Goal: Task Accomplishment & Management: Manage account settings

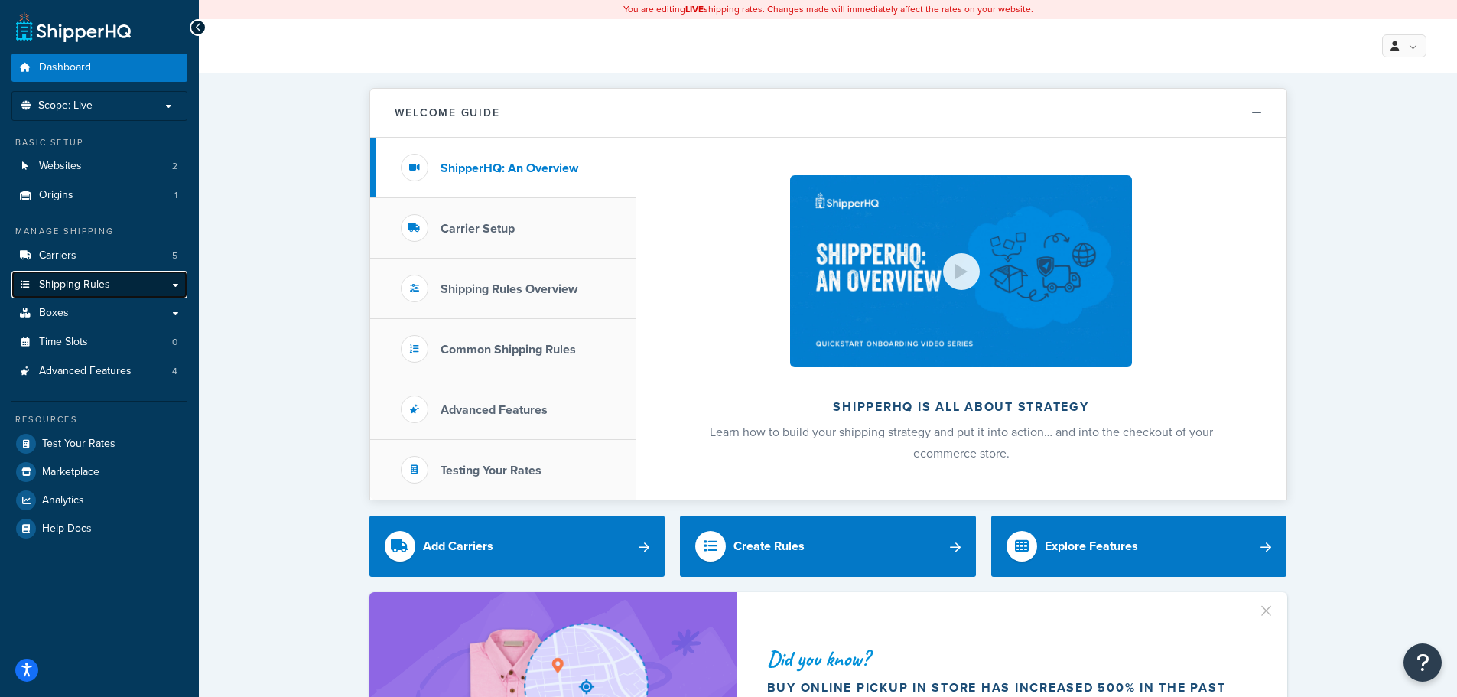
click at [94, 271] on link "Shipping Rules" at bounding box center [99, 285] width 176 height 28
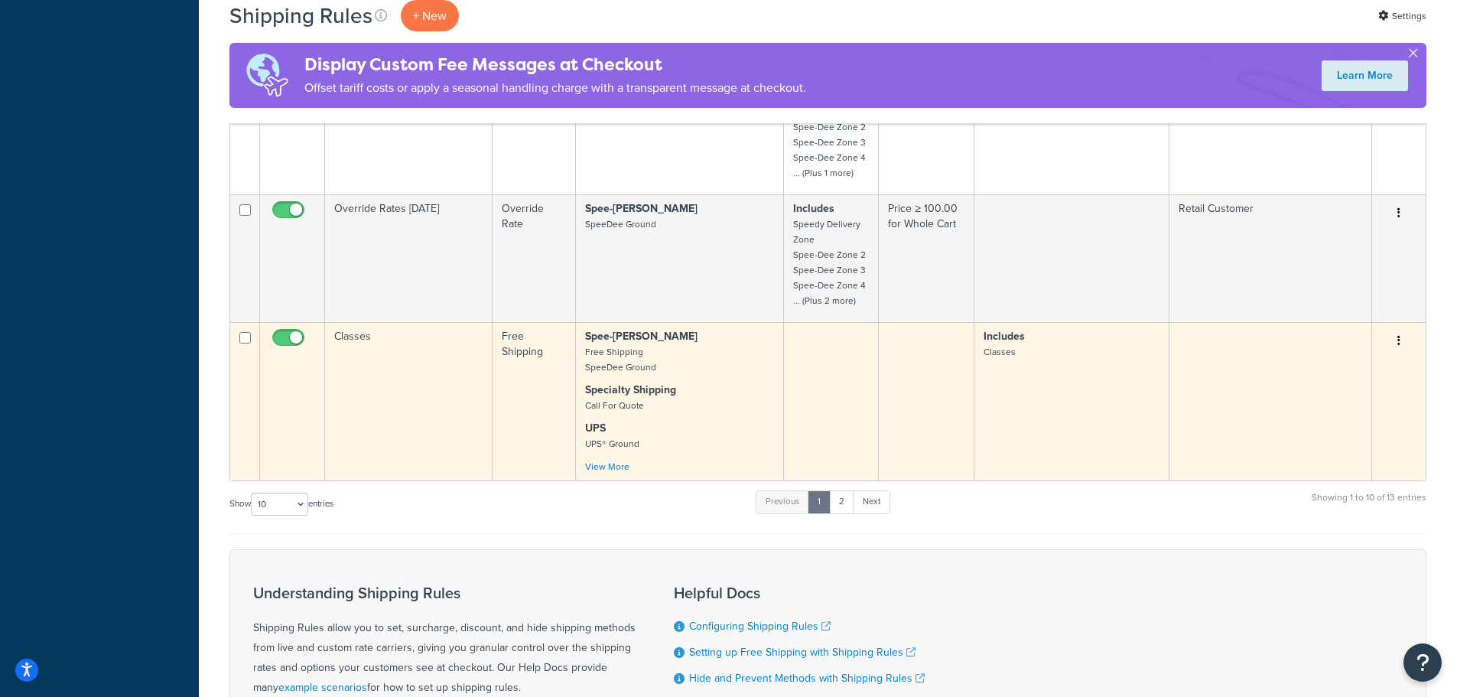
scroll to position [994, 0]
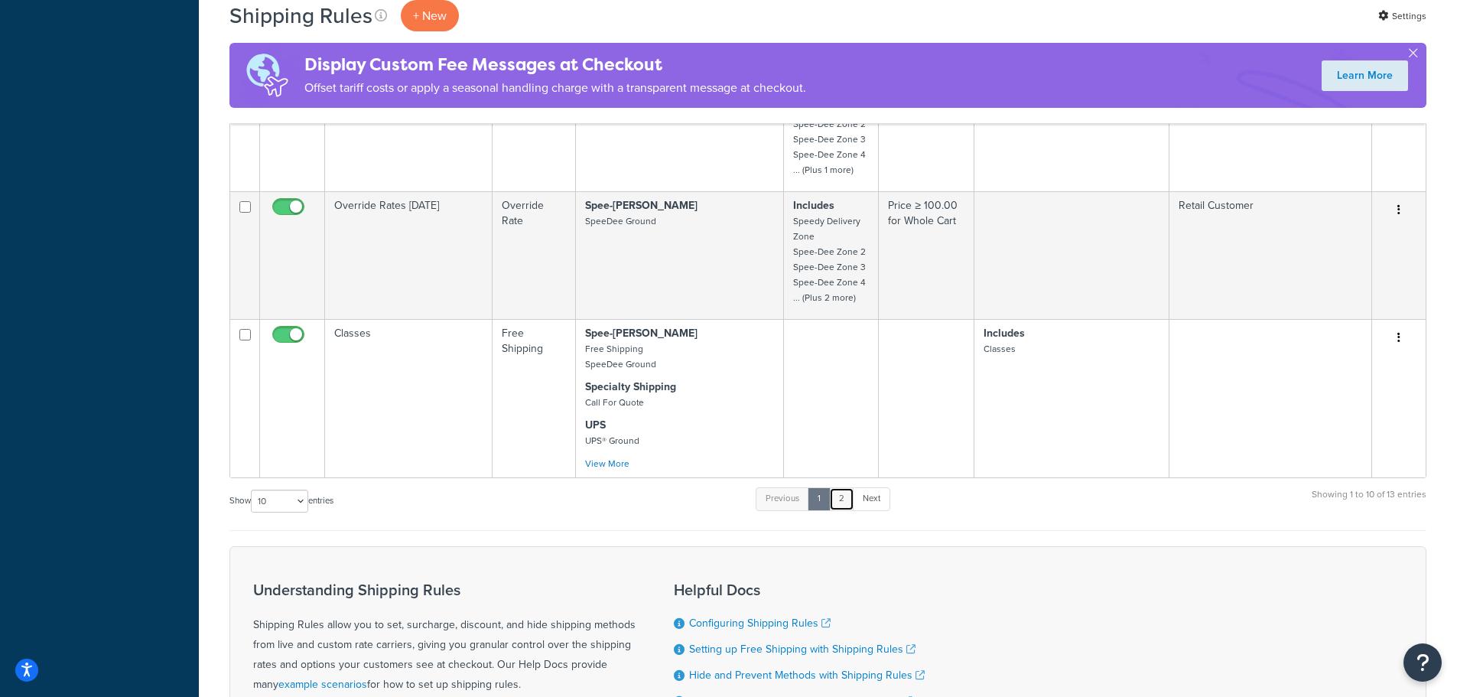
click at [845, 502] on link "2" at bounding box center [841, 498] width 25 height 23
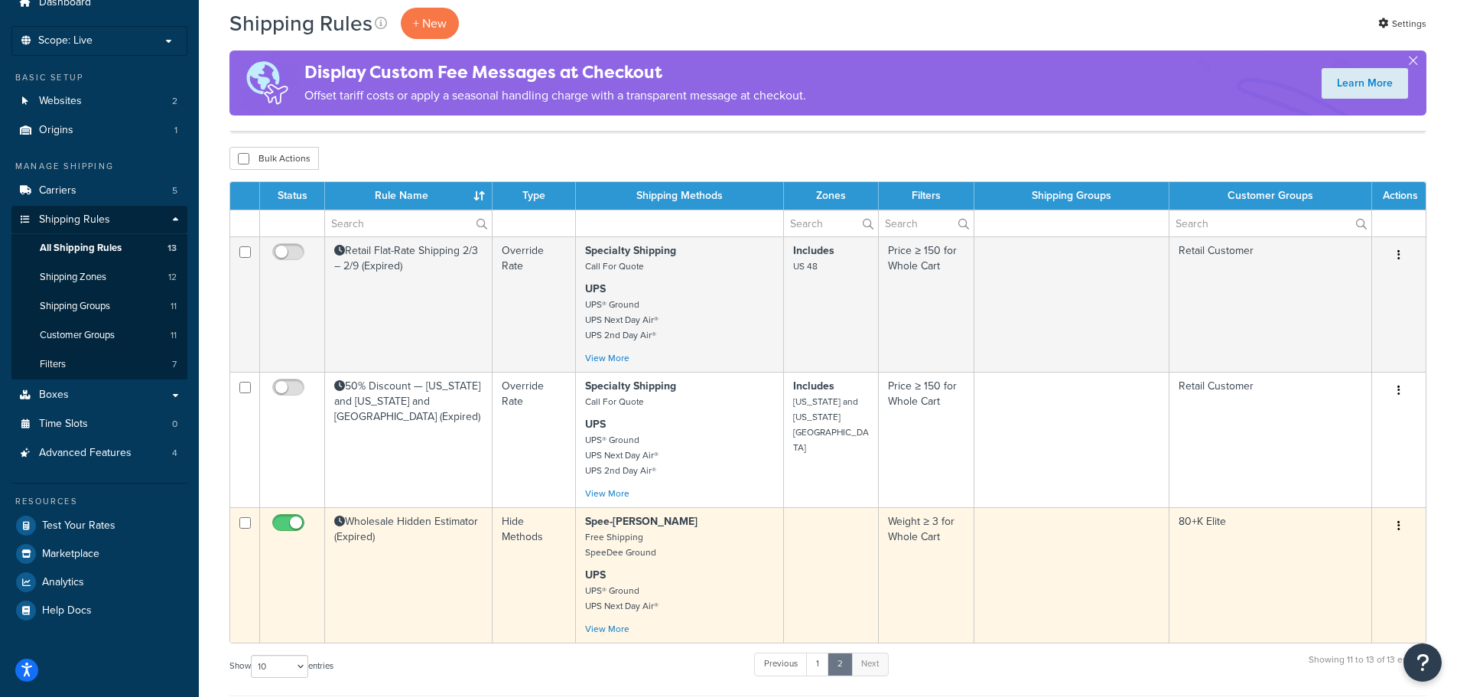
scroll to position [63, 0]
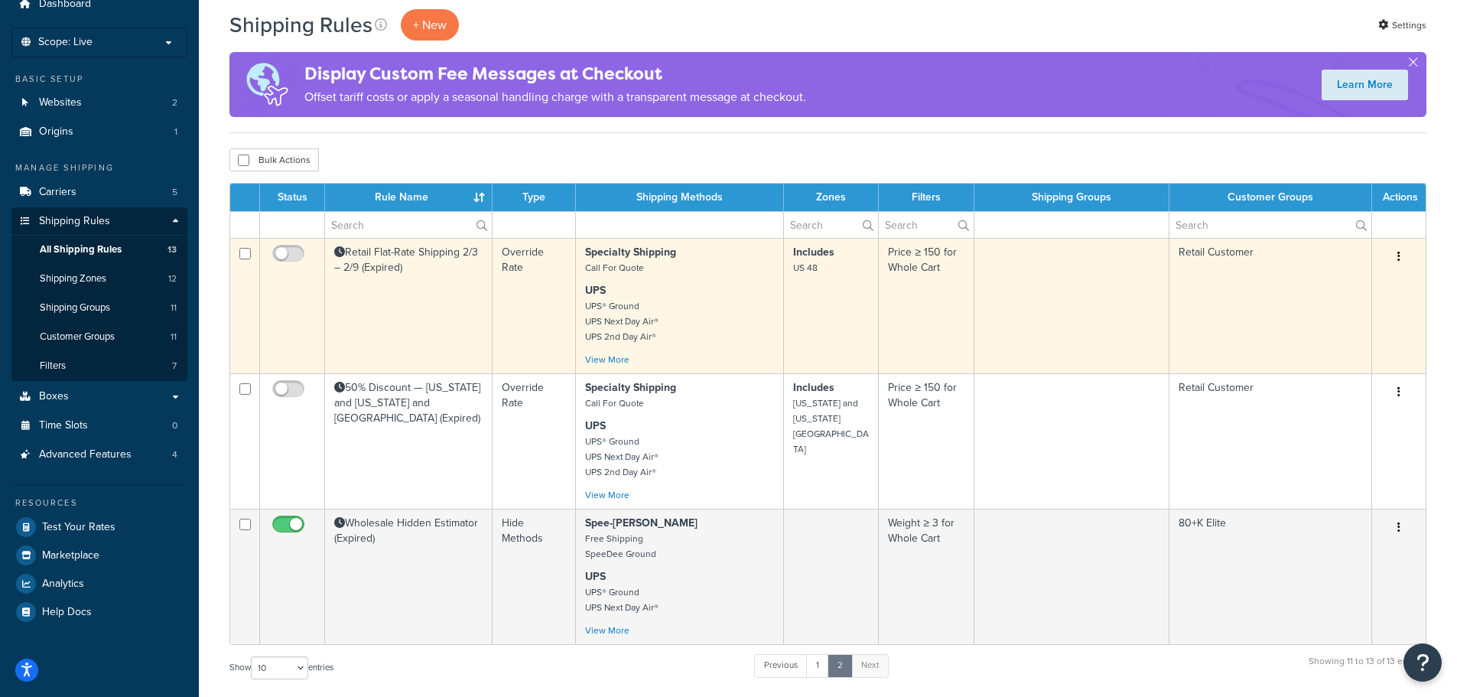
click at [720, 339] on p "UPS UPS® Ground UPS Next Day Air® UPS 2nd Day Air®" at bounding box center [679, 313] width 189 height 61
click at [625, 364] on link "View More" at bounding box center [607, 360] width 44 height 14
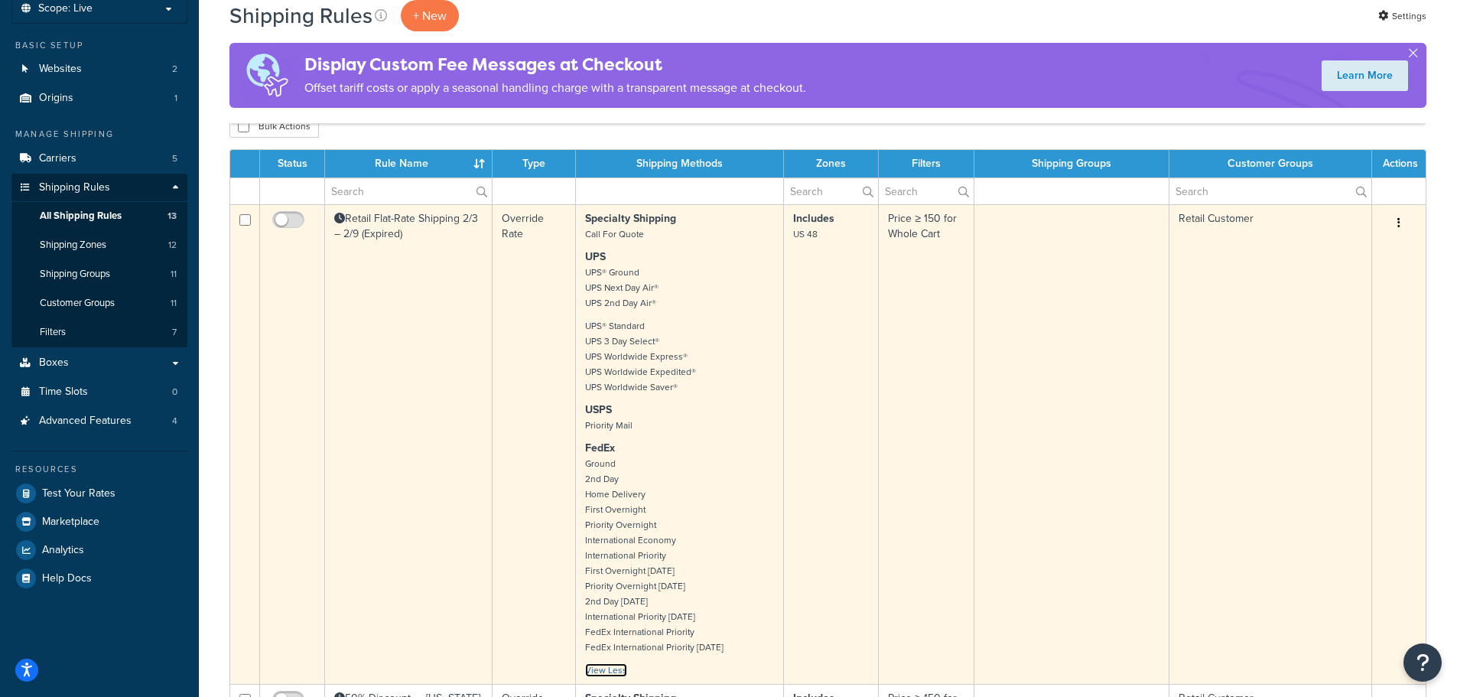
scroll to position [76, 0]
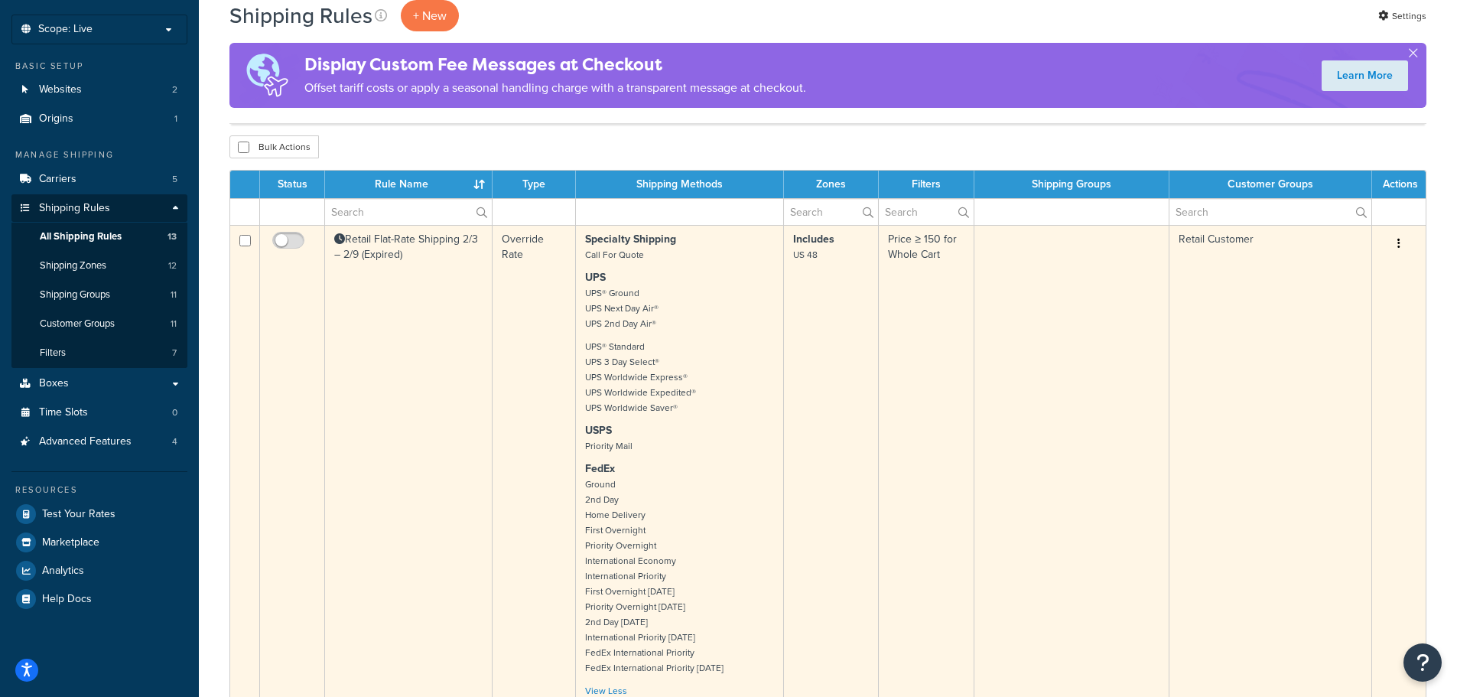
click at [738, 317] on p "UPS UPS® Ground UPS Next Day Air® UPS 2nd Day Air®" at bounding box center [679, 300] width 189 height 61
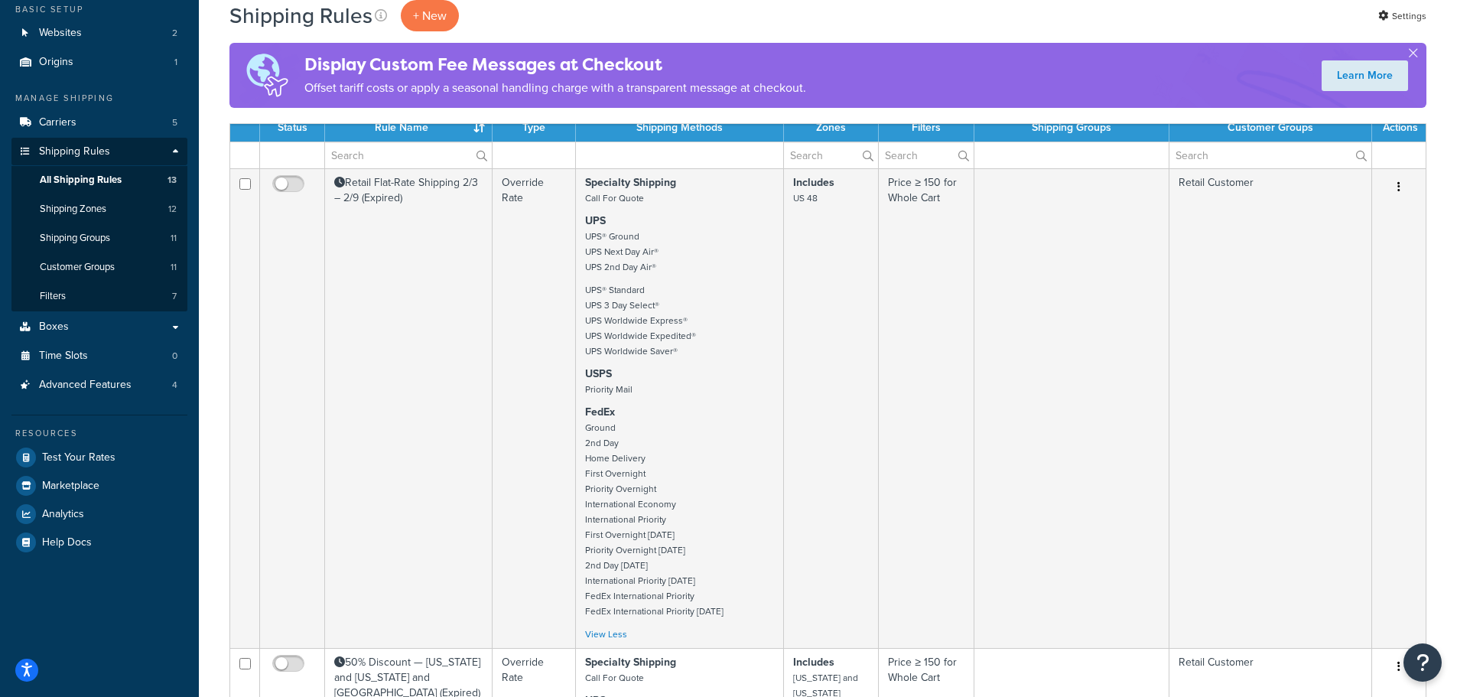
scroll to position [535, 0]
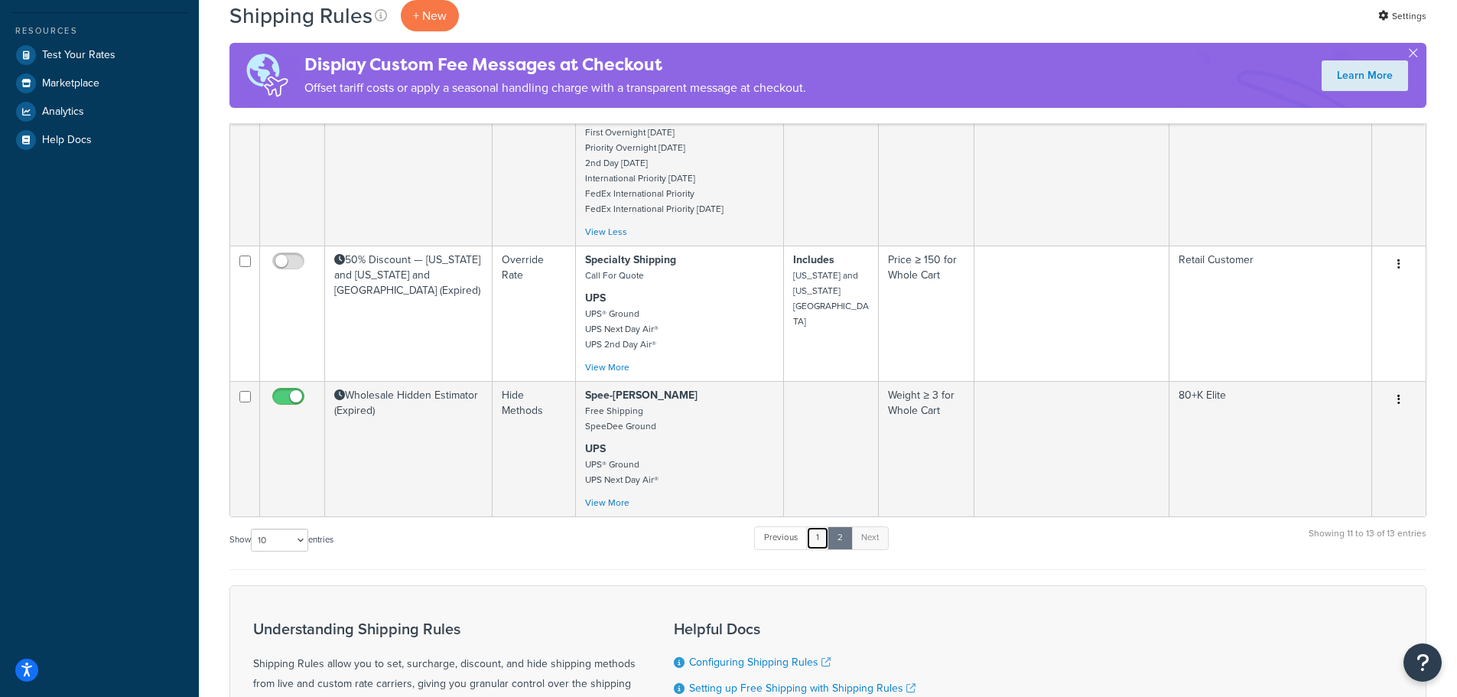
click at [824, 543] on link "1" at bounding box center [817, 537] width 23 height 23
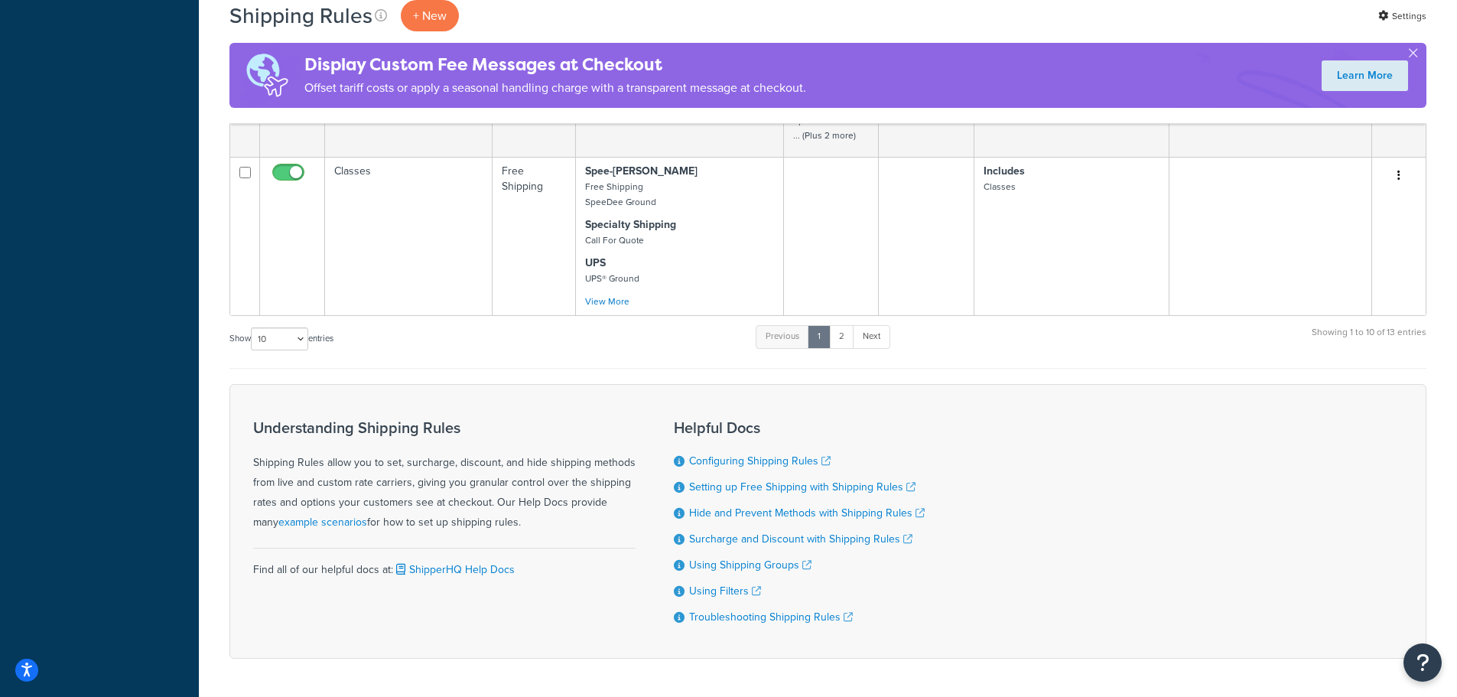
scroll to position [1210, 0]
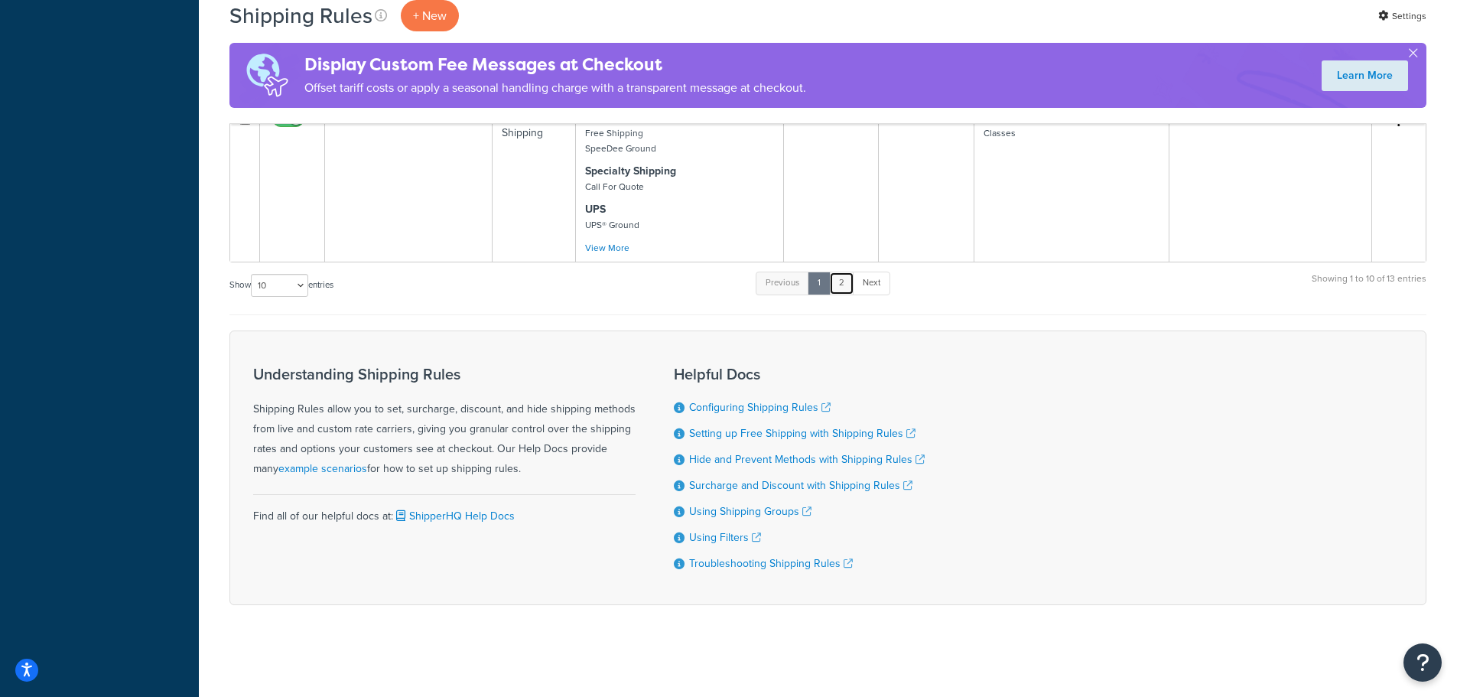
click at [846, 291] on link "2" at bounding box center [841, 282] width 25 height 23
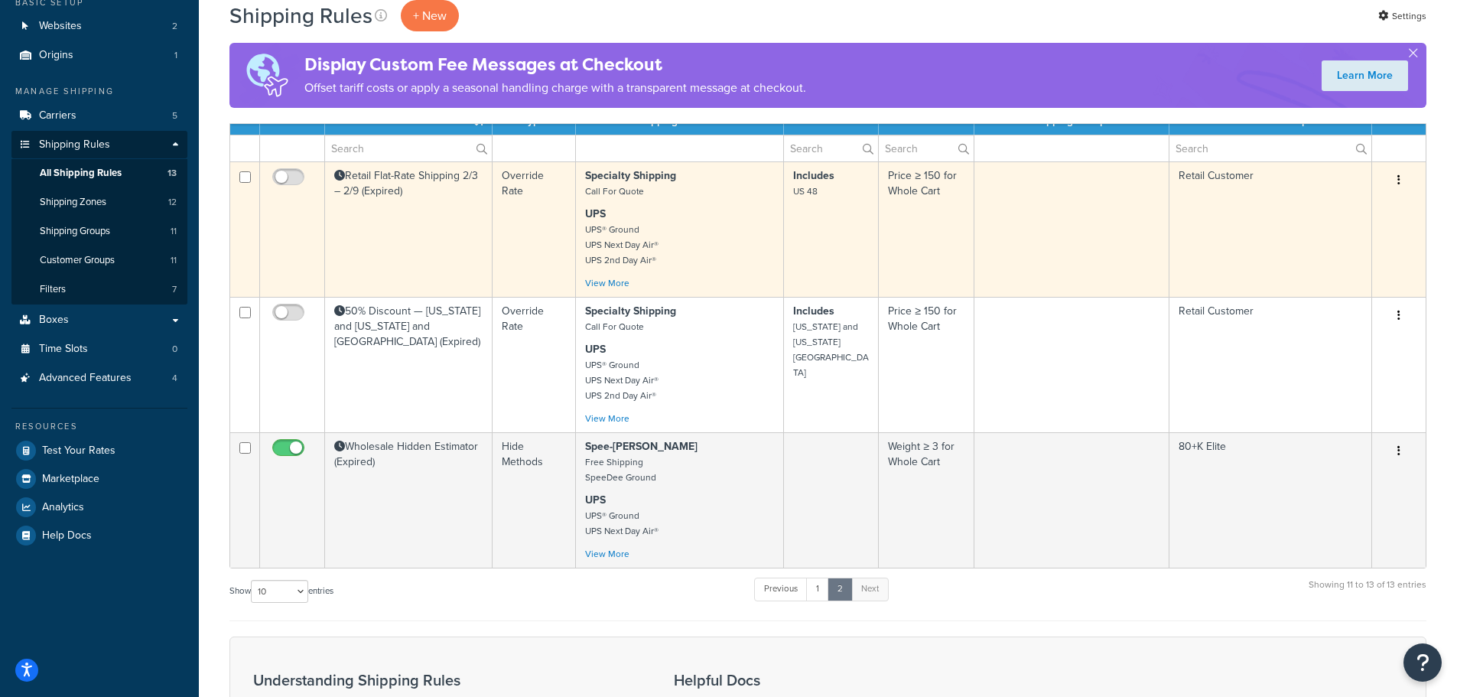
scroll to position [0, 0]
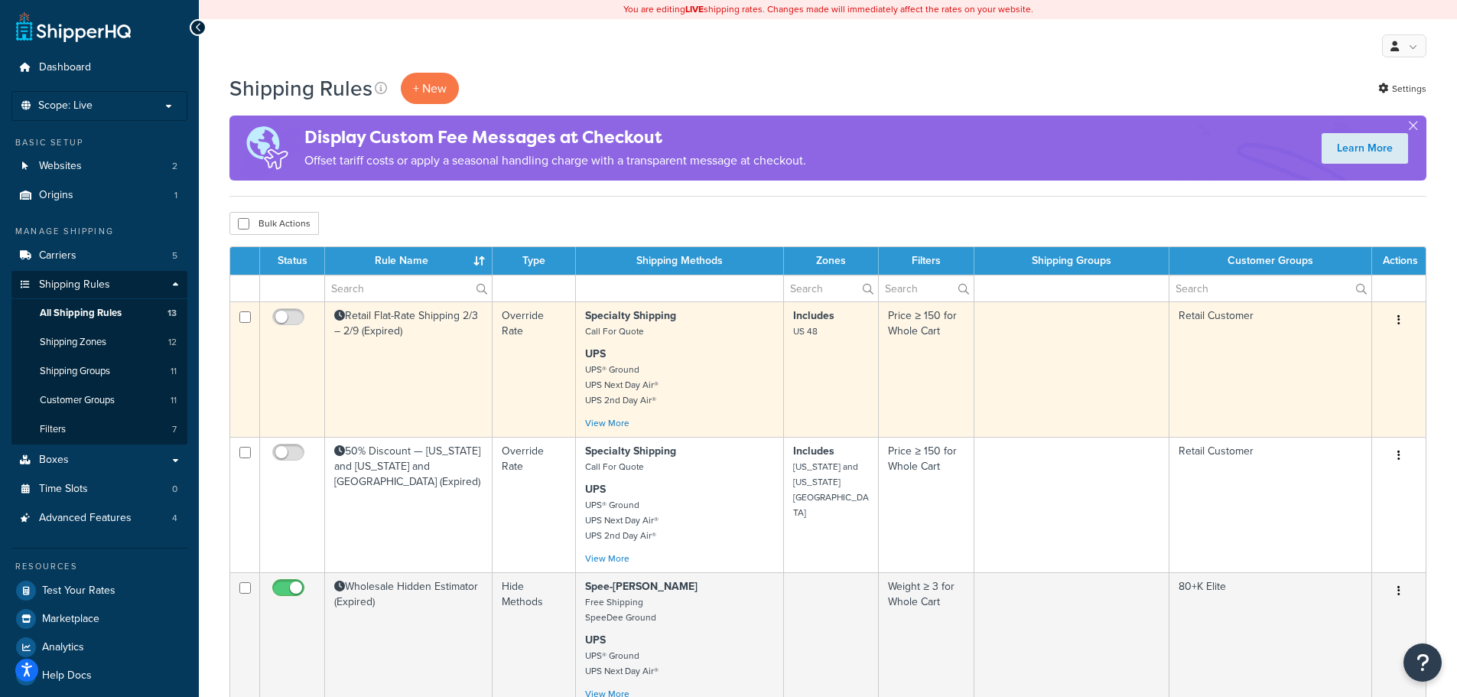
click at [441, 350] on td "Retail Flat-Rate Shipping 2/3 – 2/9 (Expired)" at bounding box center [408, 368] width 167 height 135
click at [1395, 317] on button "button" at bounding box center [1398, 320] width 21 height 24
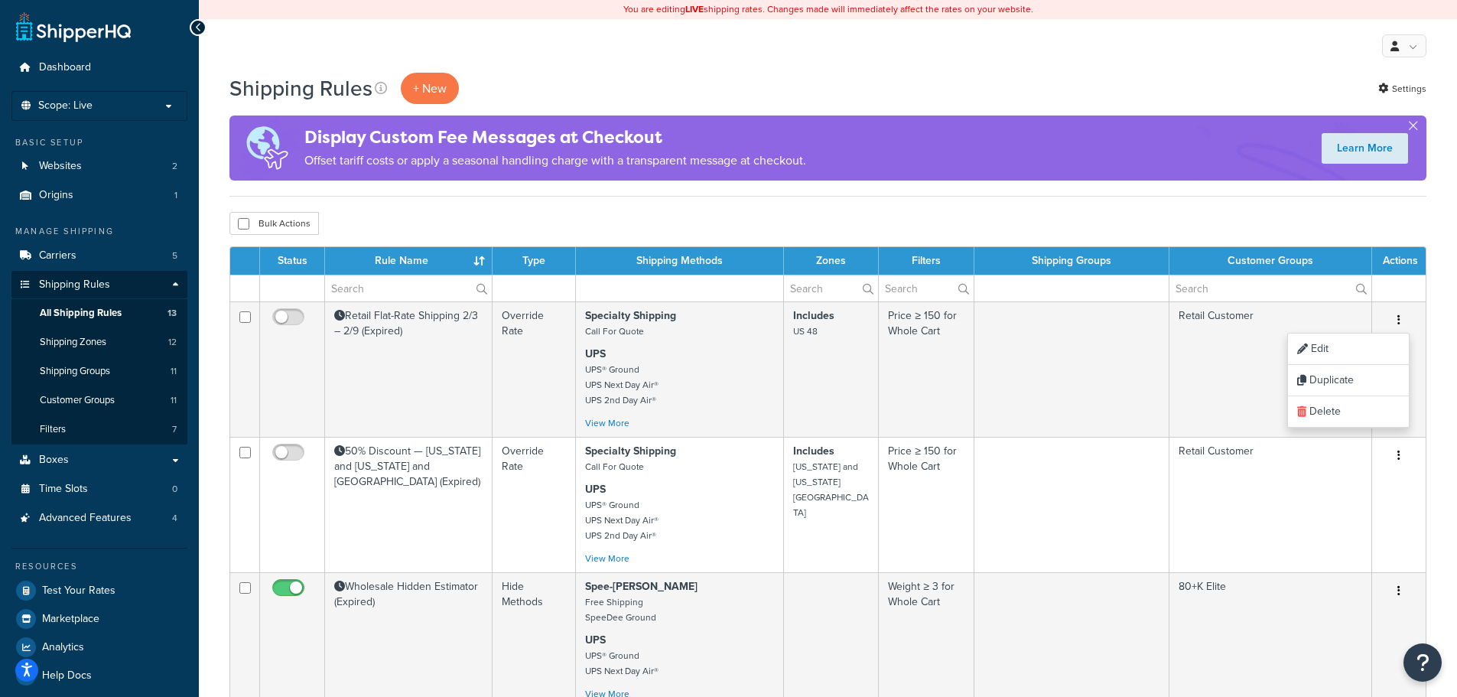
click at [1359, 224] on div "Bulk Actions Duplicate Delete" at bounding box center [827, 223] width 1197 height 23
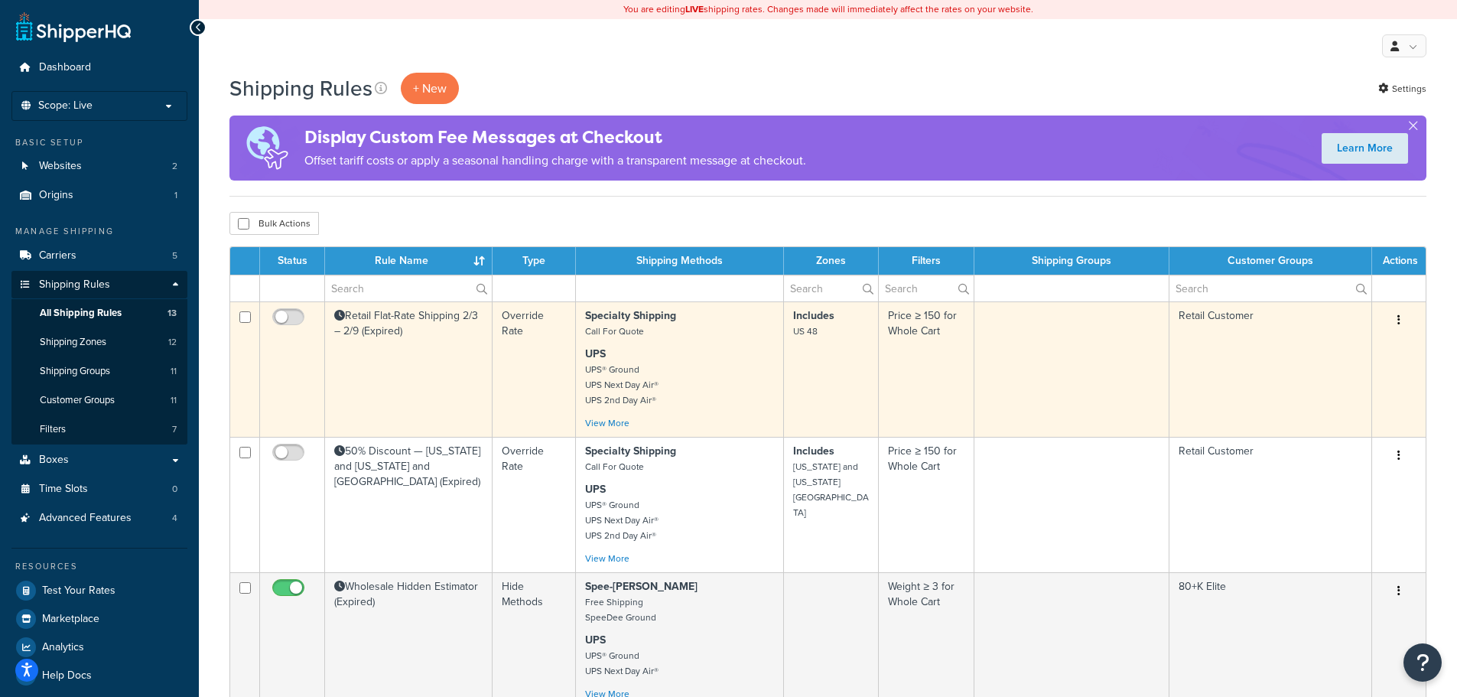
click at [1401, 323] on button "button" at bounding box center [1398, 320] width 21 height 24
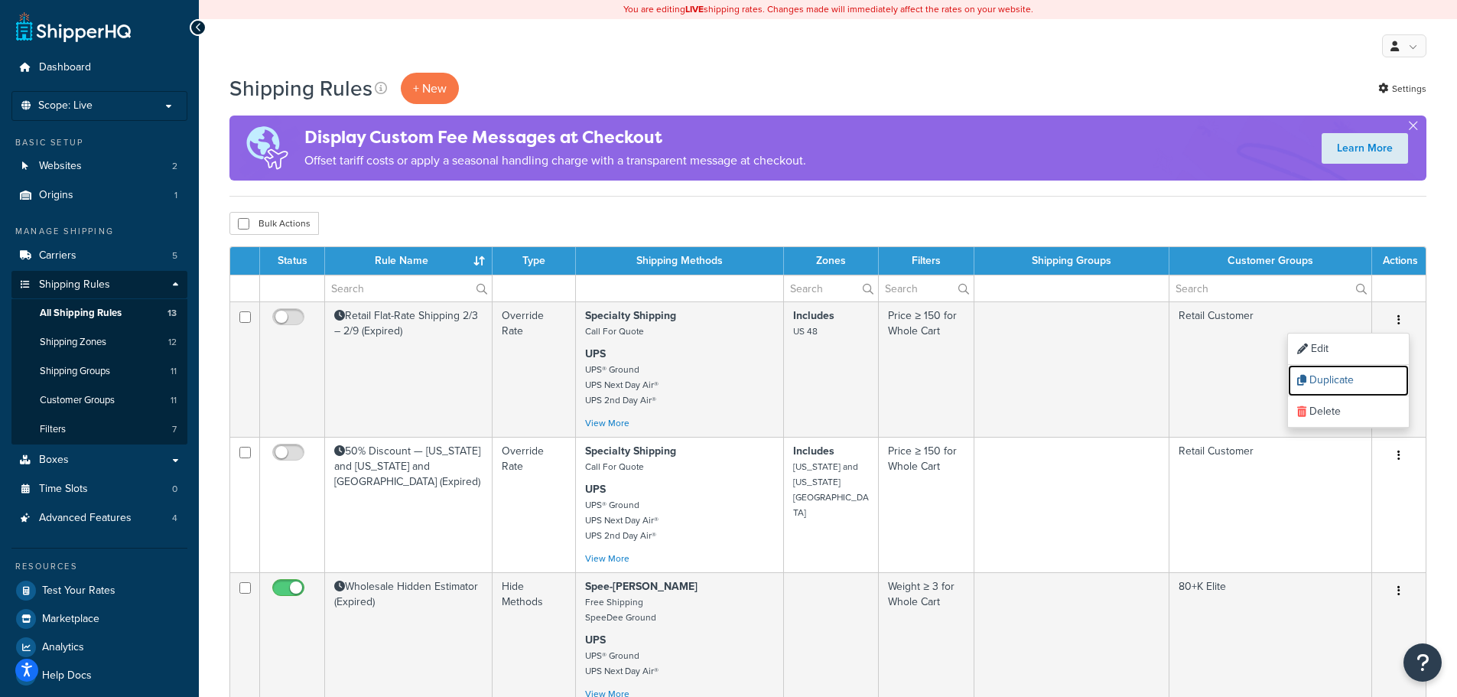
drag, startPoint x: 1342, startPoint y: 375, endPoint x: 817, endPoint y: 57, distance: 613.5
click at [1342, 375] on link "Duplicate" at bounding box center [1348, 380] width 121 height 31
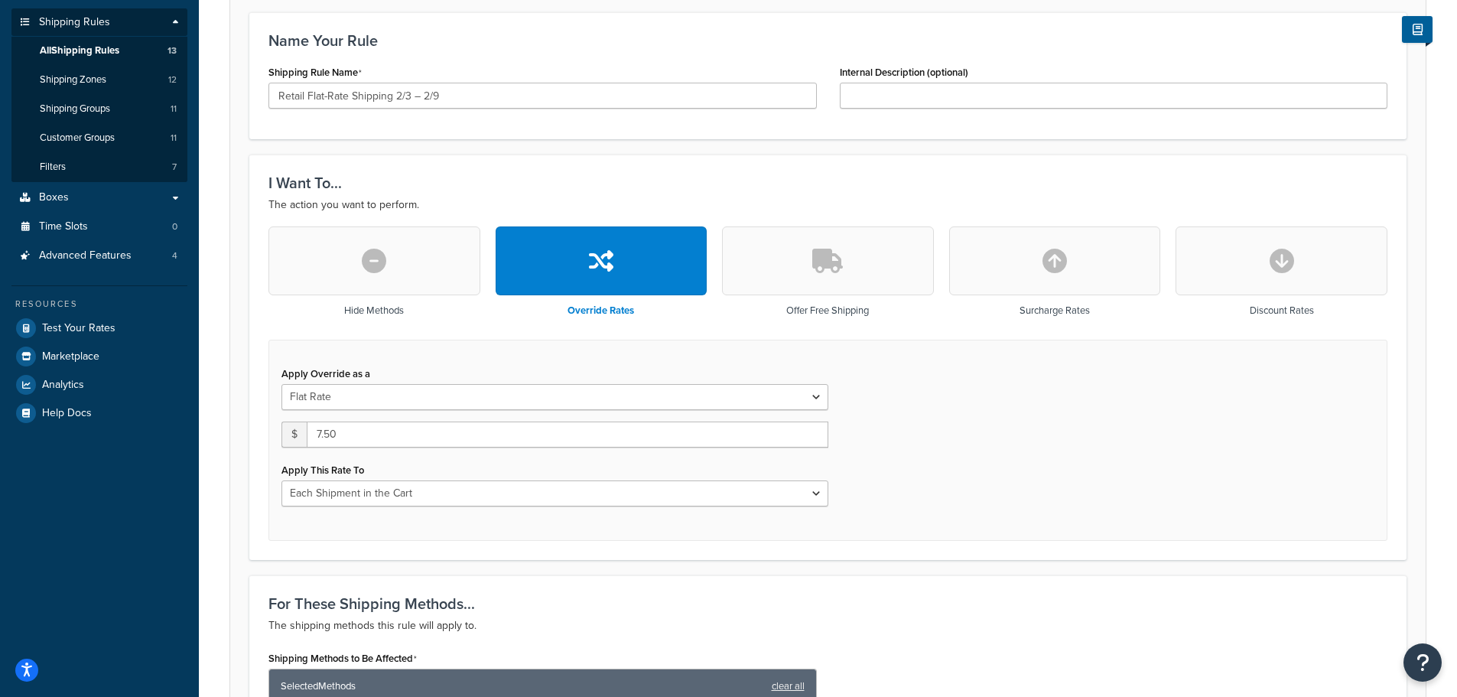
scroll to position [76, 0]
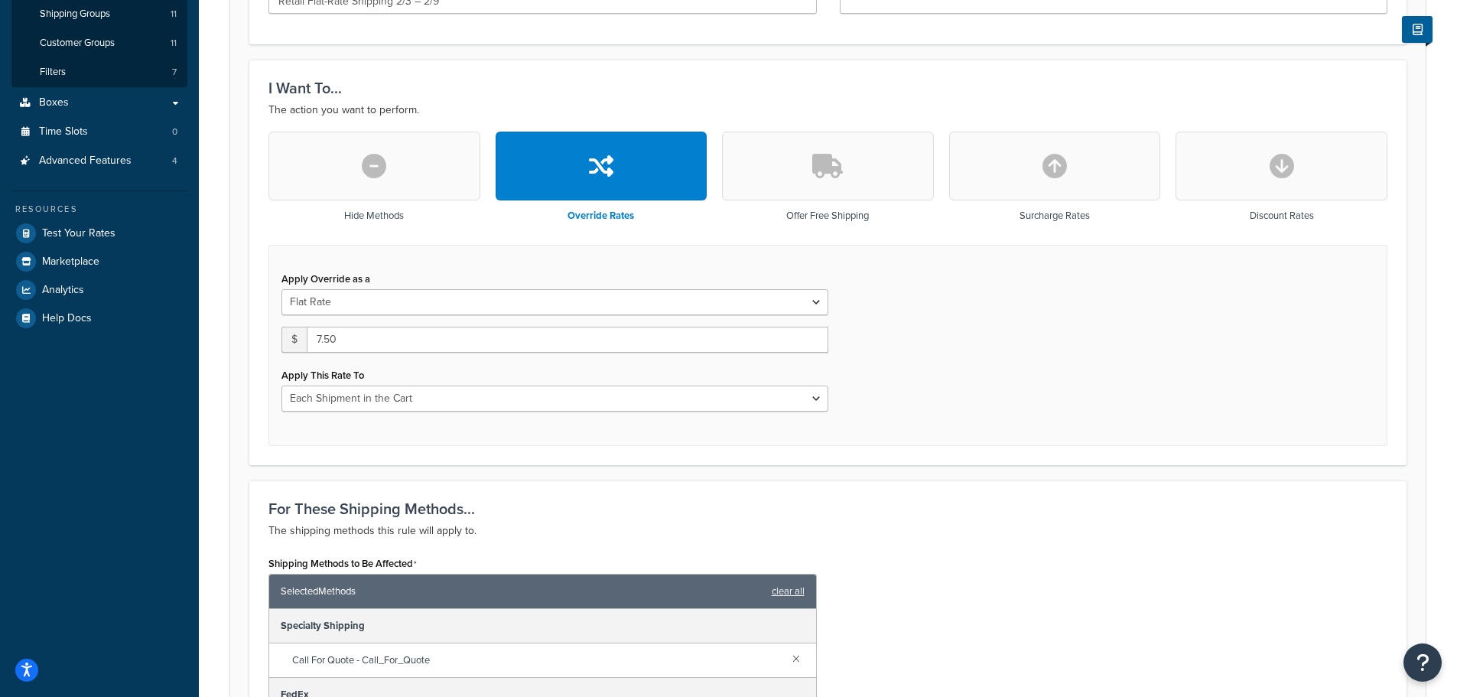
scroll to position [382, 0]
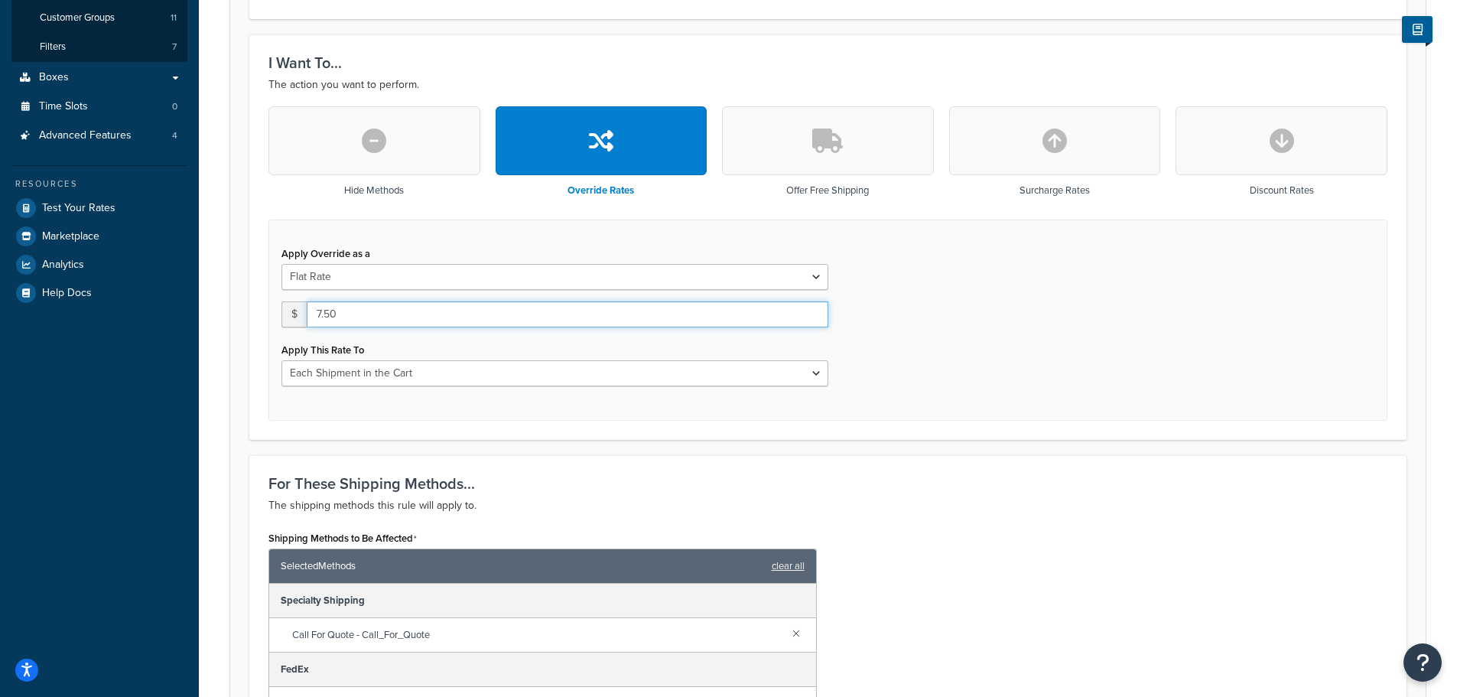
click at [582, 320] on input "7.50" at bounding box center [567, 314] width 521 height 26
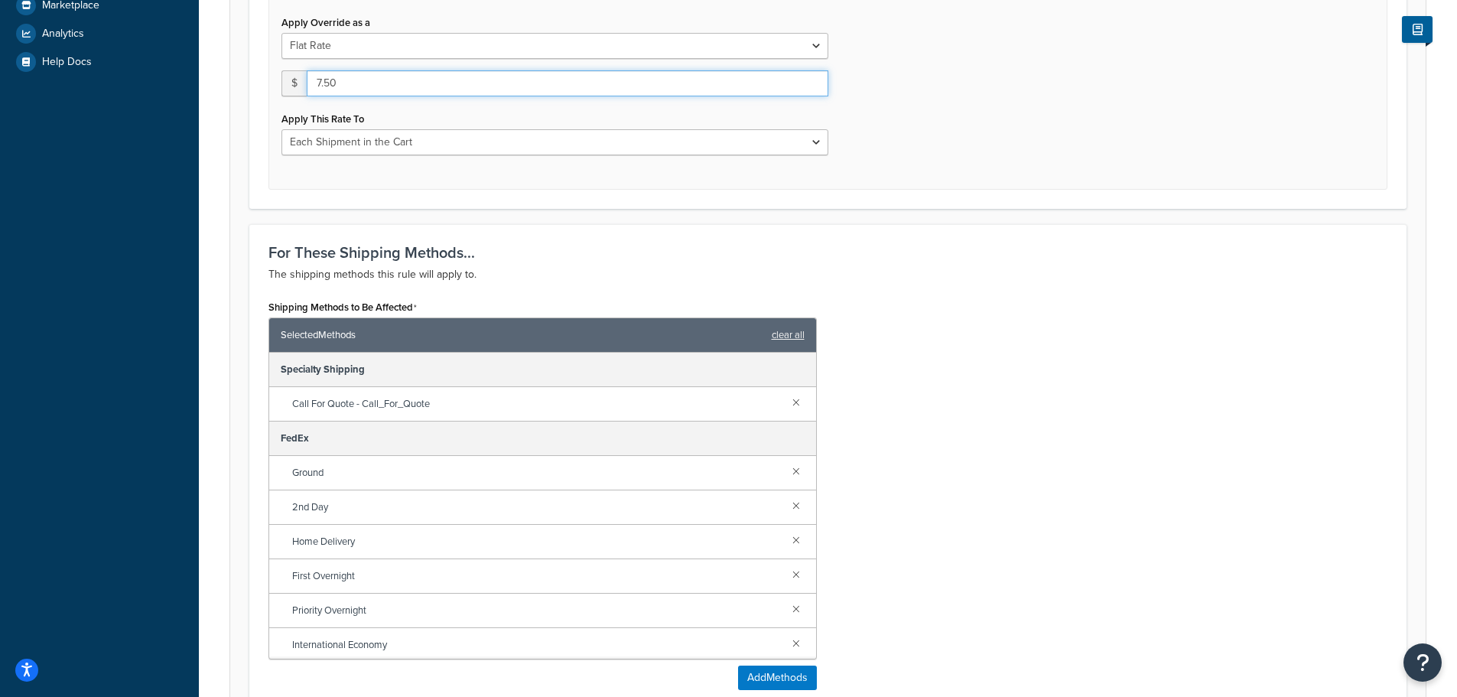
scroll to position [535, 0]
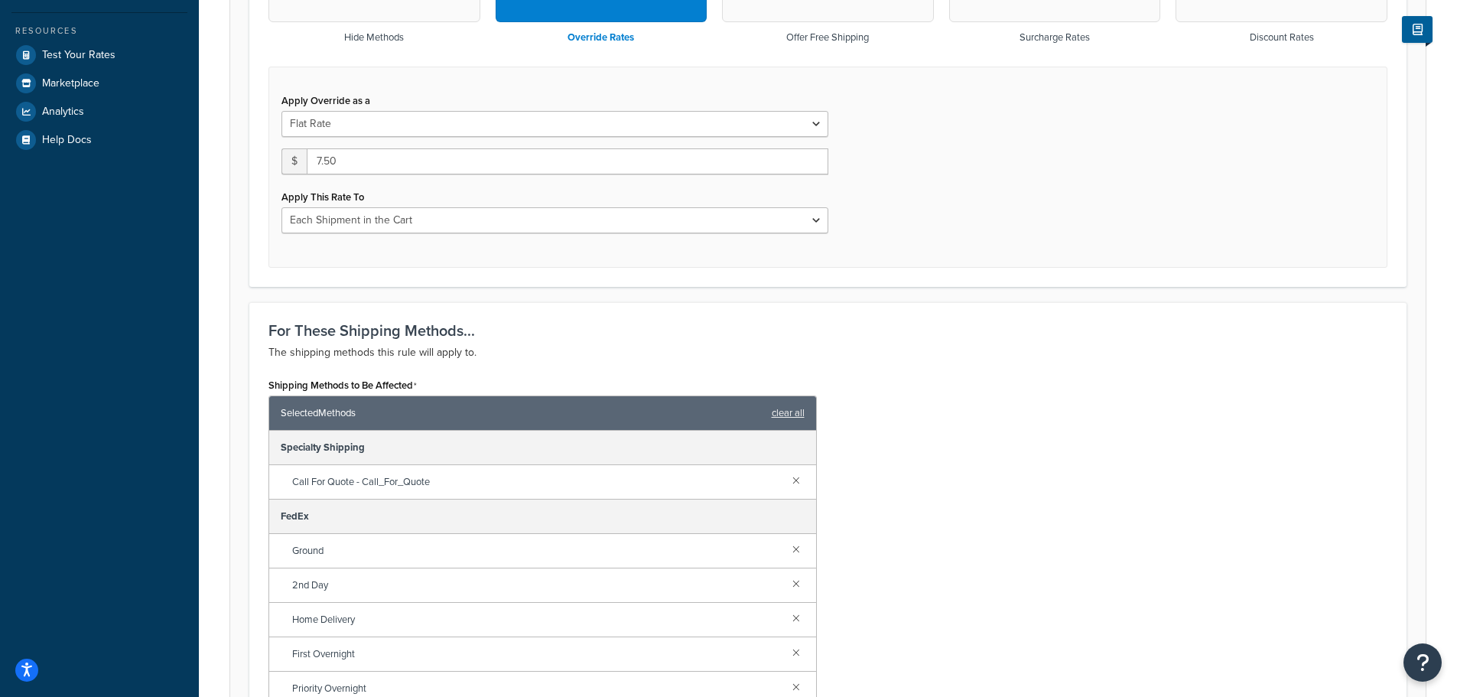
click at [674, 296] on form "Specify the action you would like to perform and the shipping methods that will…" at bounding box center [827, 533] width 1195 height 1738
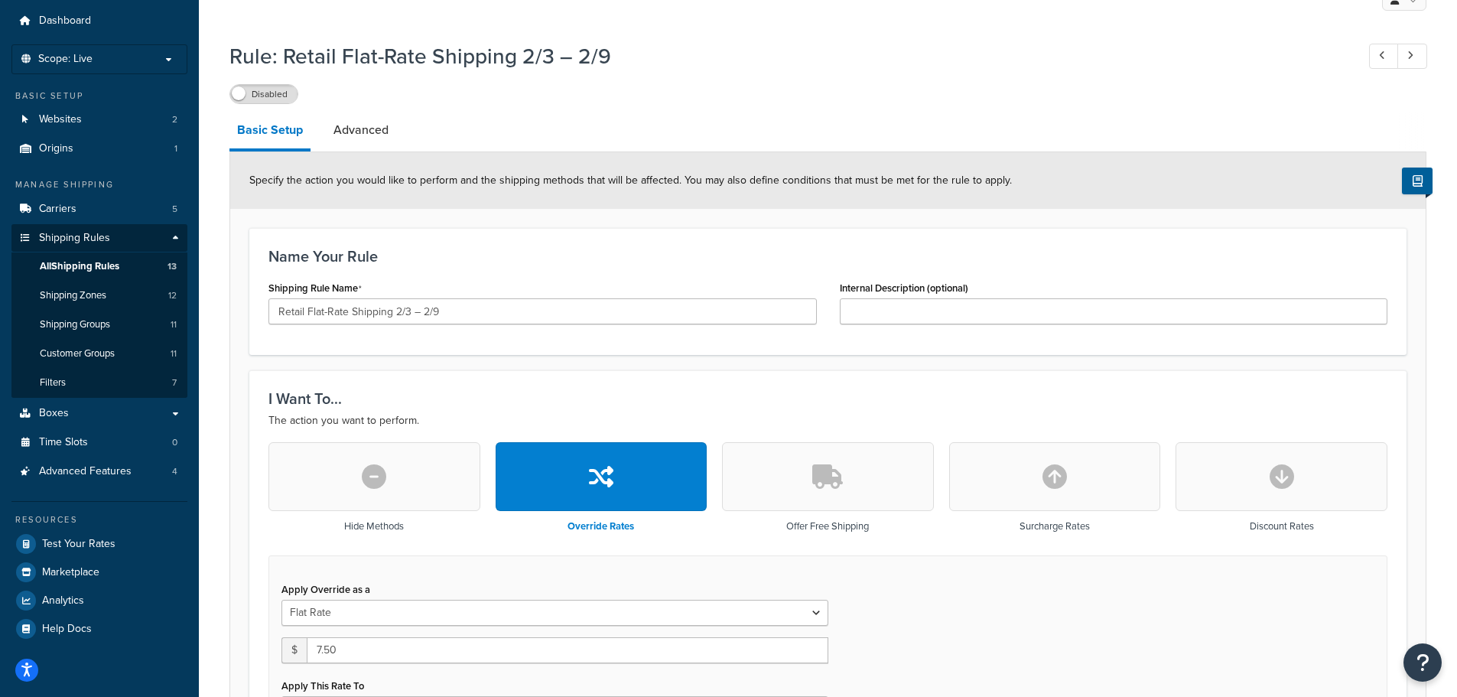
scroll to position [0, 0]
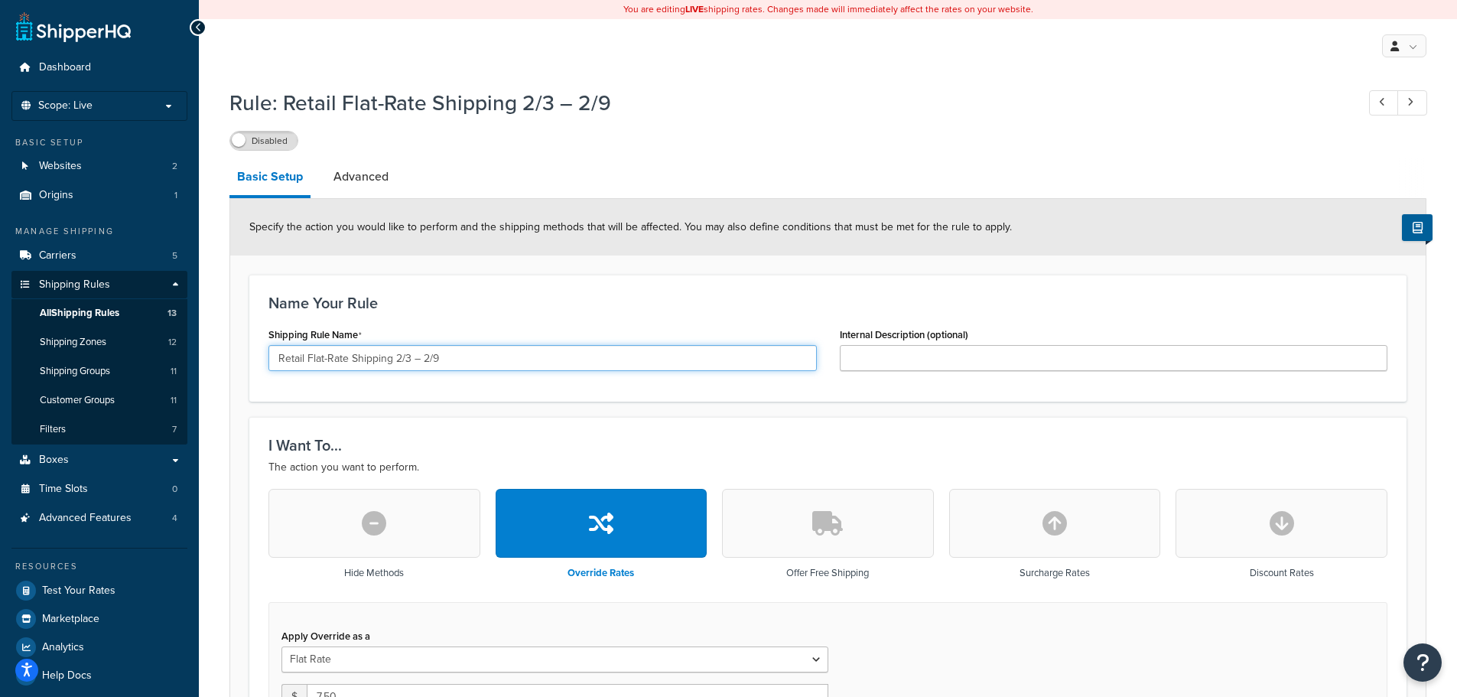
drag, startPoint x: 463, startPoint y: 362, endPoint x: 202, endPoint y: 338, distance: 261.9
click at [503, 355] on input "Retail Flat-Rate Shipping 2/3 – 2/9" at bounding box center [542, 358] width 548 height 26
click at [202, 25] on div at bounding box center [198, 27] width 17 height 17
drag, startPoint x: 479, startPoint y: 359, endPoint x: 397, endPoint y: 366, distance: 82.0
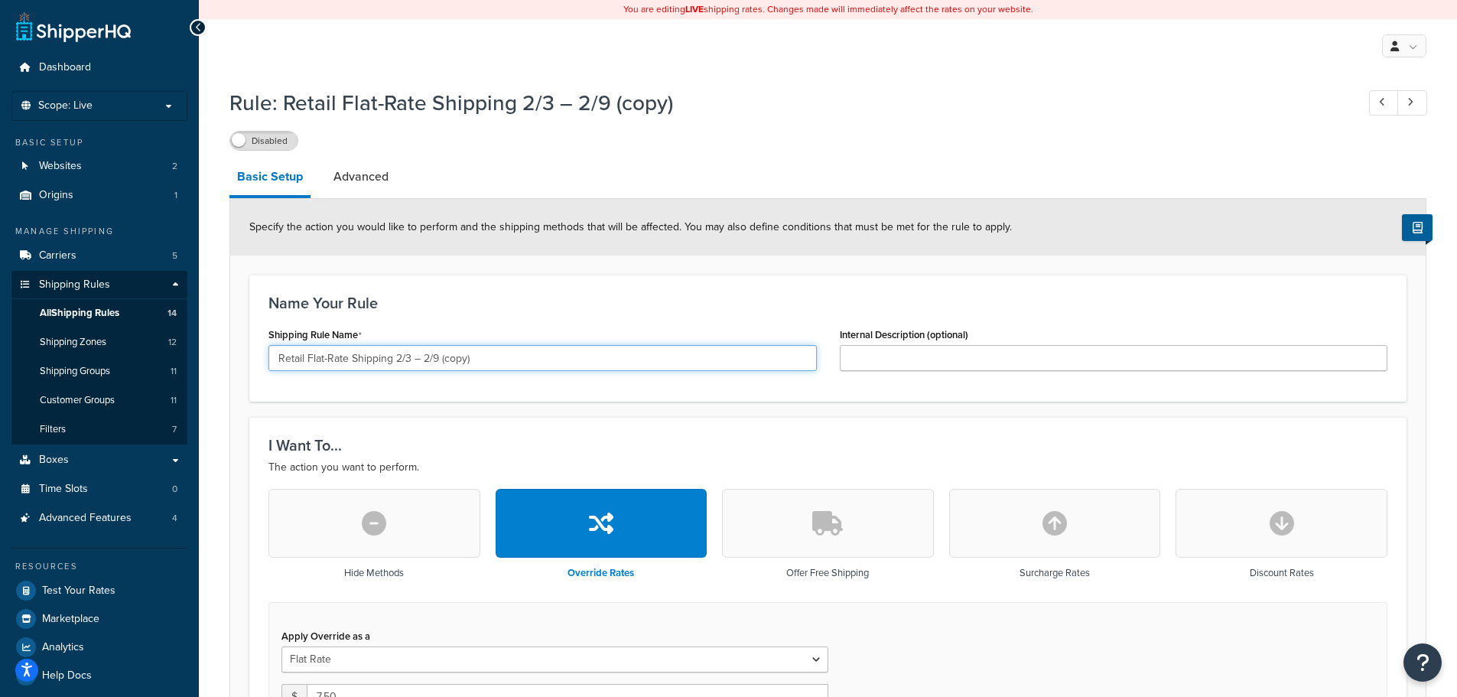
click at [397, 366] on input "Retail Flat-Rate Shipping 2/3 – 2/9 (copy)" at bounding box center [542, 358] width 548 height 26
type input "Retail Flat-Rate Shipping 9/22"
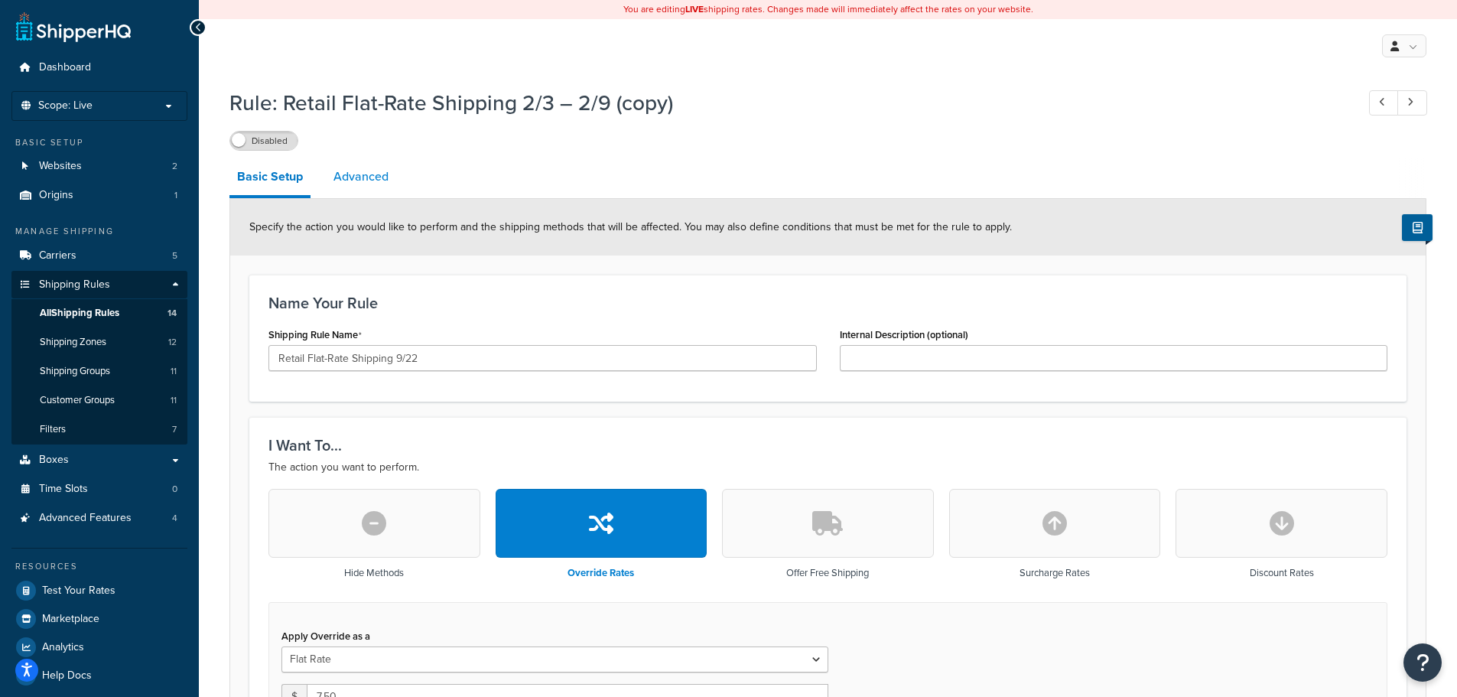
click at [338, 166] on link "Advanced" at bounding box center [361, 176] width 70 height 37
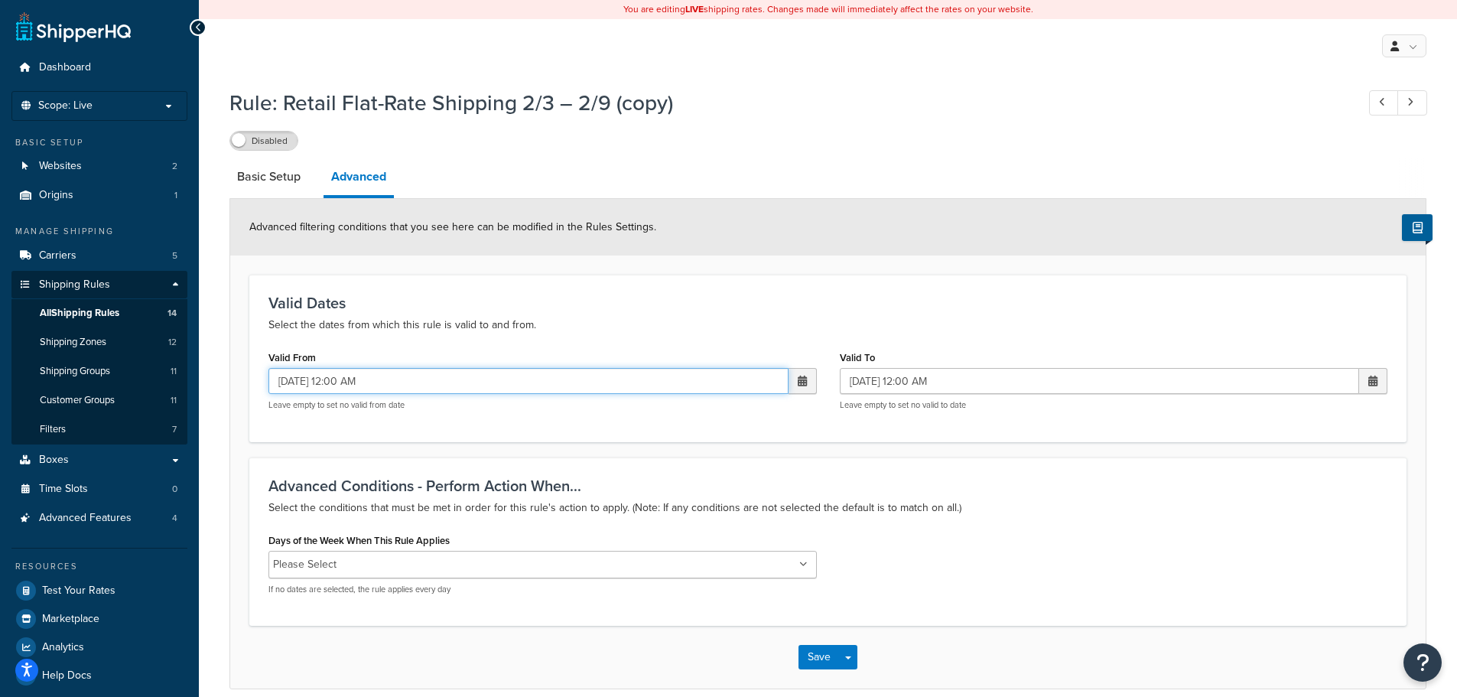
click at [437, 388] on input "[DATE] 12:00 AM" at bounding box center [528, 381] width 520 height 26
click at [944, 447] on form "Advanced filtering conditions that you see here can be modified in the Rules Se…" at bounding box center [827, 443] width 1195 height 489
drag, startPoint x: 261, startPoint y: 181, endPoint x: 288, endPoint y: 193, distance: 29.1
click at [261, 181] on link "Basic Setup" at bounding box center [268, 176] width 79 height 37
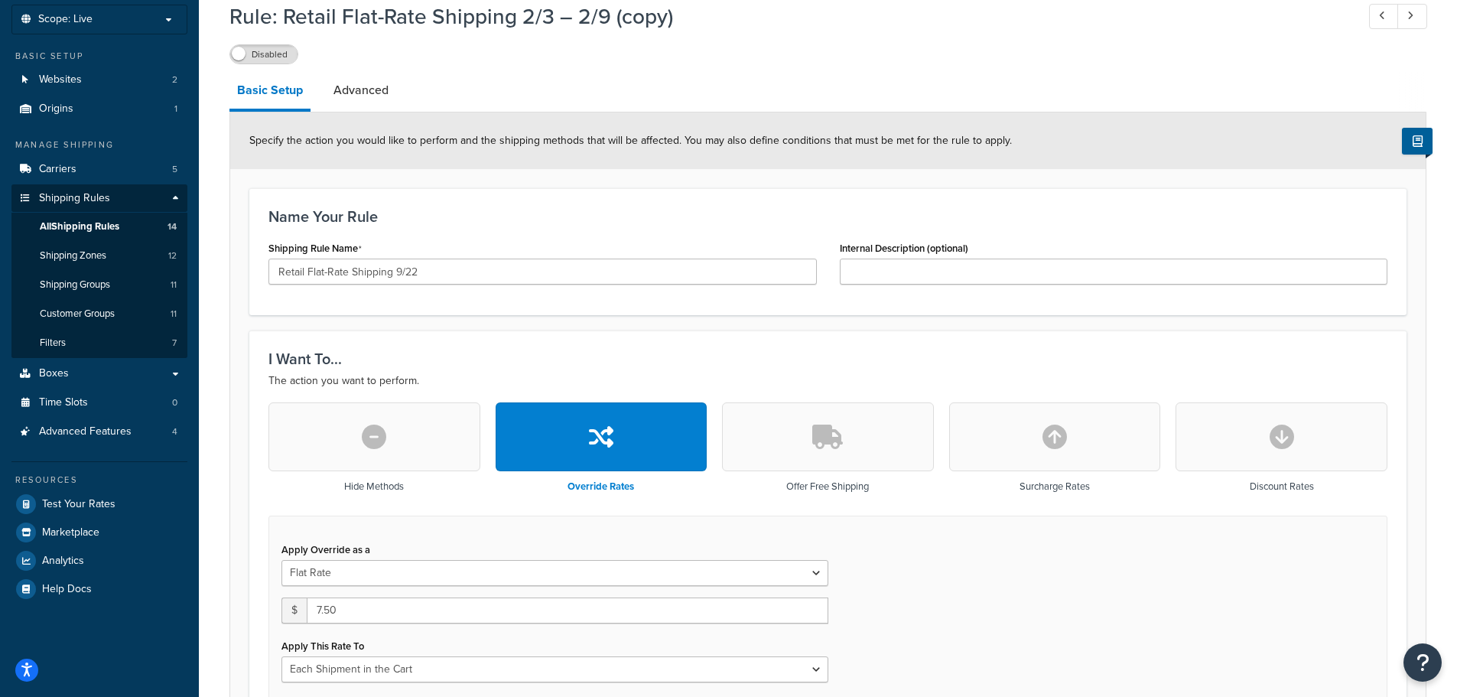
scroll to position [229, 0]
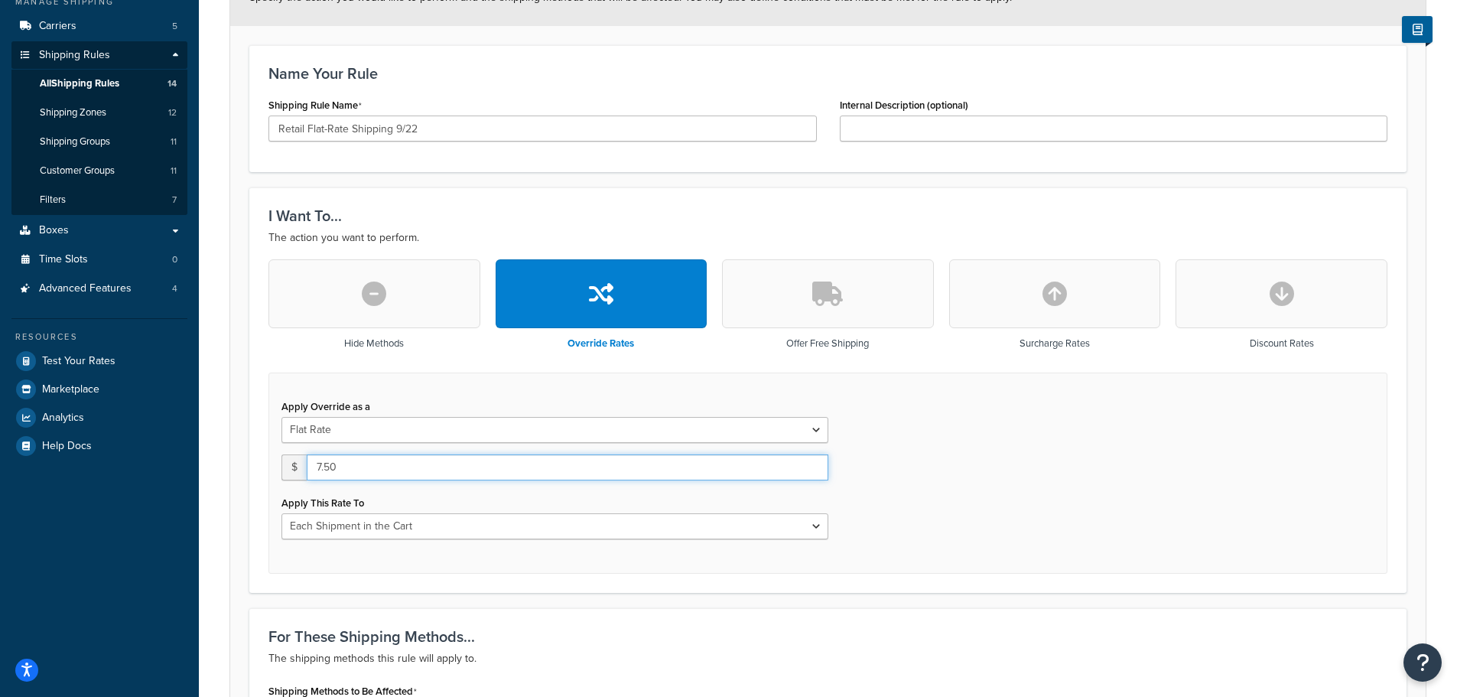
click at [421, 458] on input "7.50" at bounding box center [567, 467] width 521 height 26
drag, startPoint x: 364, startPoint y: 469, endPoint x: 286, endPoint y: 469, distance: 78.0
click at [286, 469] on div "$ 7.50" at bounding box center [554, 467] width 547 height 26
type input "9.99"
click at [1009, 401] on div "Apply Override as a Flat Rate Percentage Flat Rate & Percentage $ 9.99 Apply Th…" at bounding box center [827, 472] width 1119 height 201
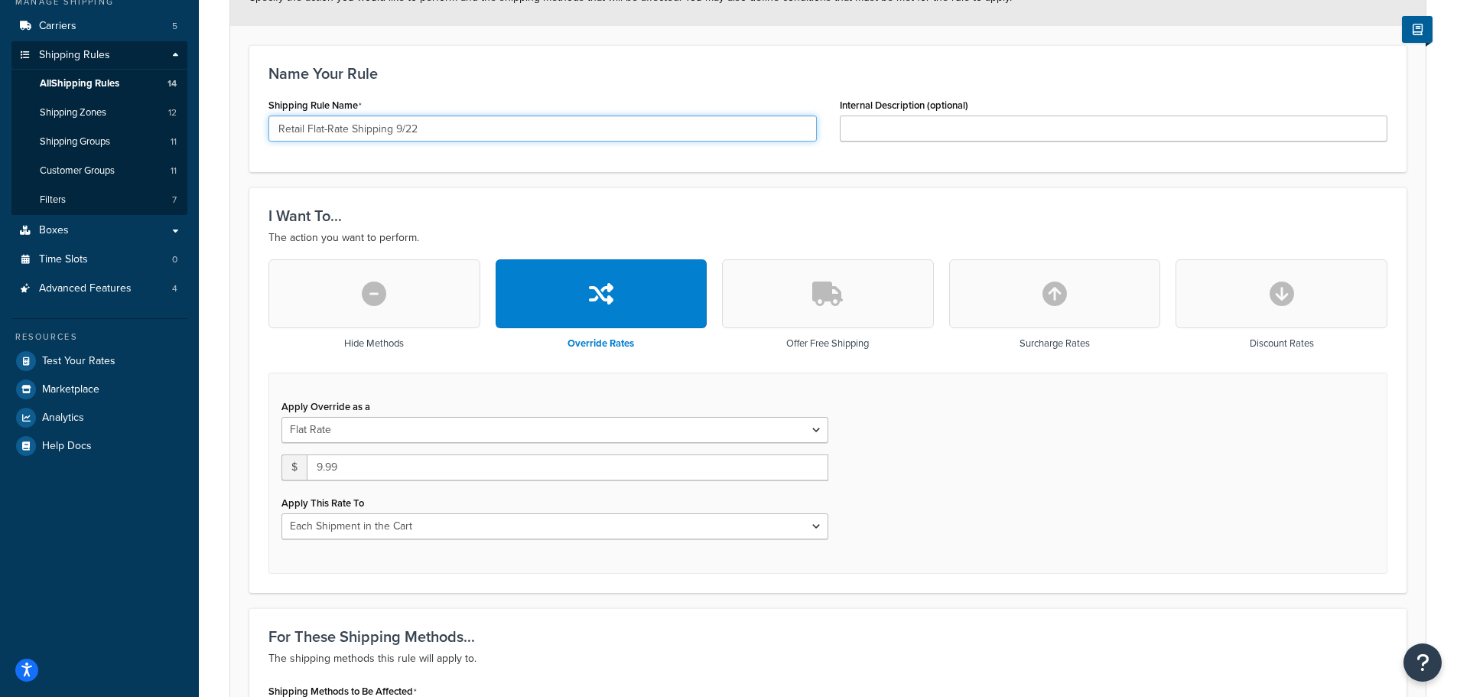
click at [479, 141] on input "Retail Flat-Rate Shipping 9/22" at bounding box center [542, 128] width 548 height 26
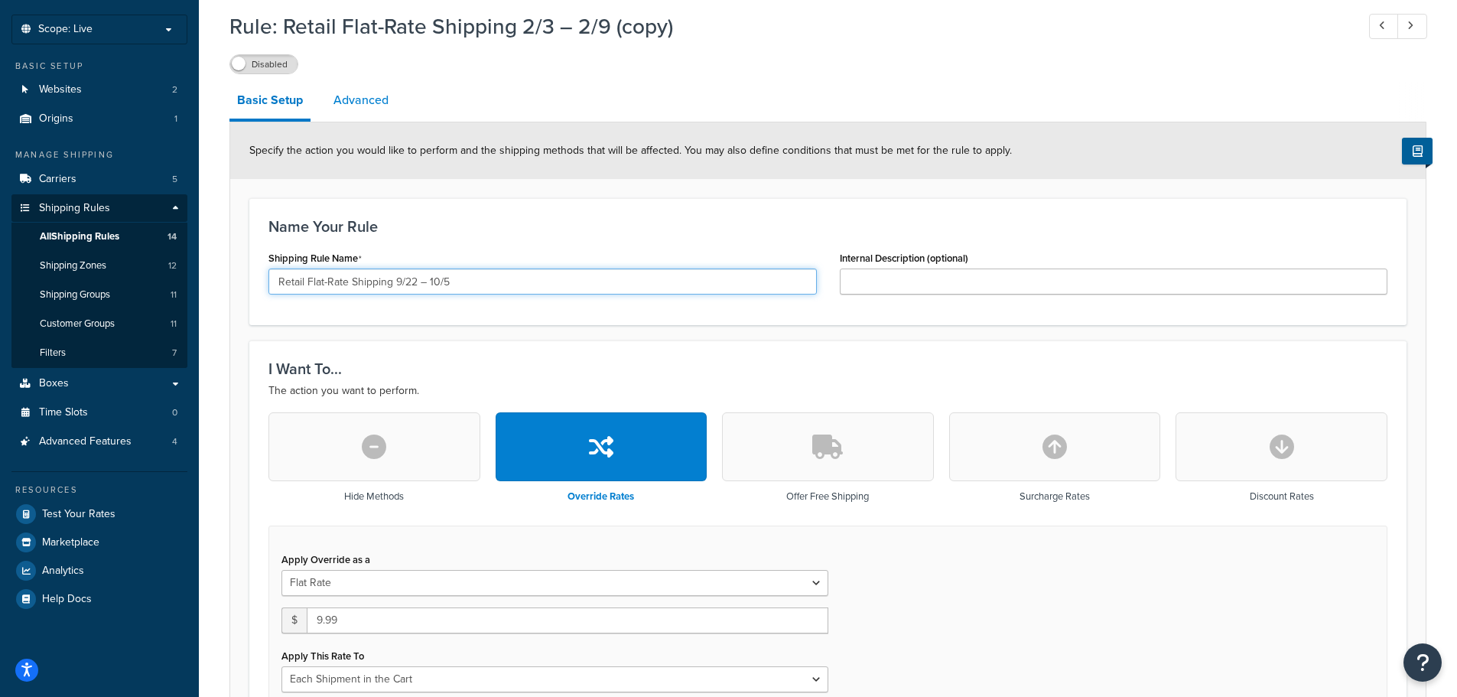
type input "Retail Flat-Rate Shipping 9/22 – 10/5"
click at [358, 112] on link "Advanced" at bounding box center [361, 100] width 70 height 37
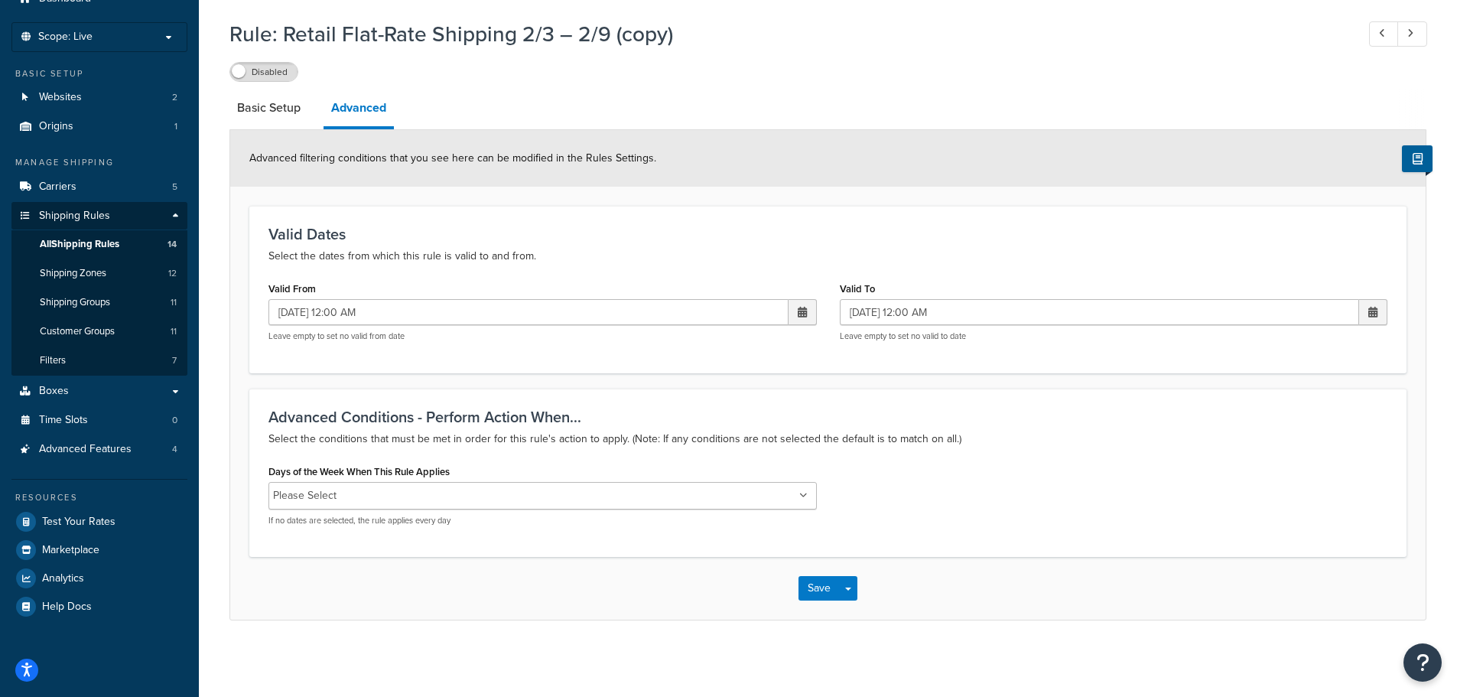
scroll to position [69, 0]
click at [803, 321] on span at bounding box center [802, 312] width 28 height 26
click at [795, 342] on span "›" at bounding box center [799, 340] width 24 height 21
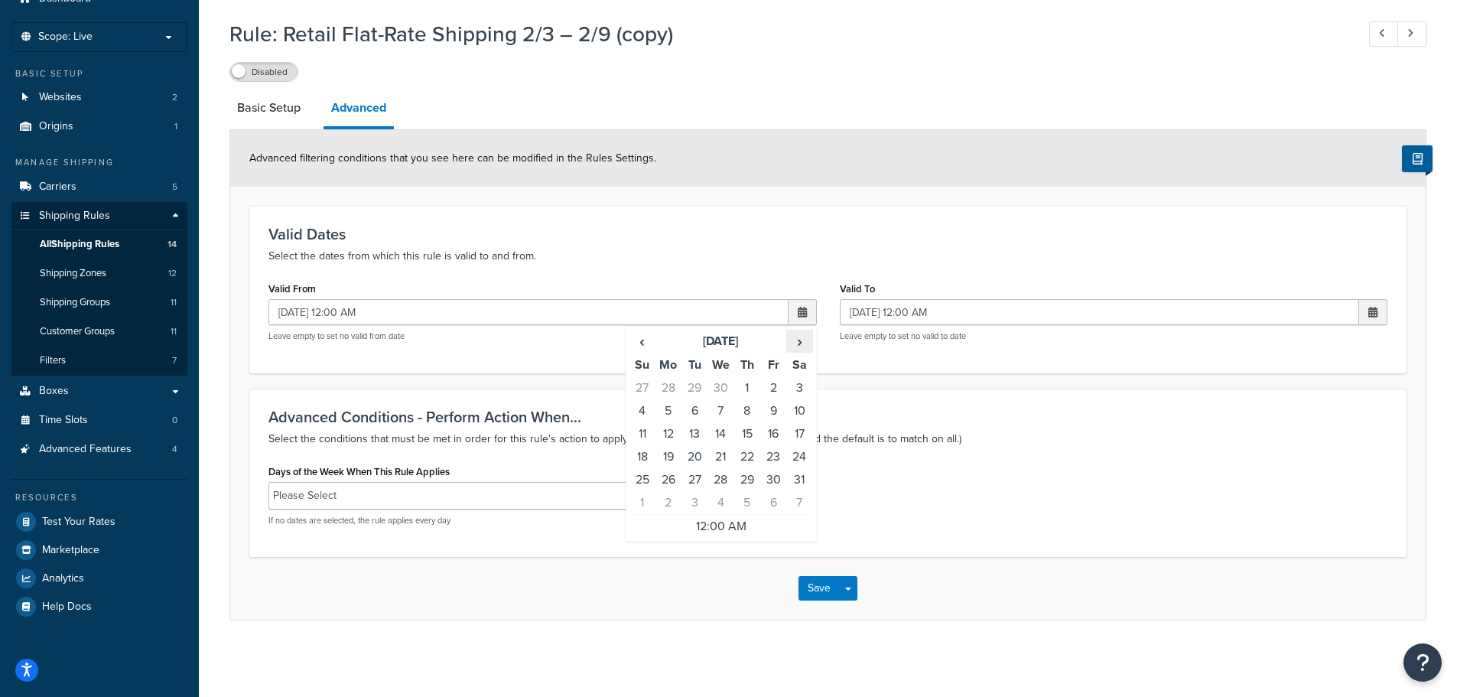
click at [795, 342] on span "›" at bounding box center [799, 340] width 24 height 21
click at [672, 450] on td "22" at bounding box center [668, 456] width 26 height 23
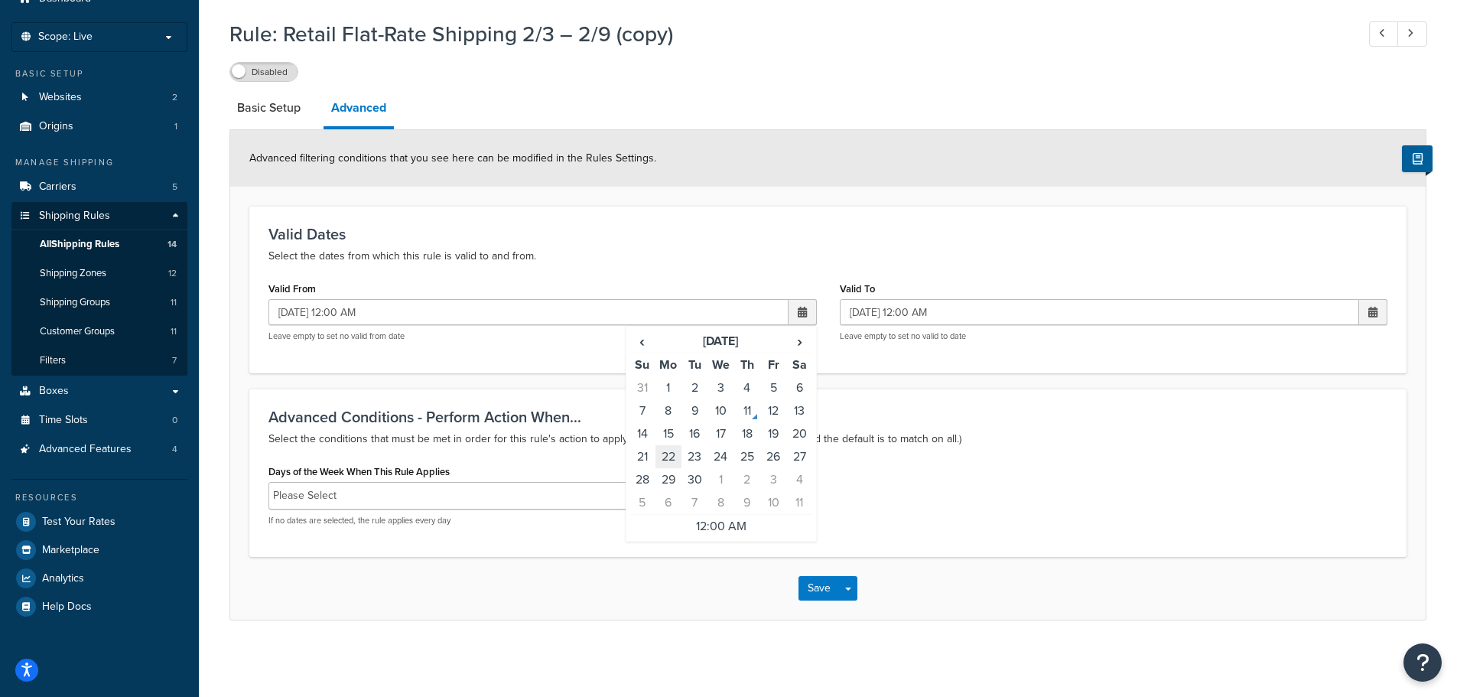
type input "09/22/2025 12:00 AM"
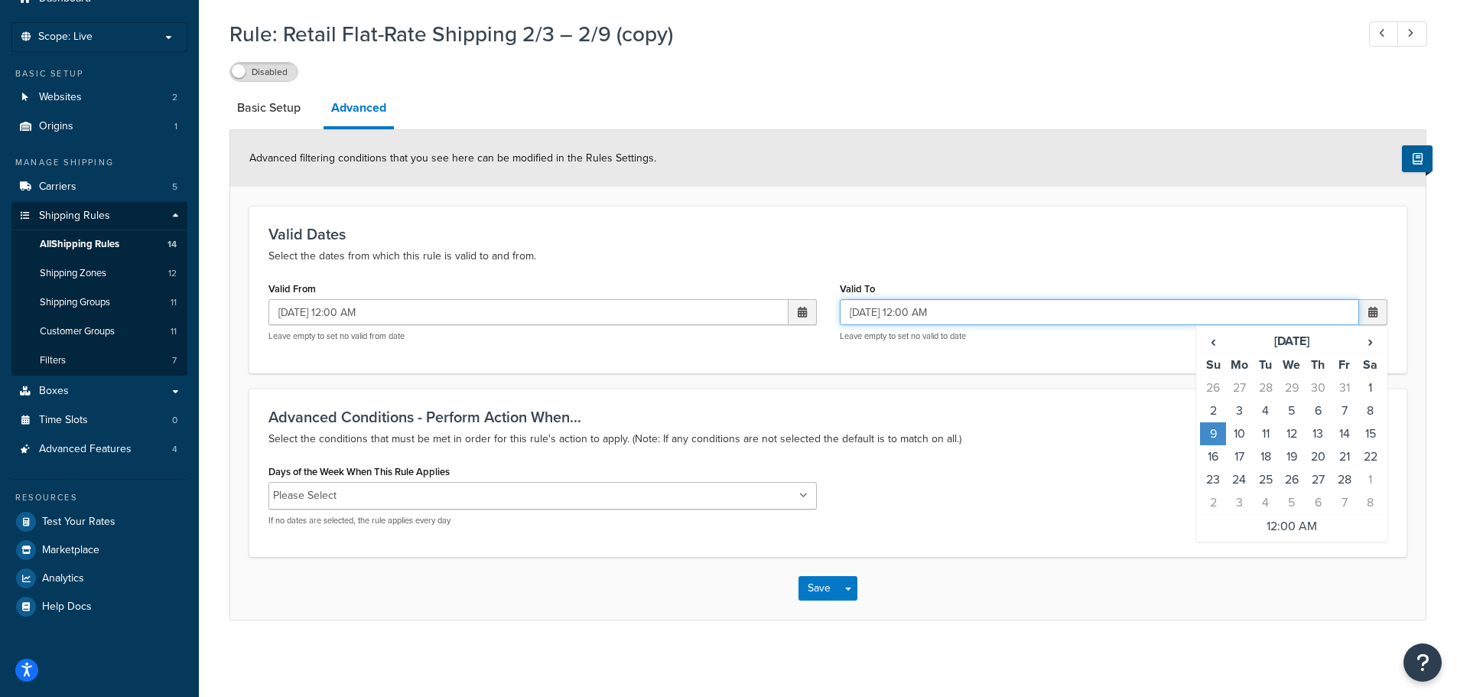
click at [970, 320] on input "02/09/2025 12:00 AM" at bounding box center [1100, 312] width 520 height 26
click at [1361, 347] on span "›" at bounding box center [1370, 340] width 24 height 21
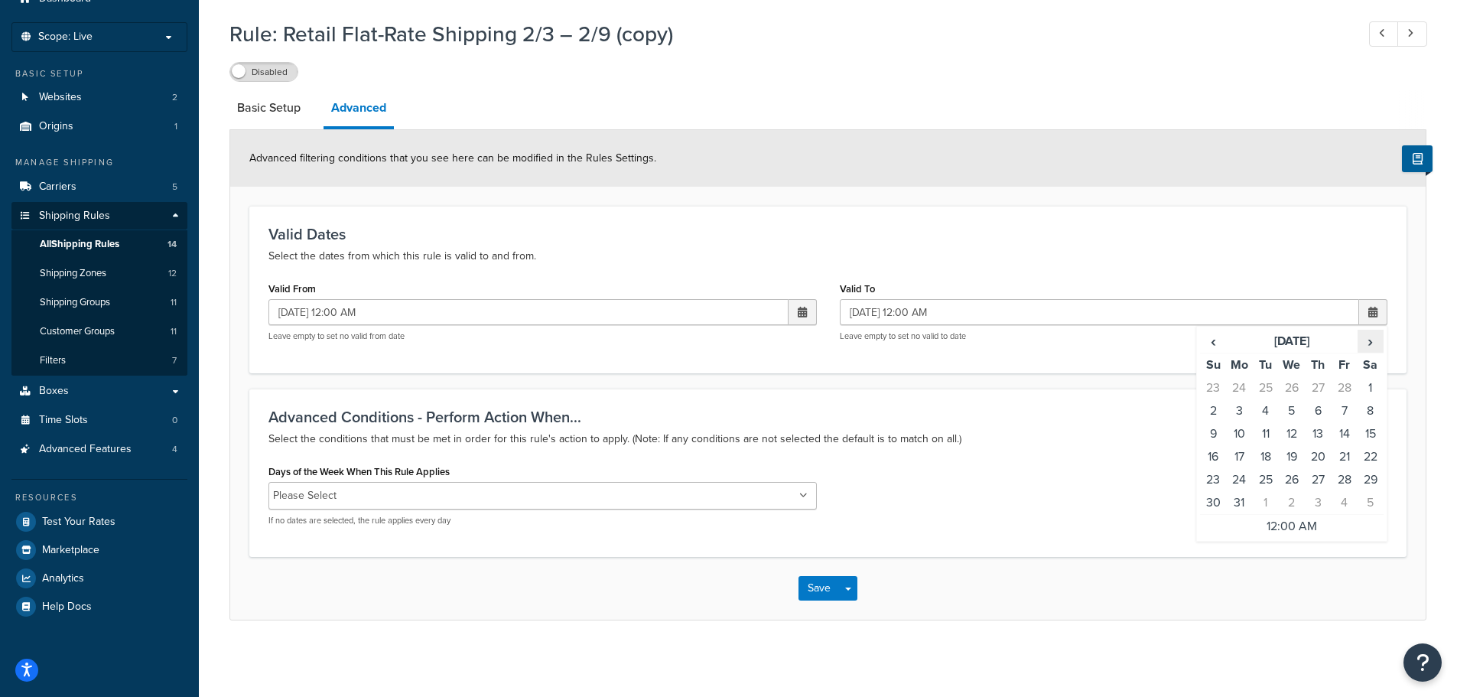
click at [1361, 347] on span "›" at bounding box center [1370, 340] width 24 height 21
click at [1359, 347] on span "›" at bounding box center [1370, 340] width 24 height 21
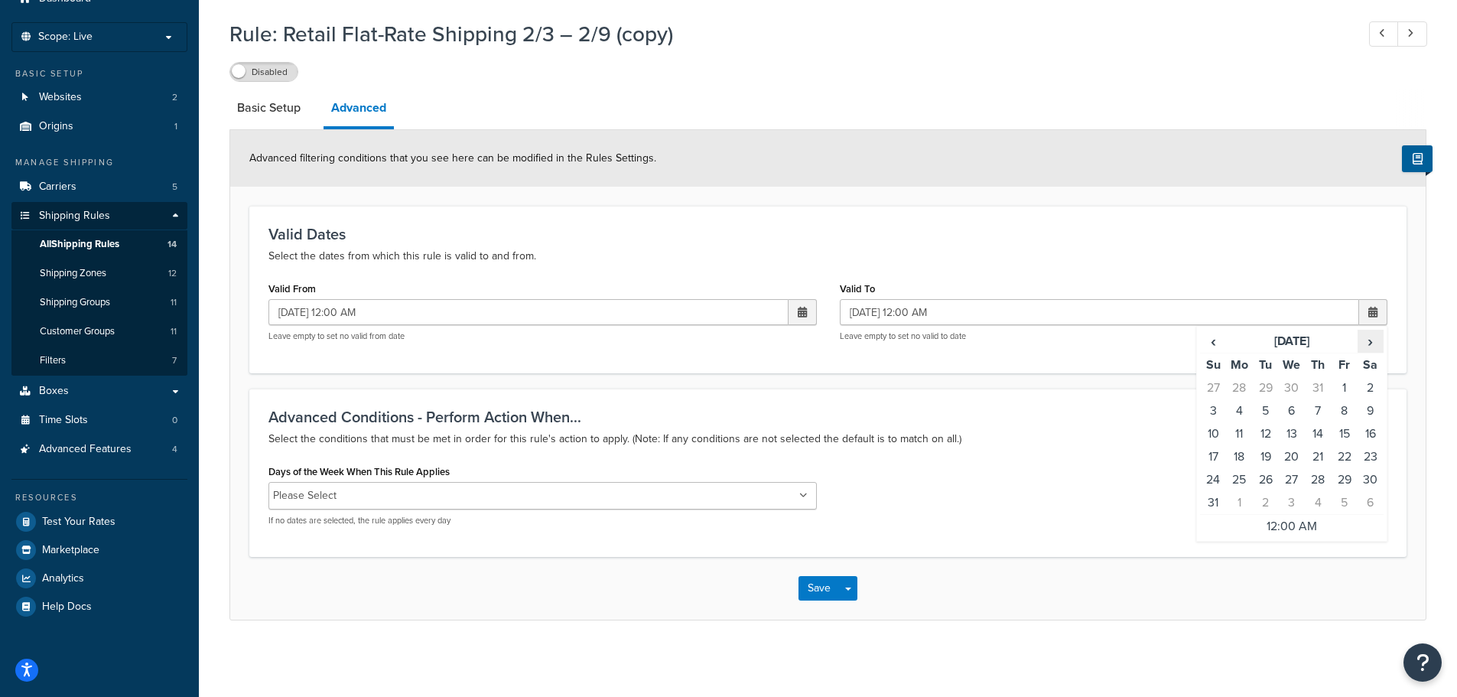
click at [1359, 347] on span "›" at bounding box center [1370, 340] width 24 height 21
click at [1240, 414] on td "6" at bounding box center [1239, 410] width 26 height 23
click at [968, 375] on form "Advanced filtering conditions that you see here can be modified in the Rules Se…" at bounding box center [827, 374] width 1195 height 489
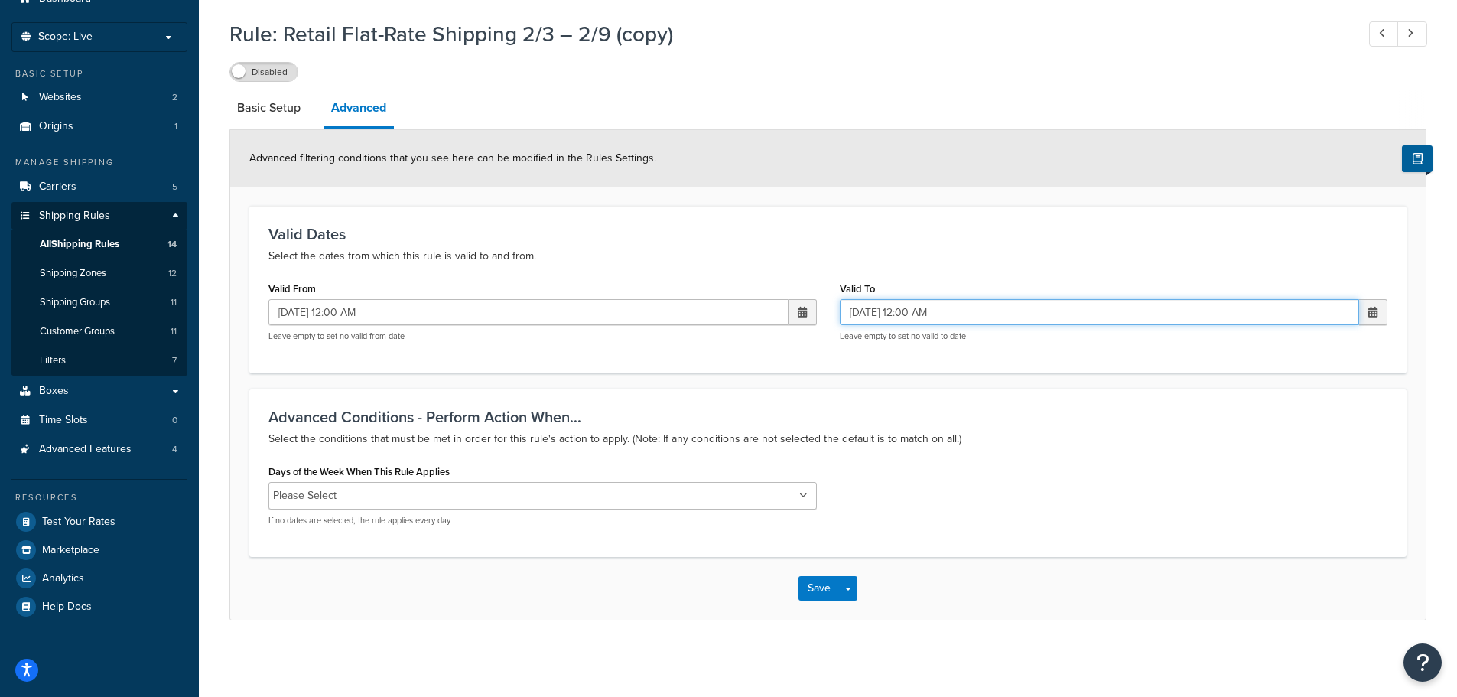
click at [869, 316] on input "10/06/2025 12:00 AM" at bounding box center [1100, 312] width 520 height 26
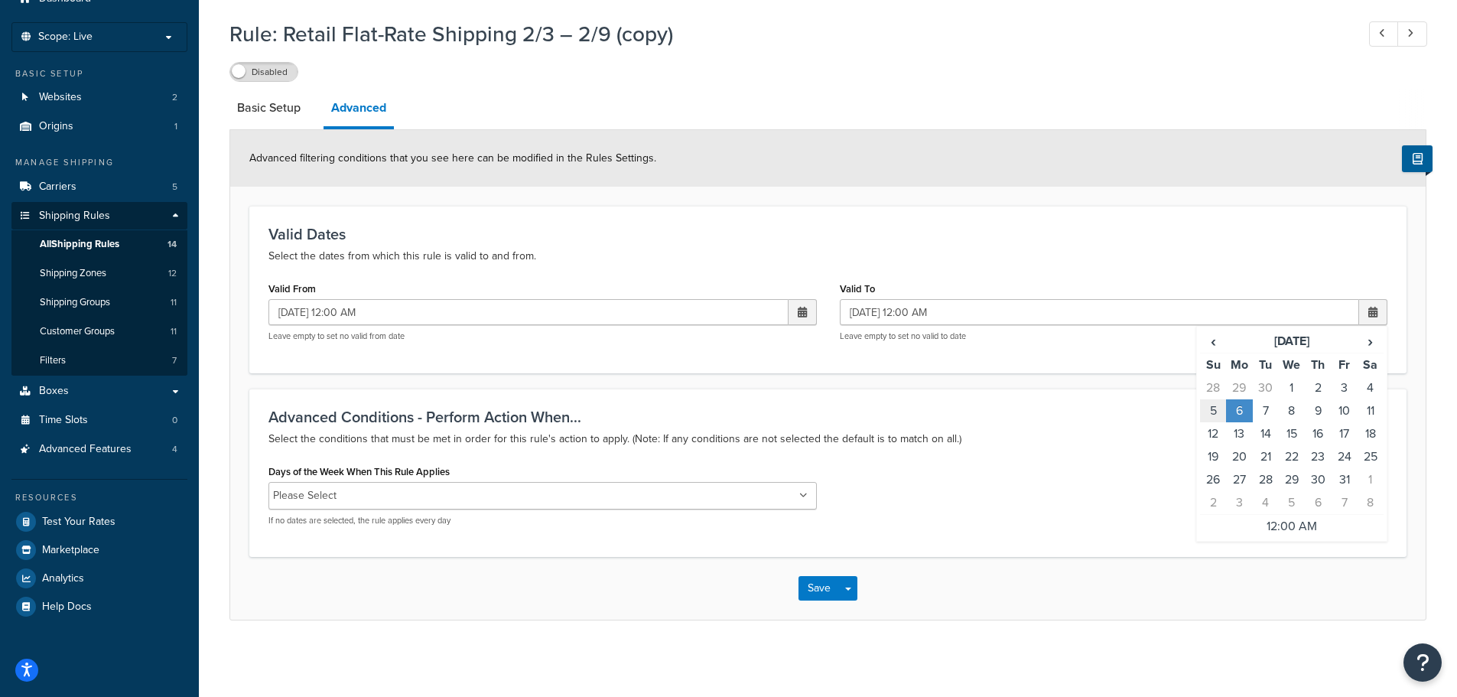
click at [1220, 407] on td "5" at bounding box center [1213, 410] width 26 height 23
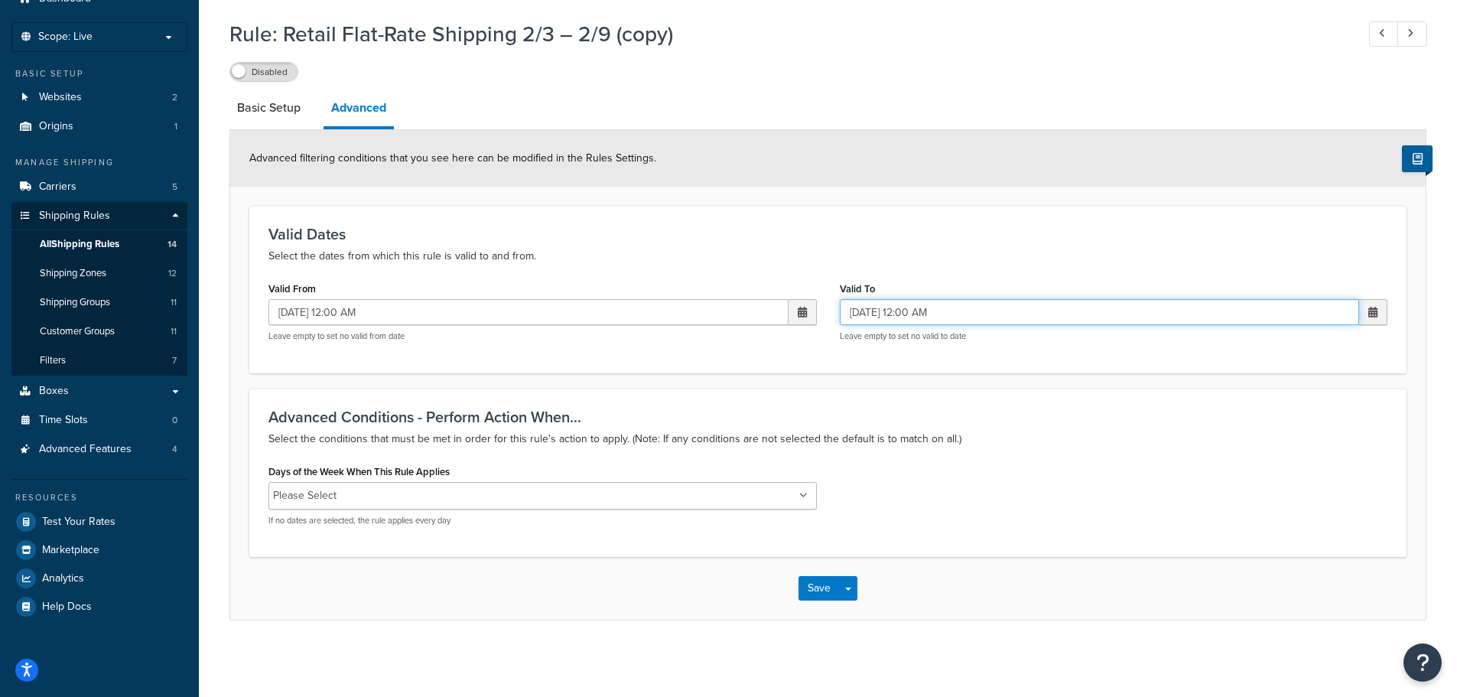
click at [943, 314] on input "10/05/2025 12:00 AM" at bounding box center [1100, 312] width 520 height 26
drag, startPoint x: 931, startPoint y: 311, endPoint x: 921, endPoint y: 311, distance: 9.2
click at [921, 311] on input "10/05/2025 12:00 AM" at bounding box center [1100, 312] width 520 height 26
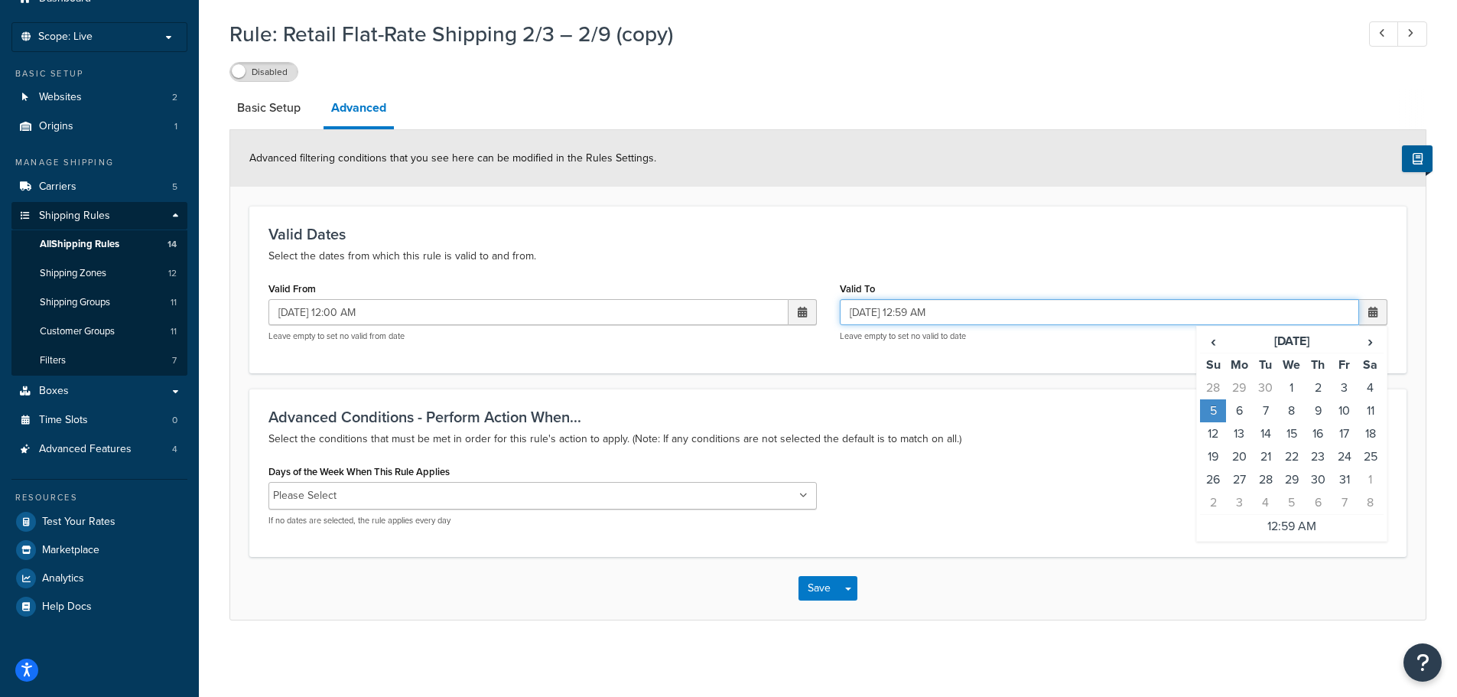
click at [908, 313] on input "10/05/2025 12:59 AM" at bounding box center [1100, 312] width 520 height 26
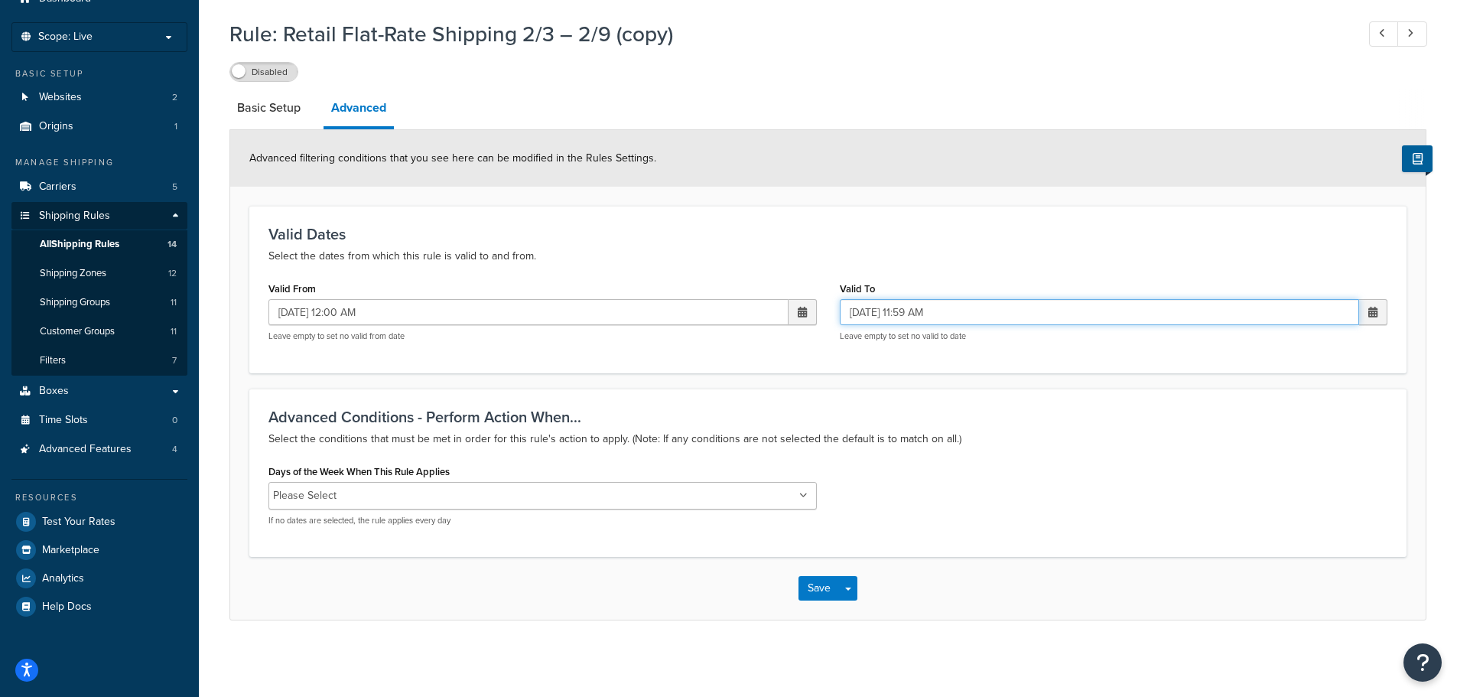
click at [947, 311] on input "10/05/2025 11:59 AM" at bounding box center [1100, 312] width 520 height 26
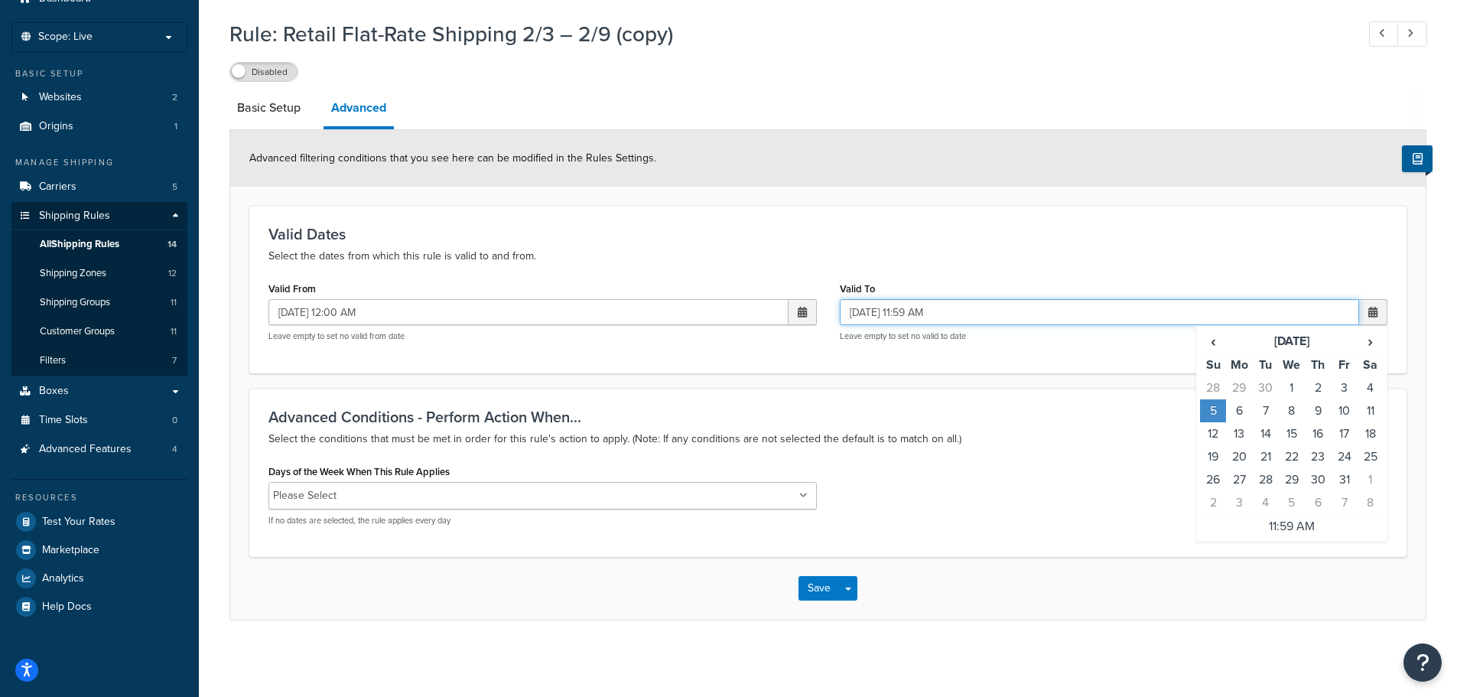
click at [941, 314] on input "10/05/2025 11:59 AM" at bounding box center [1100, 312] width 520 height 26
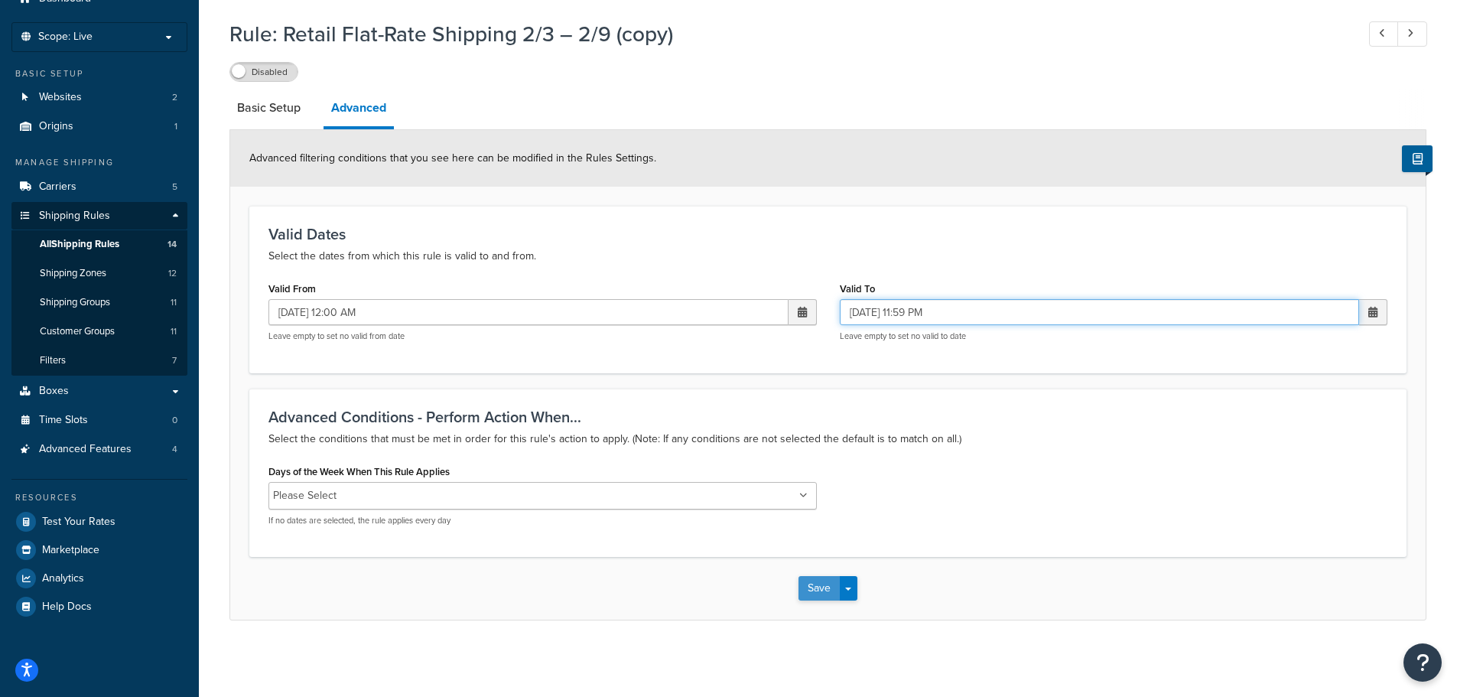
type input "10/05/2025 11:59 PM"
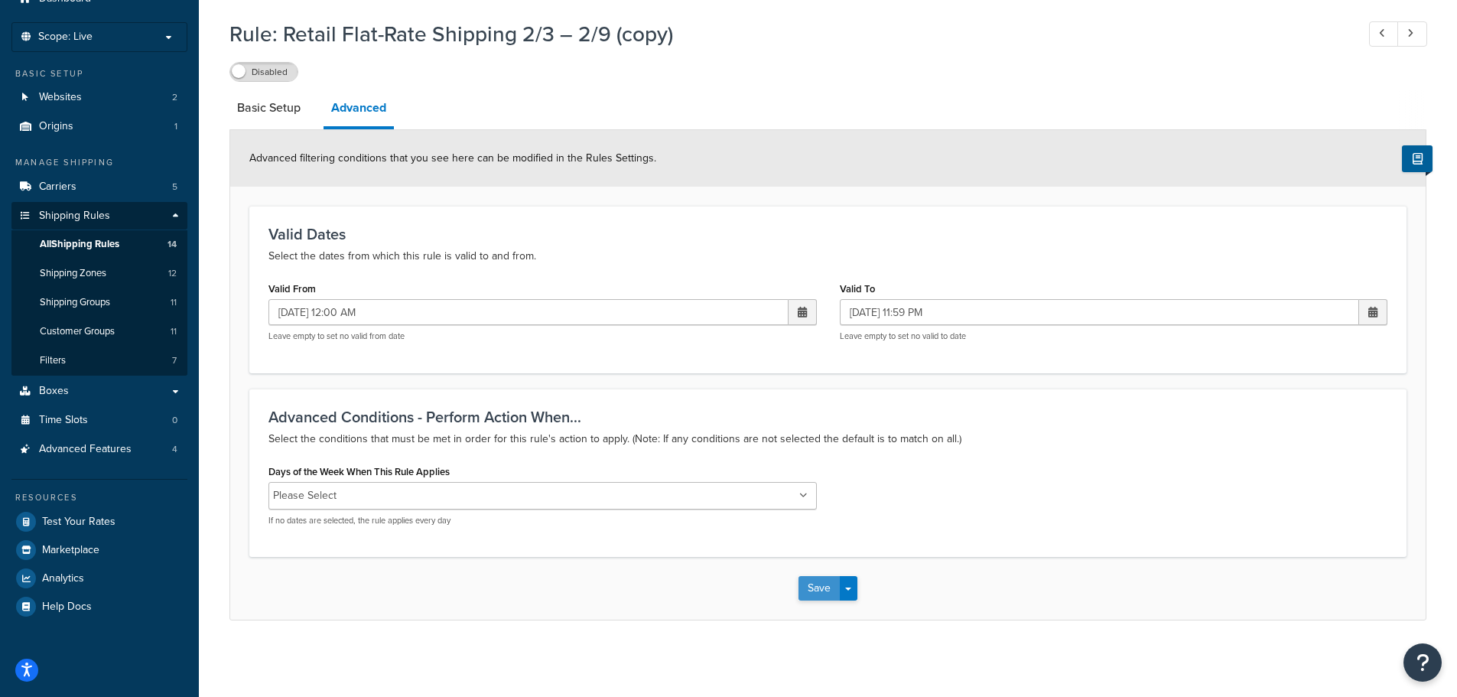
click at [838, 589] on button "Save" at bounding box center [818, 588] width 41 height 24
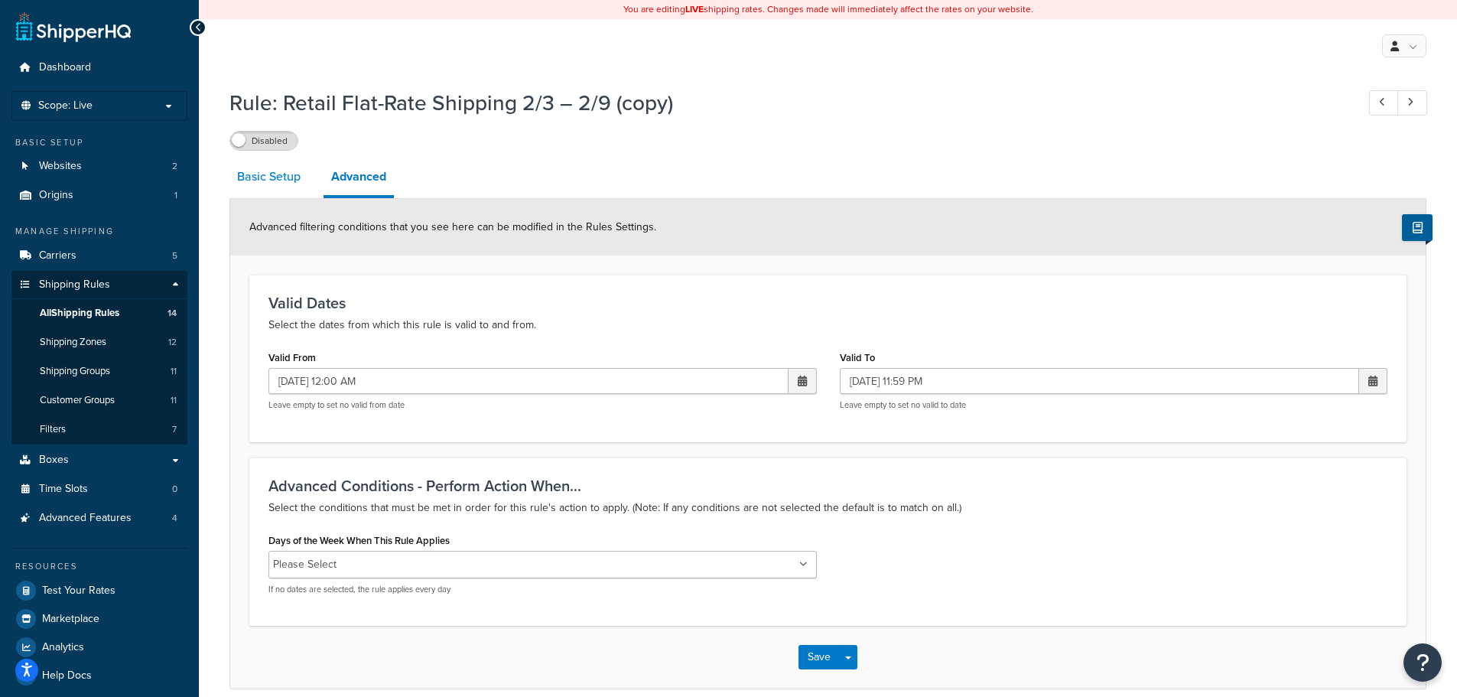
click at [272, 176] on link "Basic Setup" at bounding box center [268, 176] width 79 height 37
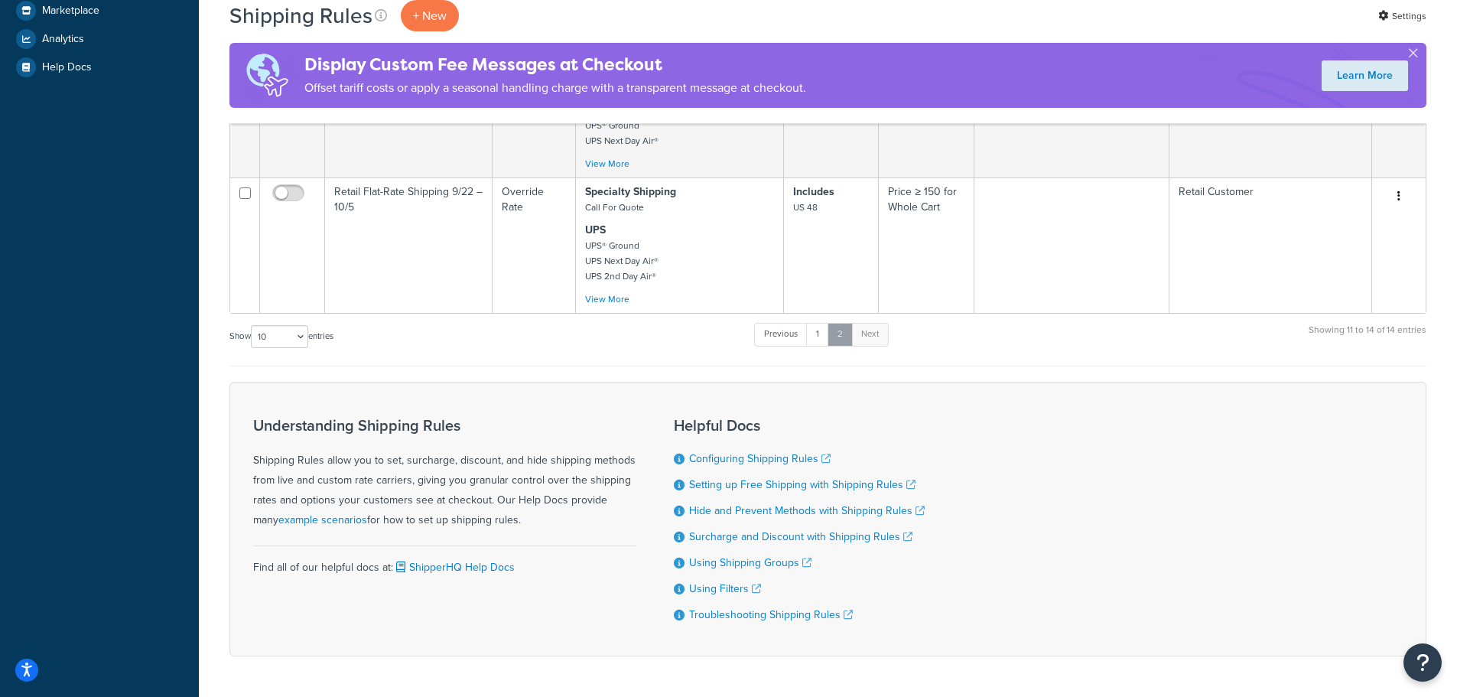
scroll to position [583, 0]
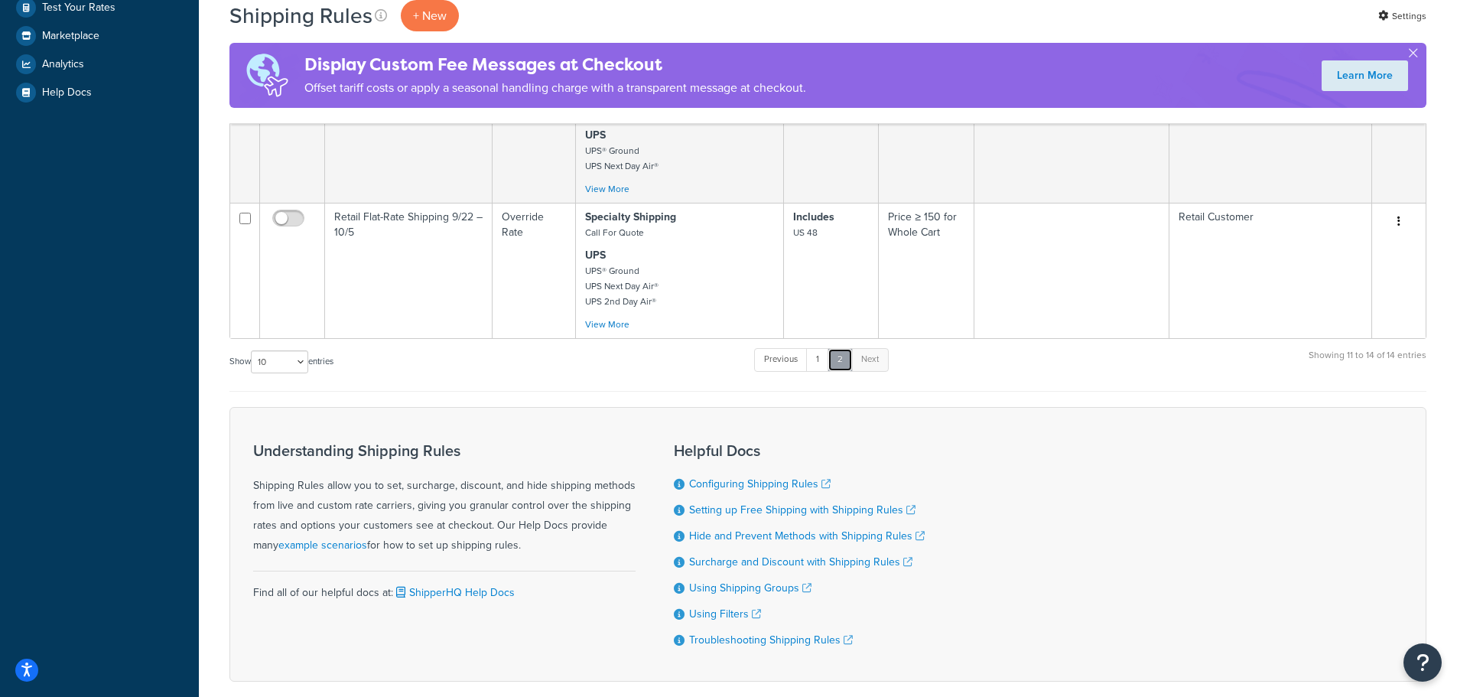
click at [832, 361] on link "2" at bounding box center [839, 359] width 25 height 23
click at [825, 362] on link "1" at bounding box center [817, 359] width 23 height 23
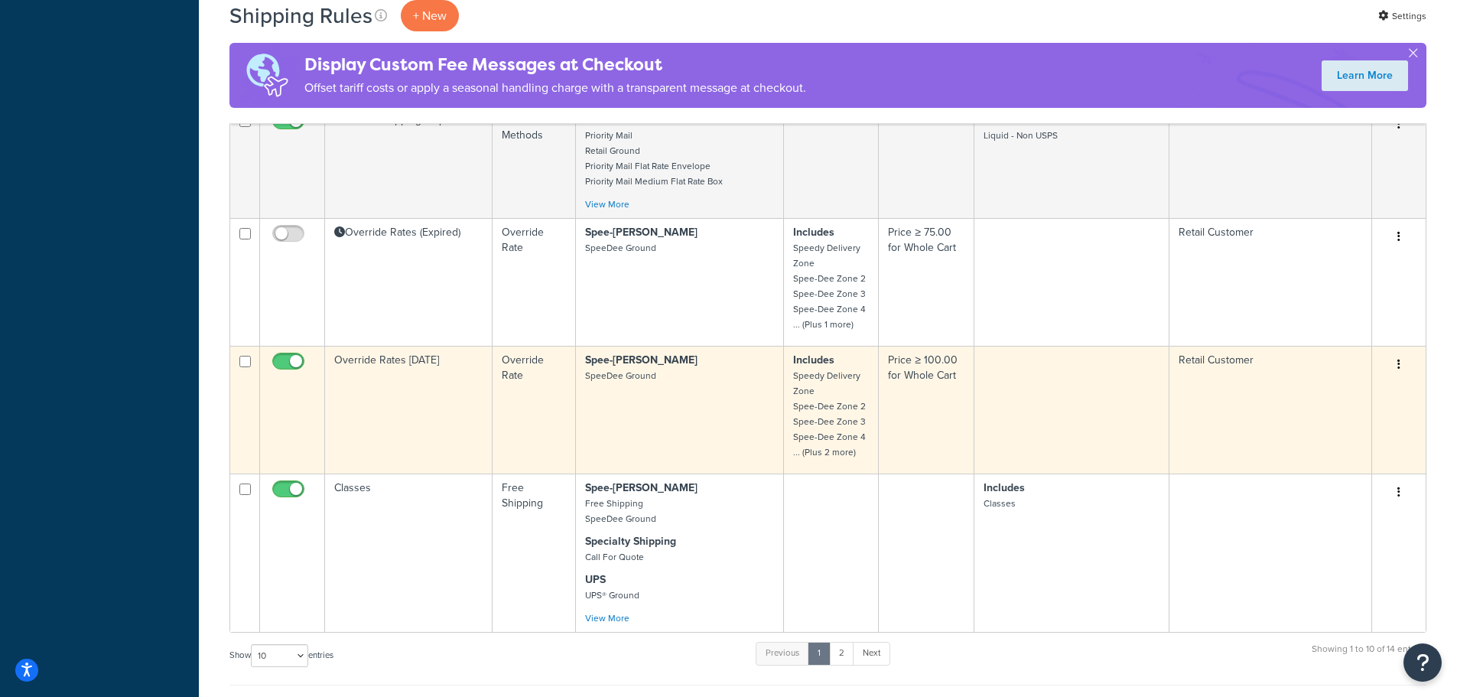
scroll to position [994, 0]
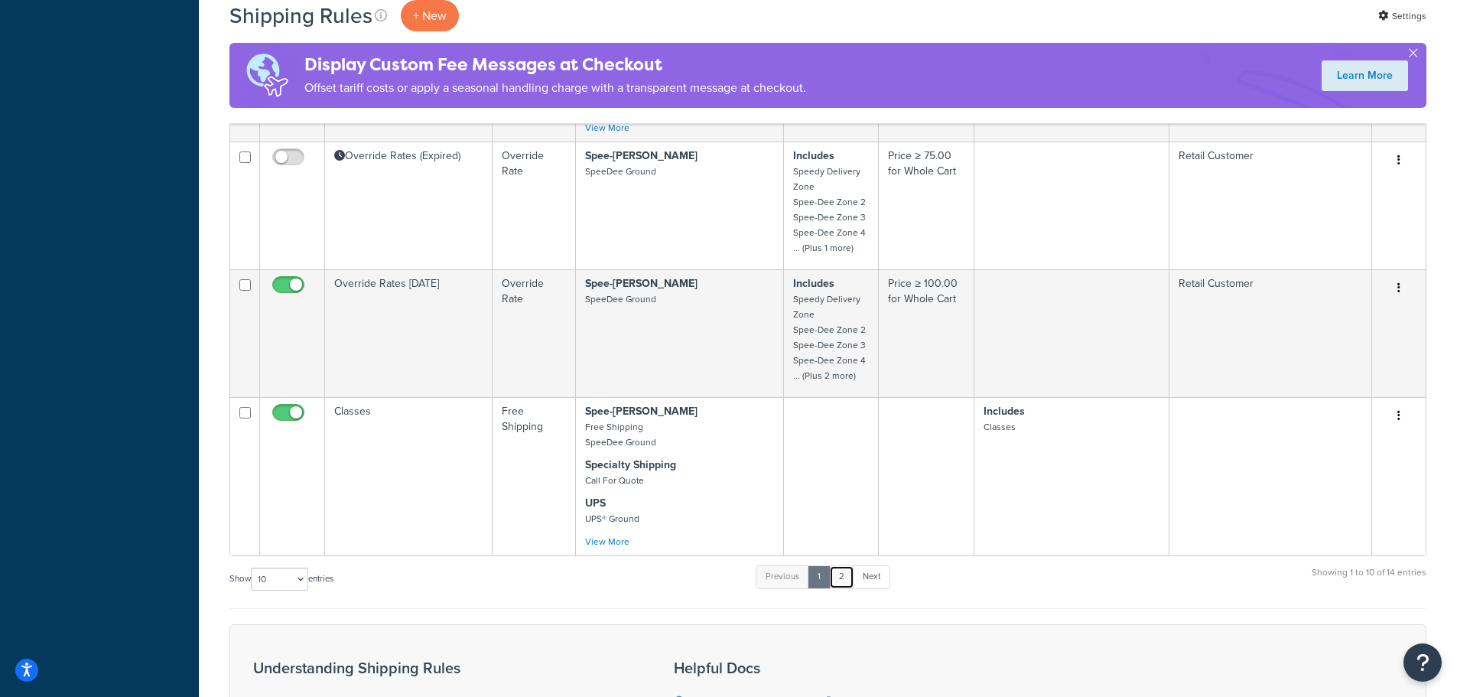
click at [846, 574] on link "2" at bounding box center [841, 576] width 25 height 23
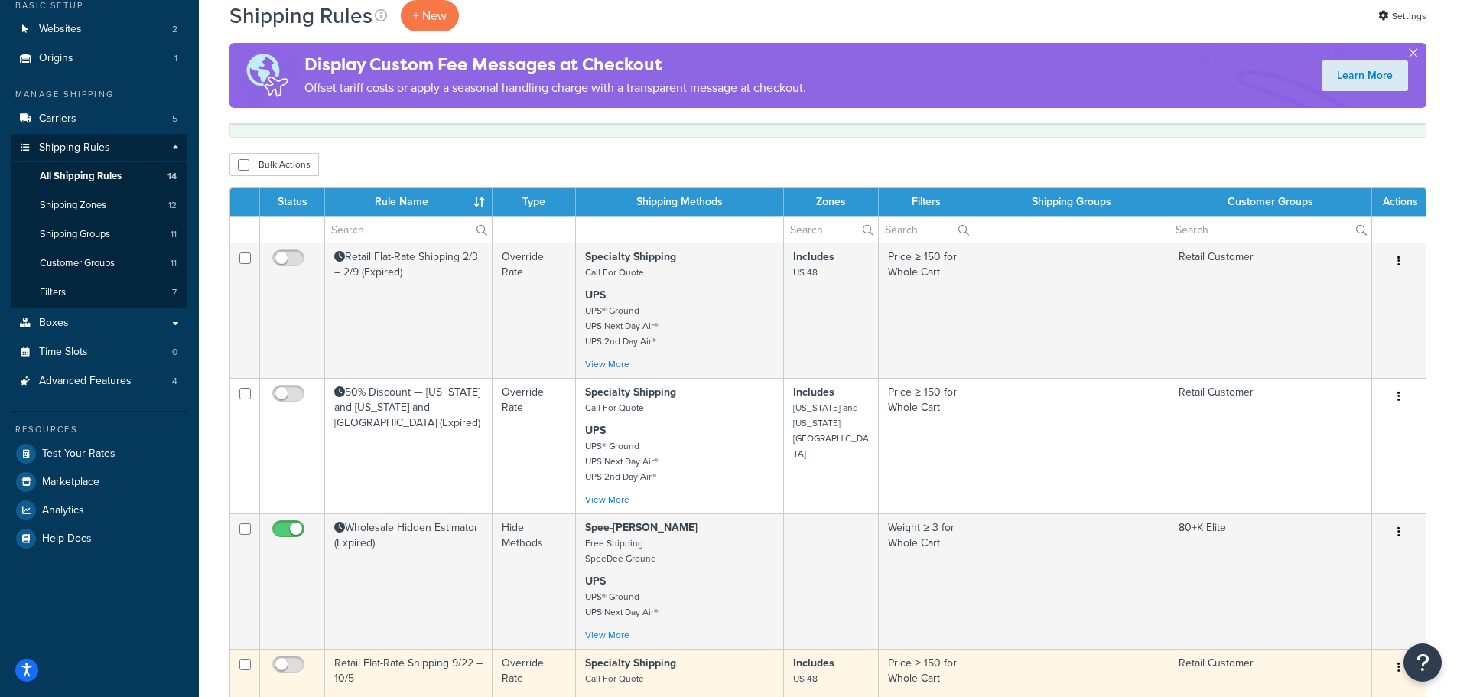
scroll to position [306, 0]
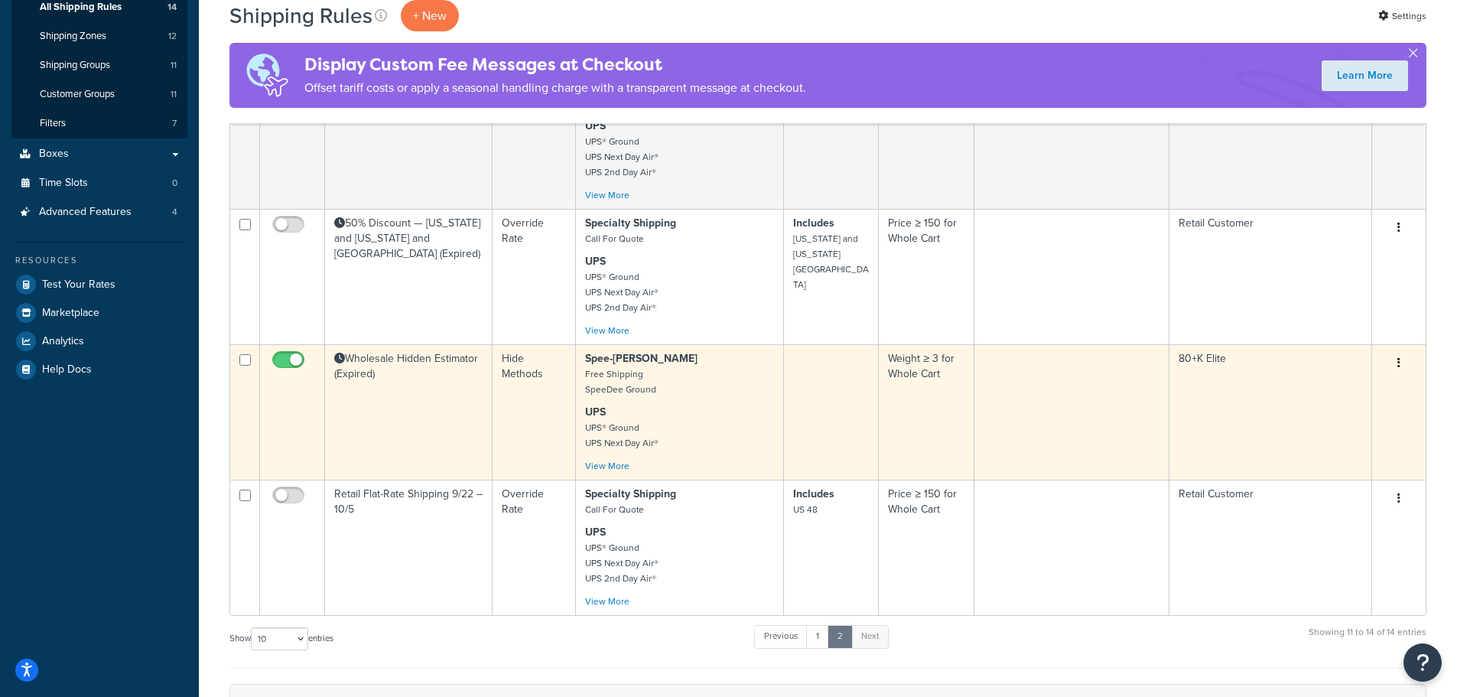
click at [427, 375] on td "Wholesale Hidden Estimator (Expired)" at bounding box center [408, 411] width 167 height 135
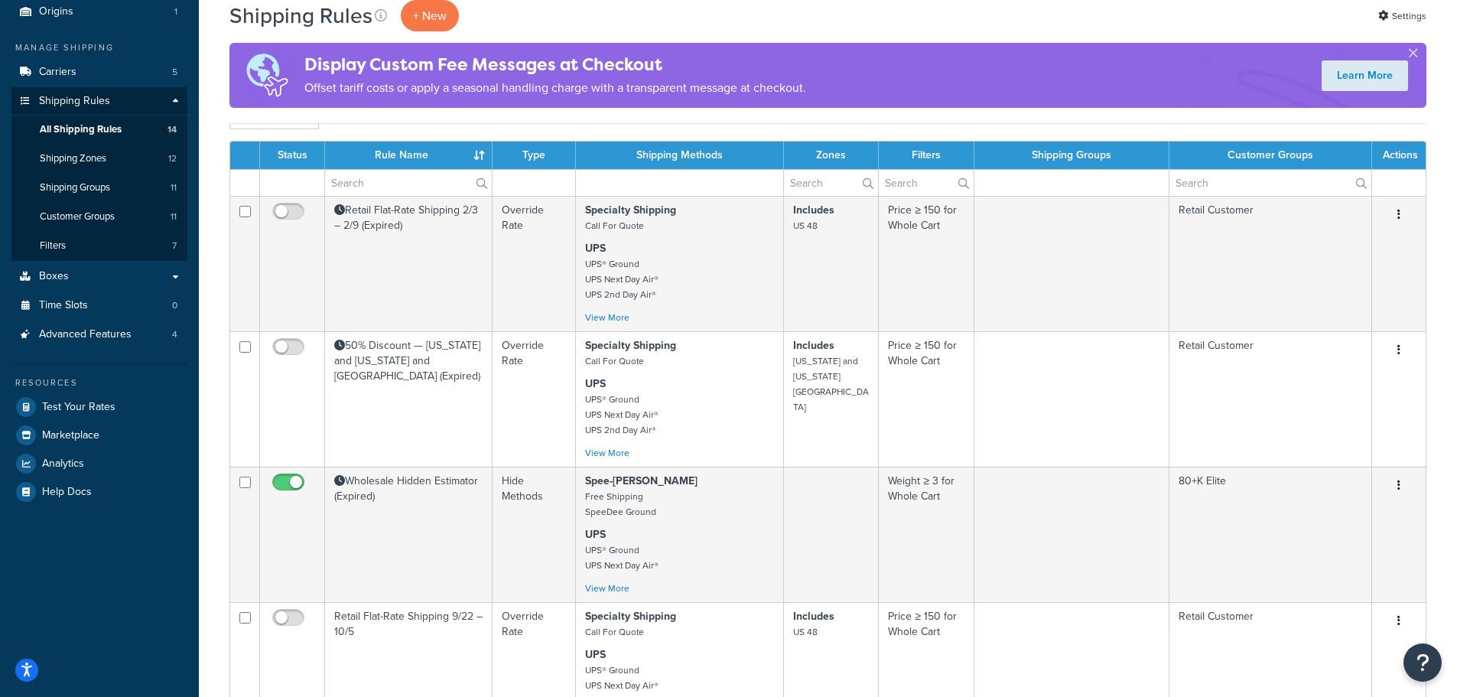
scroll to position [0, 0]
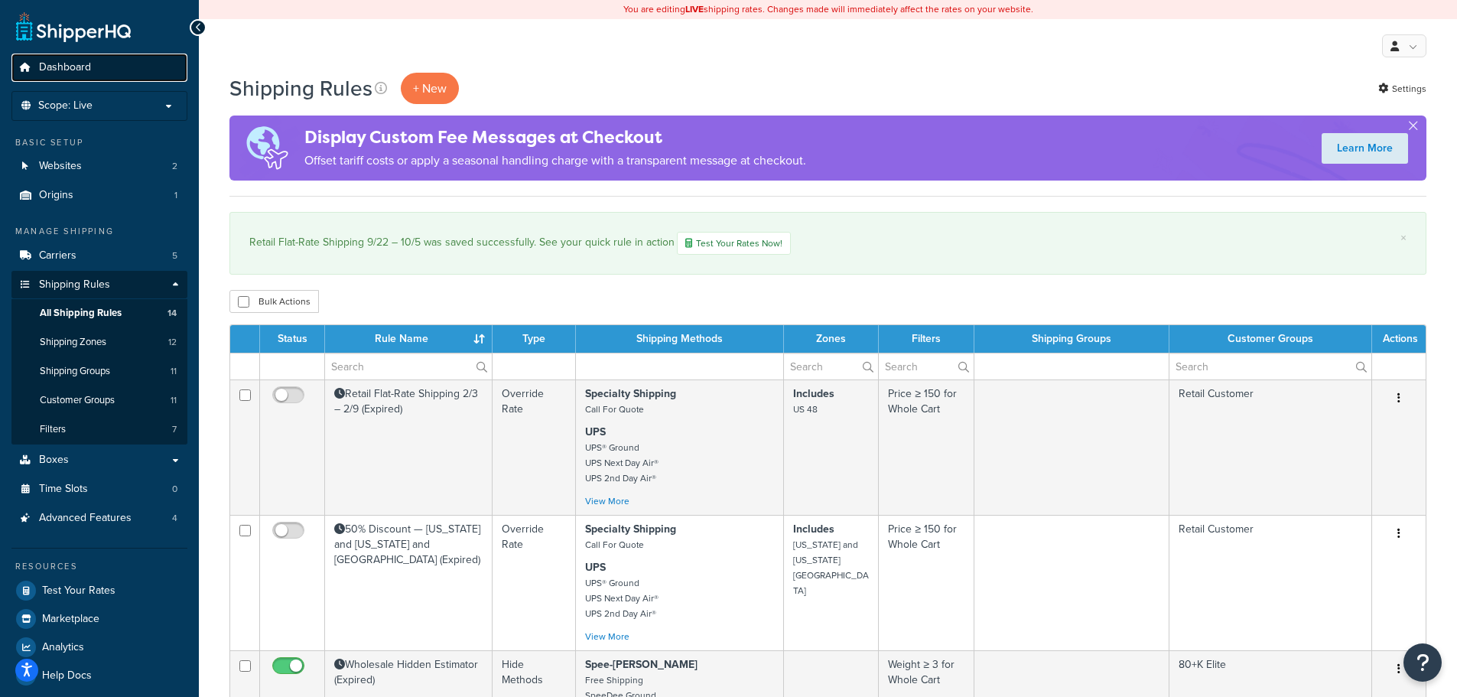
click at [62, 67] on span "Dashboard" at bounding box center [65, 67] width 52 height 13
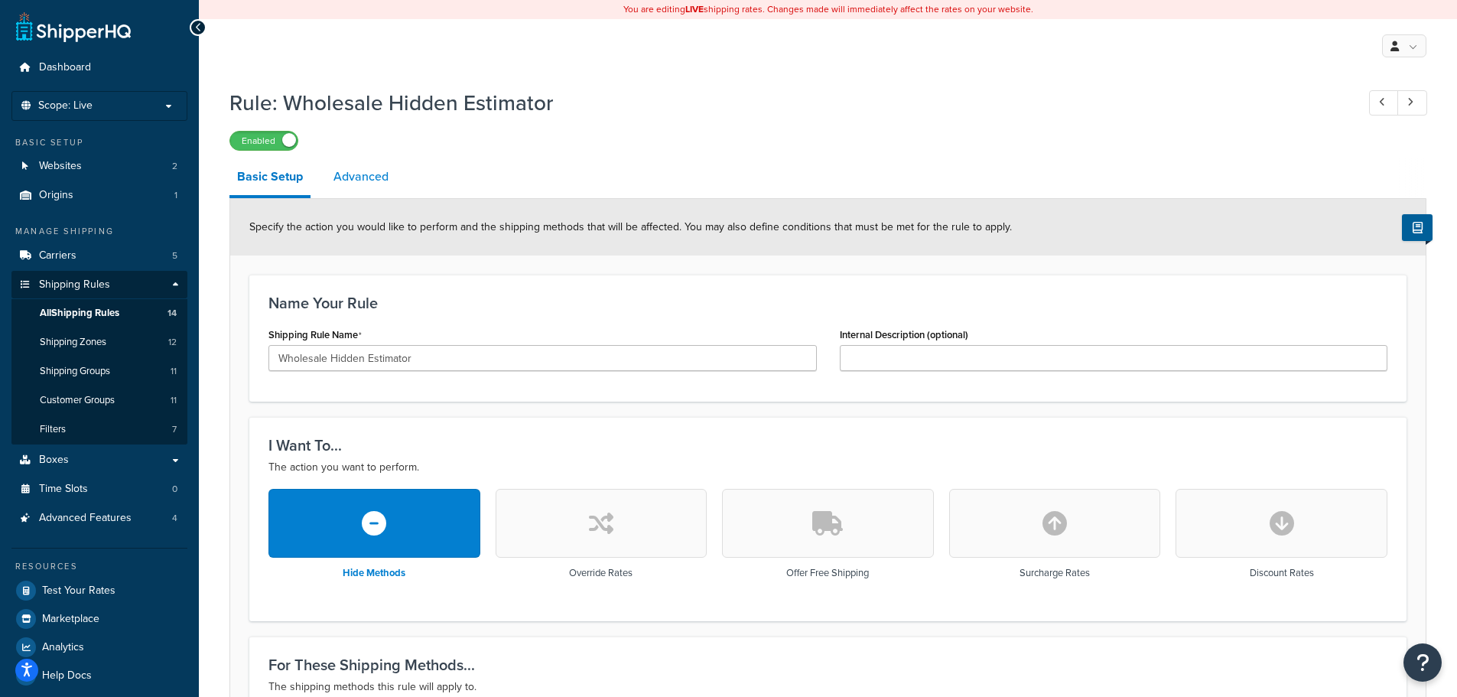
click at [353, 177] on link "Advanced" at bounding box center [361, 176] width 70 height 37
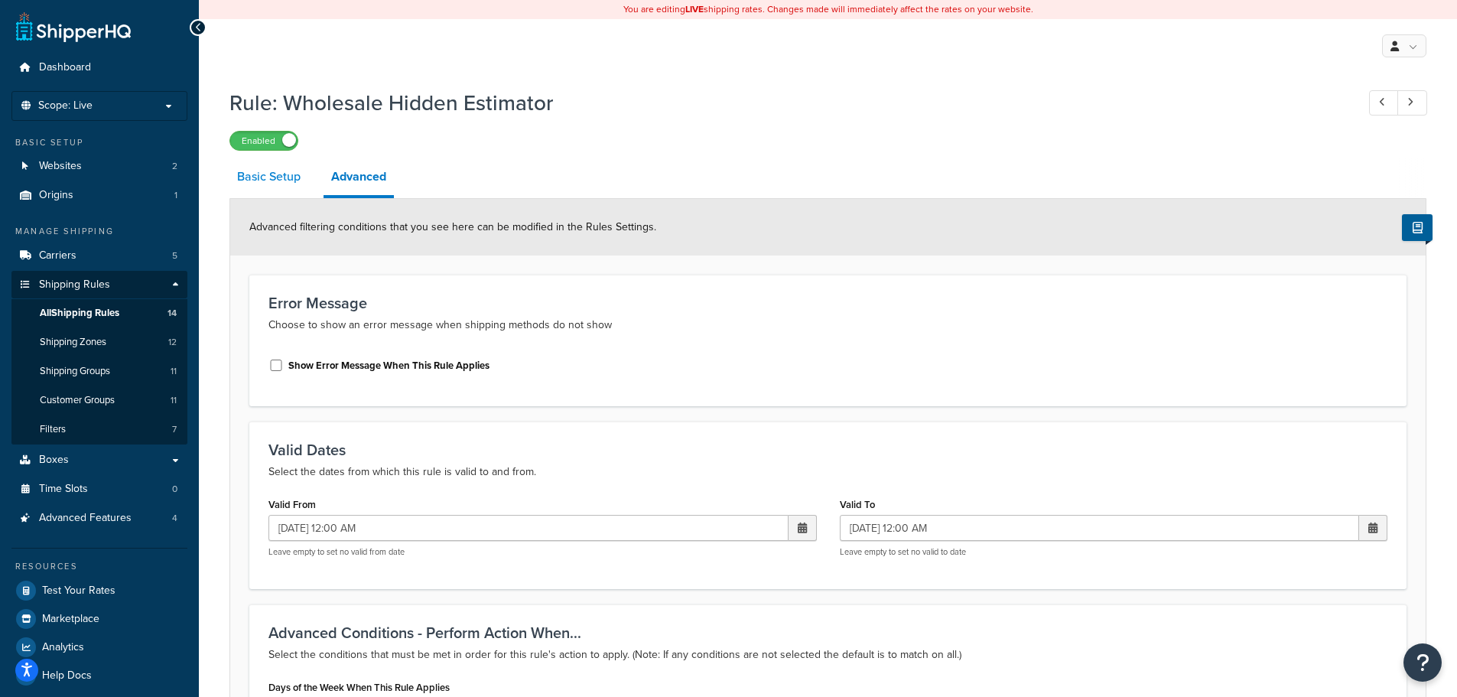
click at [265, 171] on link "Basic Setup" at bounding box center [268, 176] width 79 height 37
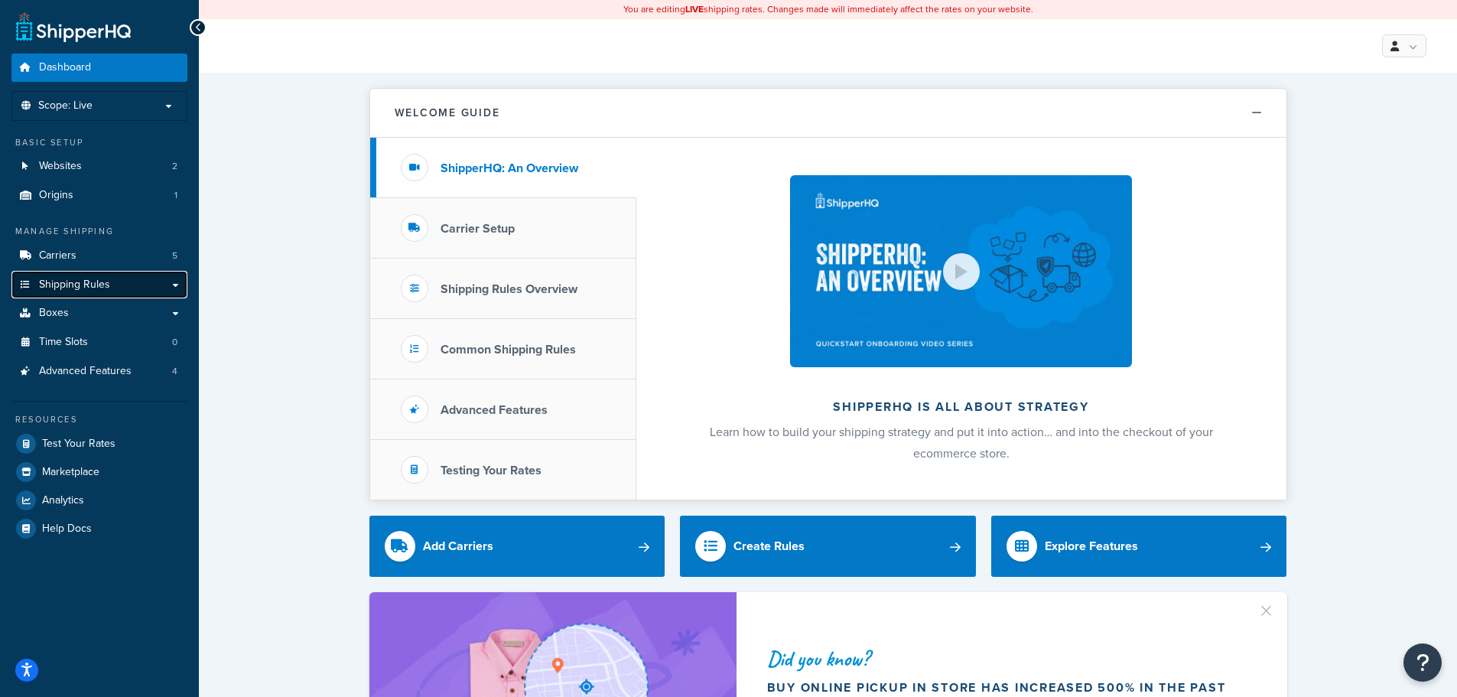
click at [89, 288] on span "Shipping Rules" at bounding box center [74, 284] width 71 height 13
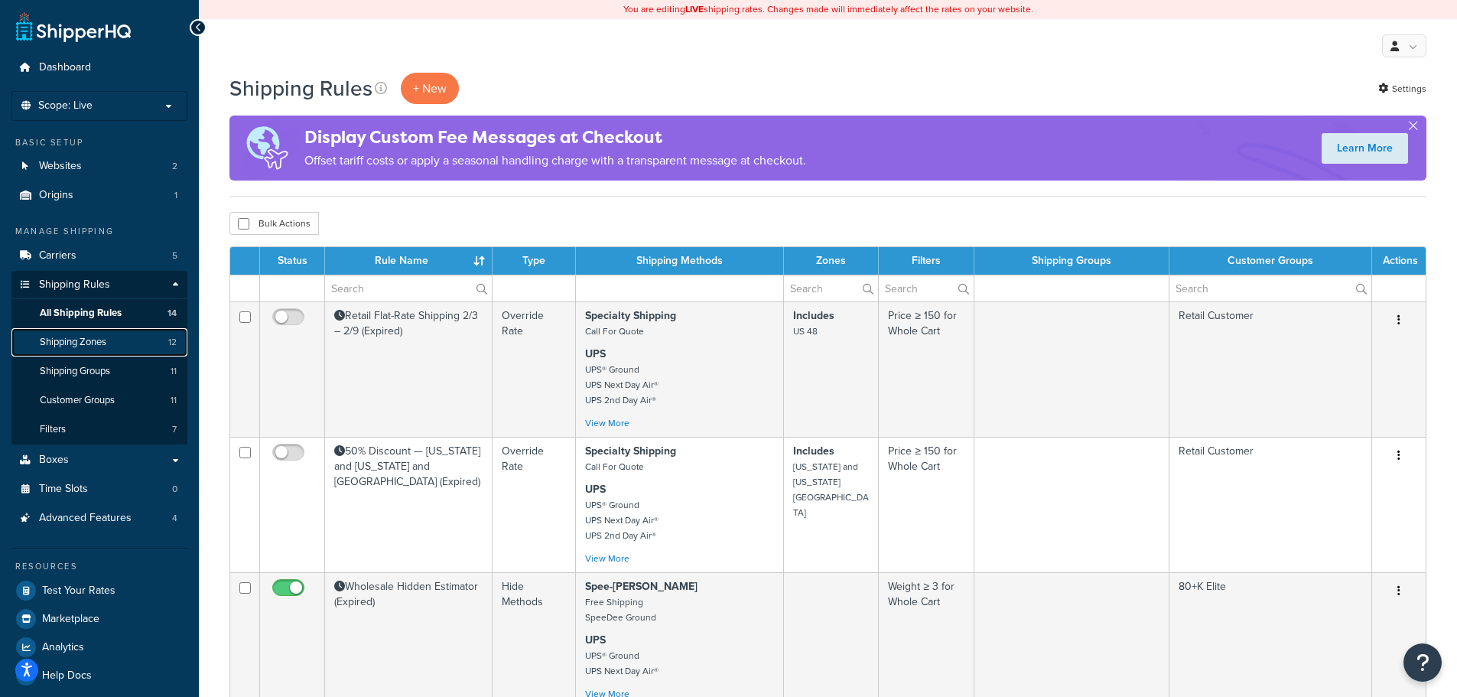
click at [92, 346] on span "Shipping Zones" at bounding box center [73, 342] width 67 height 13
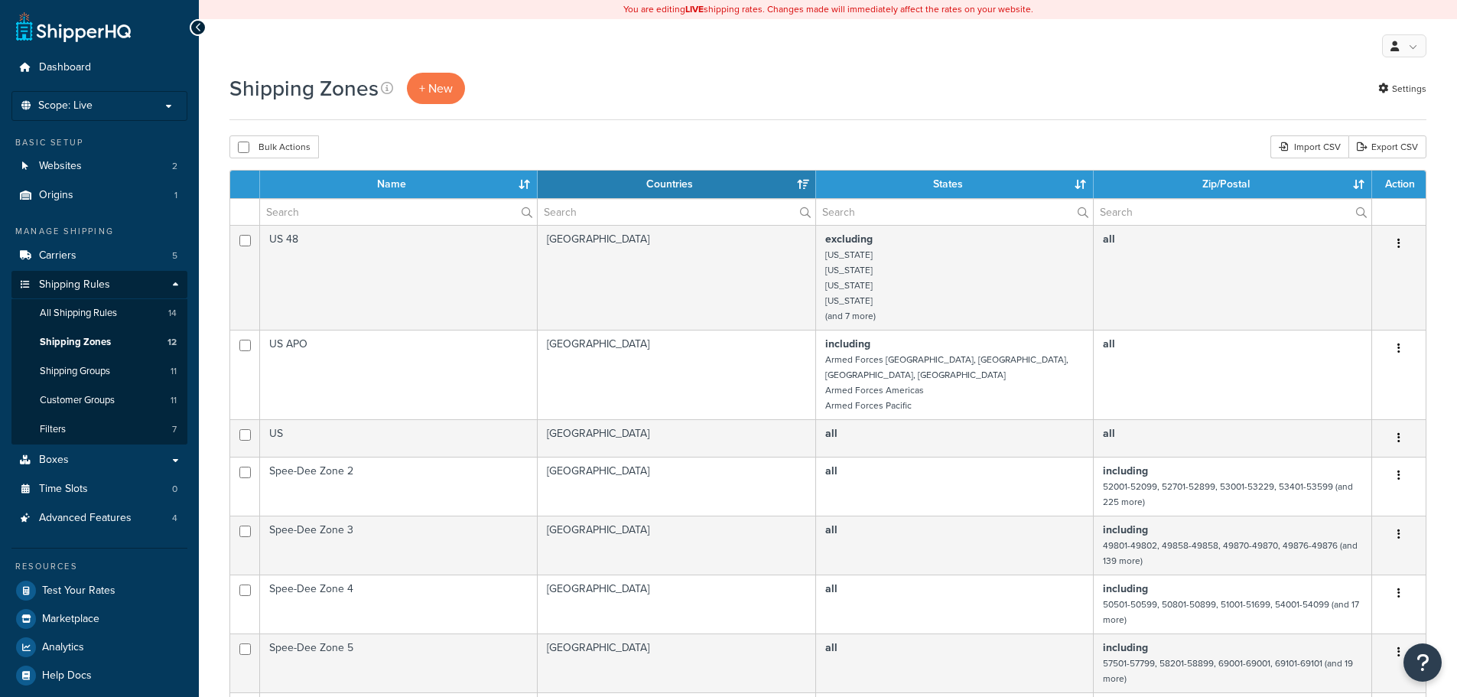
select select "15"
click at [63, 376] on span "Shipping Groups" at bounding box center [75, 371] width 70 height 13
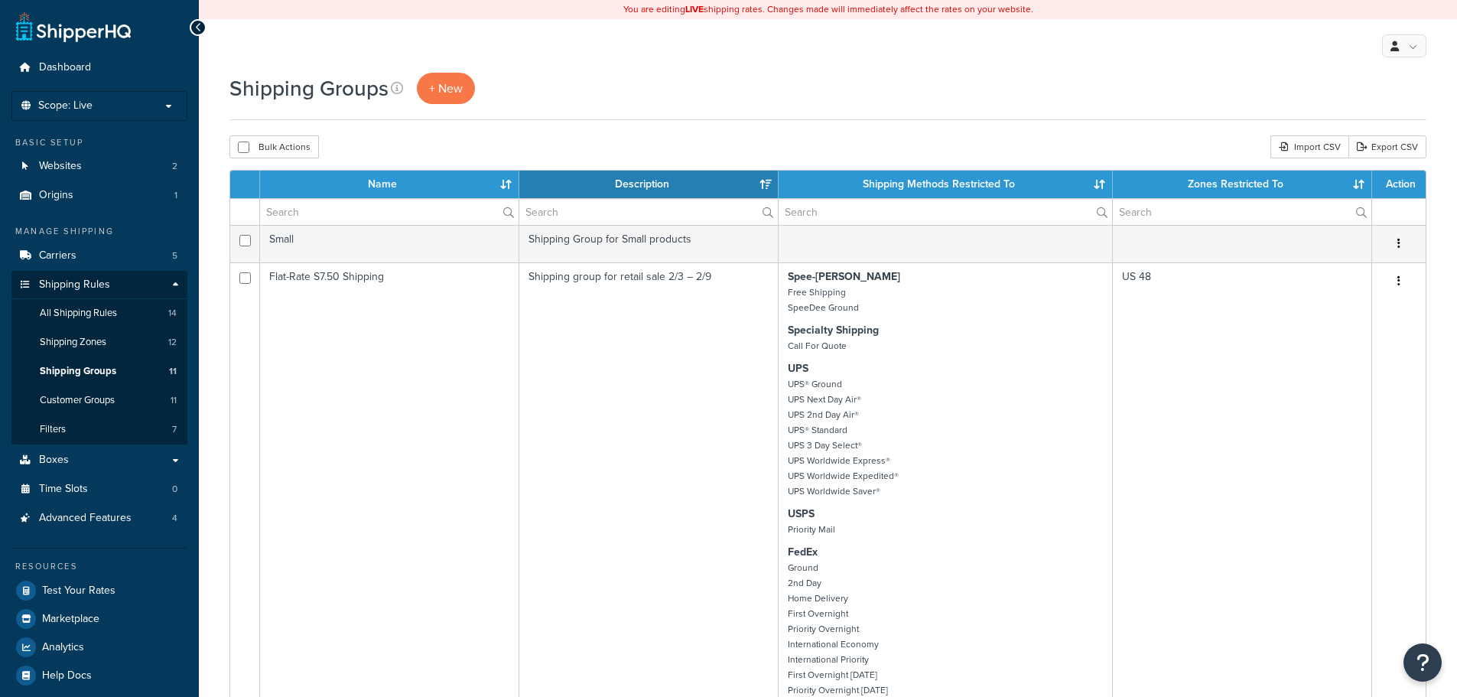
select select "15"
click at [74, 347] on span "Shipping Zones" at bounding box center [73, 342] width 67 height 13
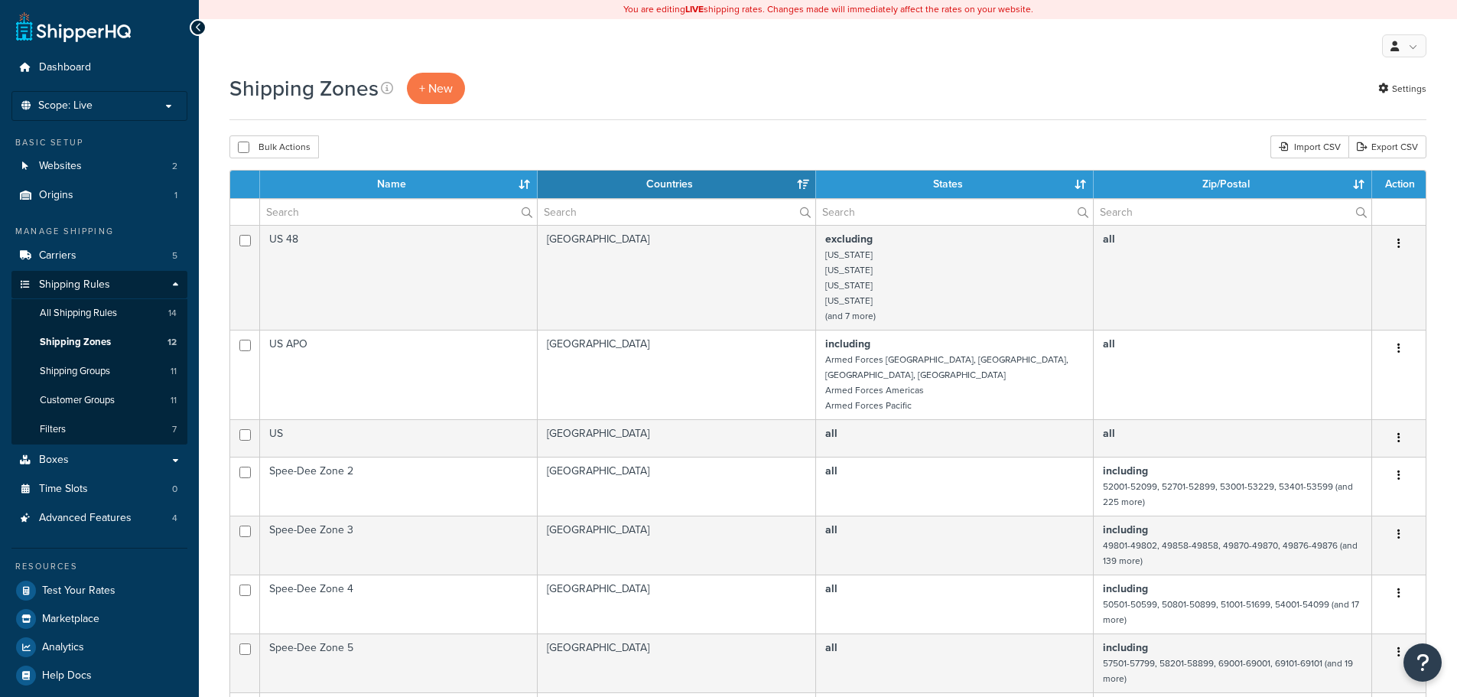
select select "15"
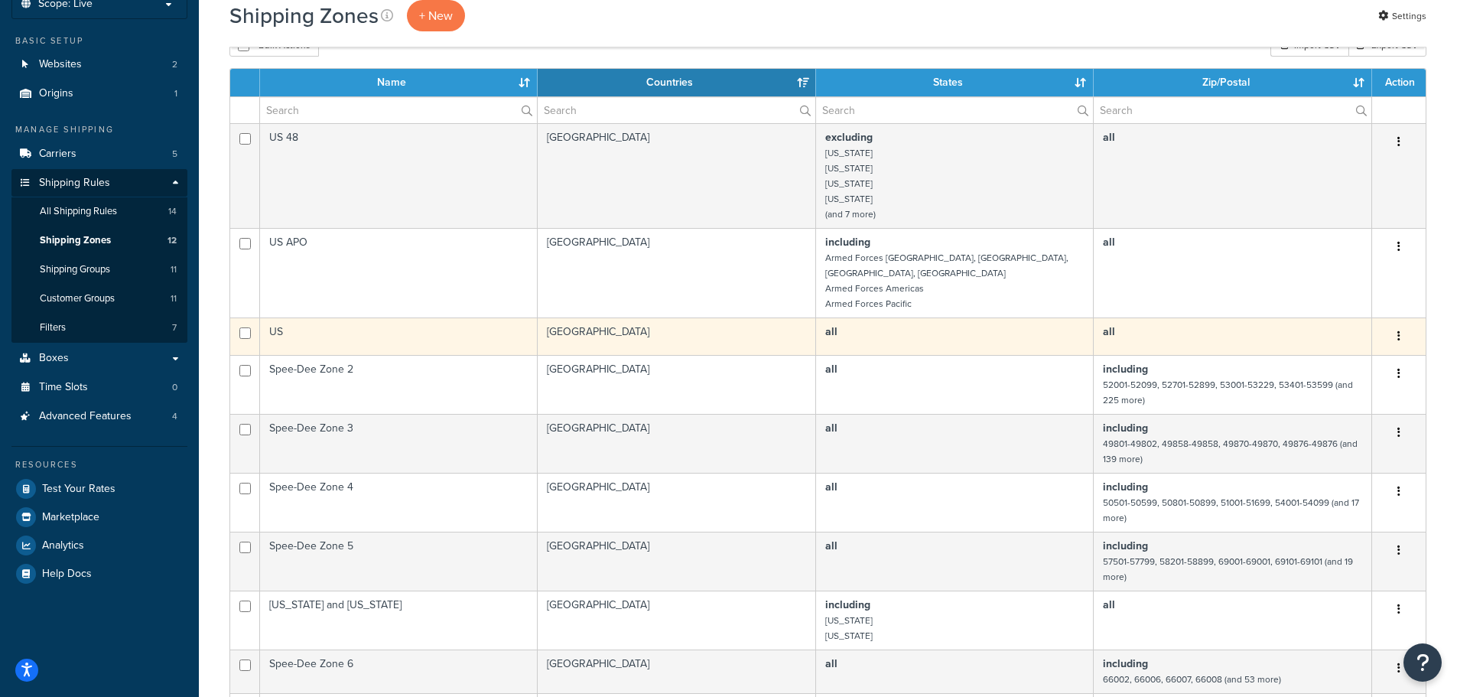
scroll to position [76, 0]
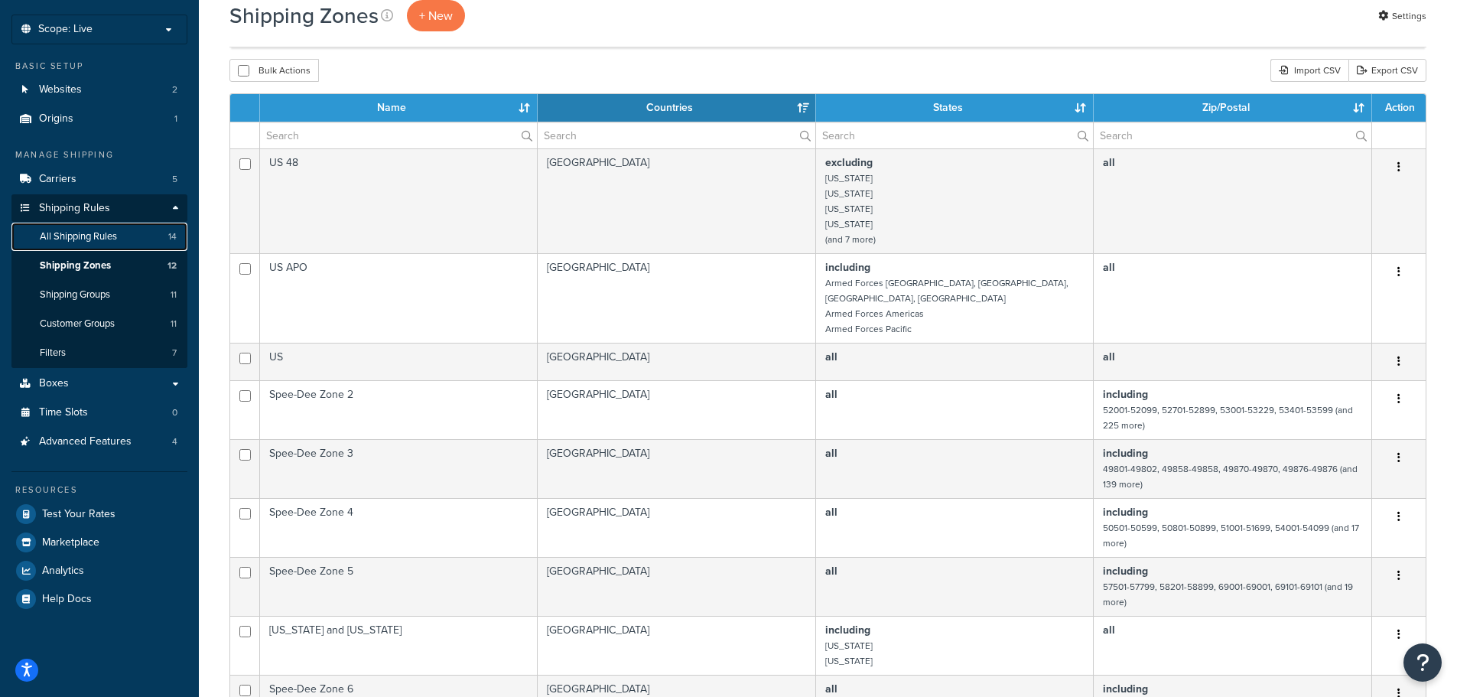
click at [90, 230] on span "All Shipping Rules" at bounding box center [78, 236] width 77 height 13
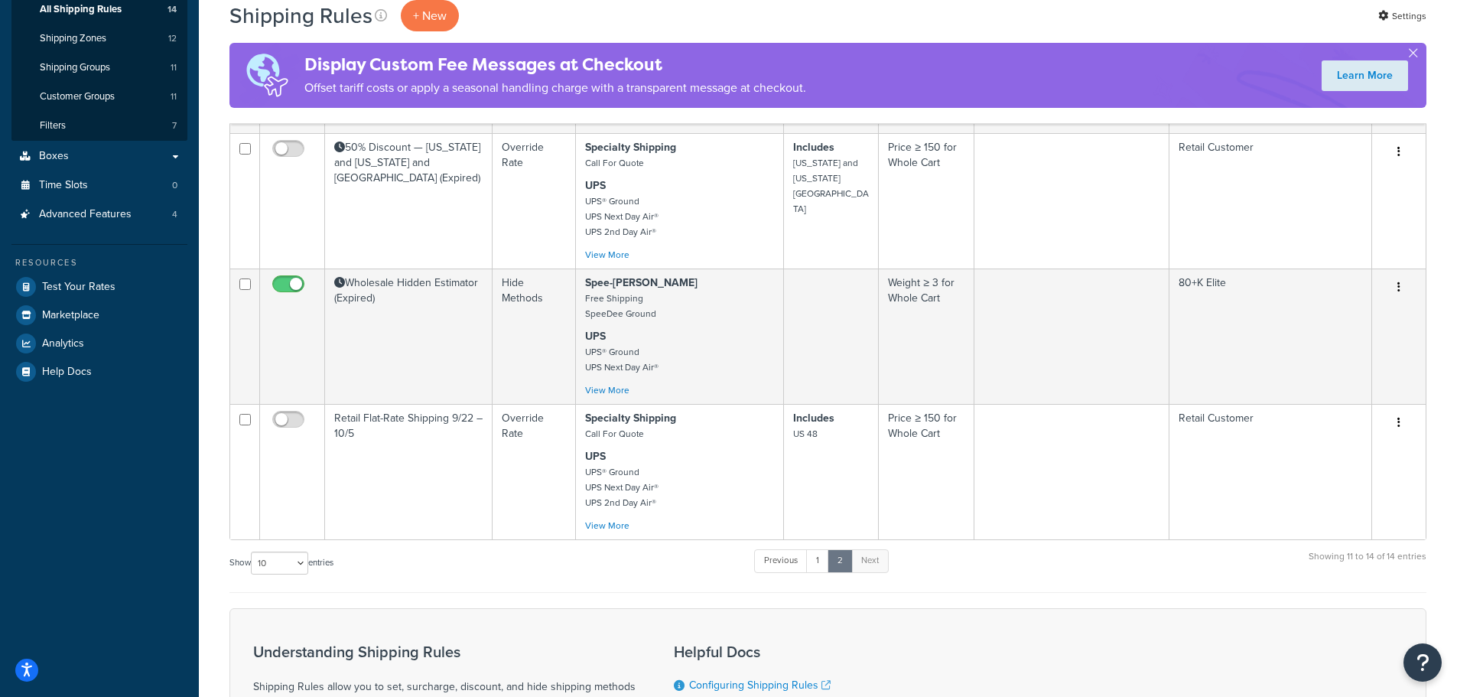
scroll to position [306, 0]
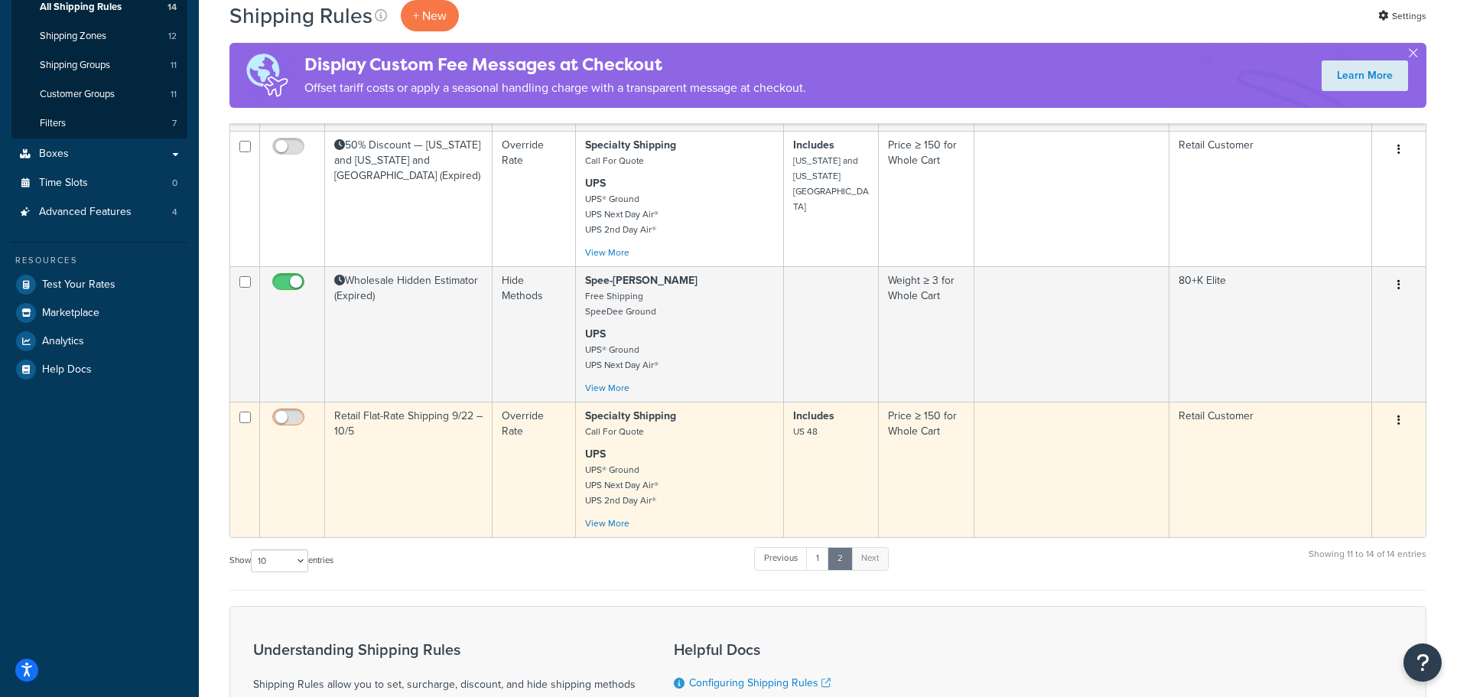
click at [294, 421] on input "checkbox" at bounding box center [290, 420] width 42 height 19
checkbox input "true"
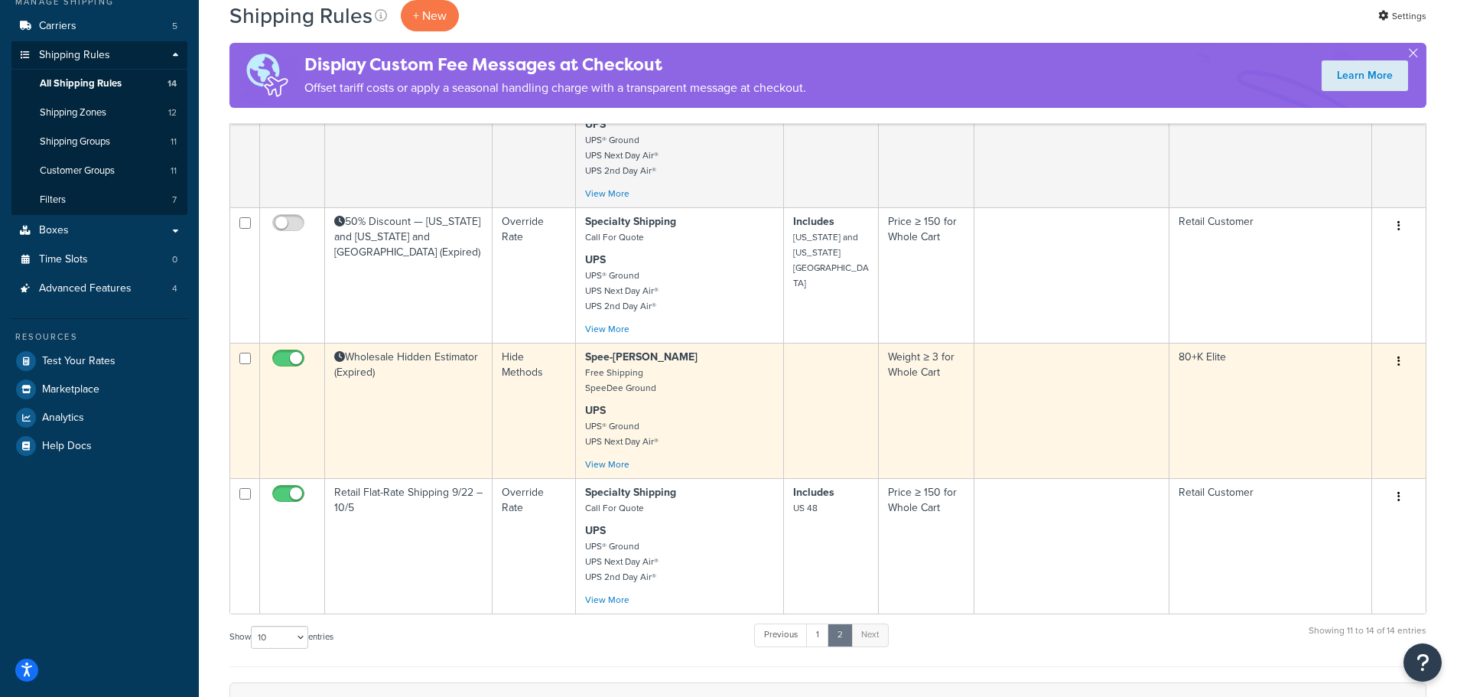
scroll to position [382, 0]
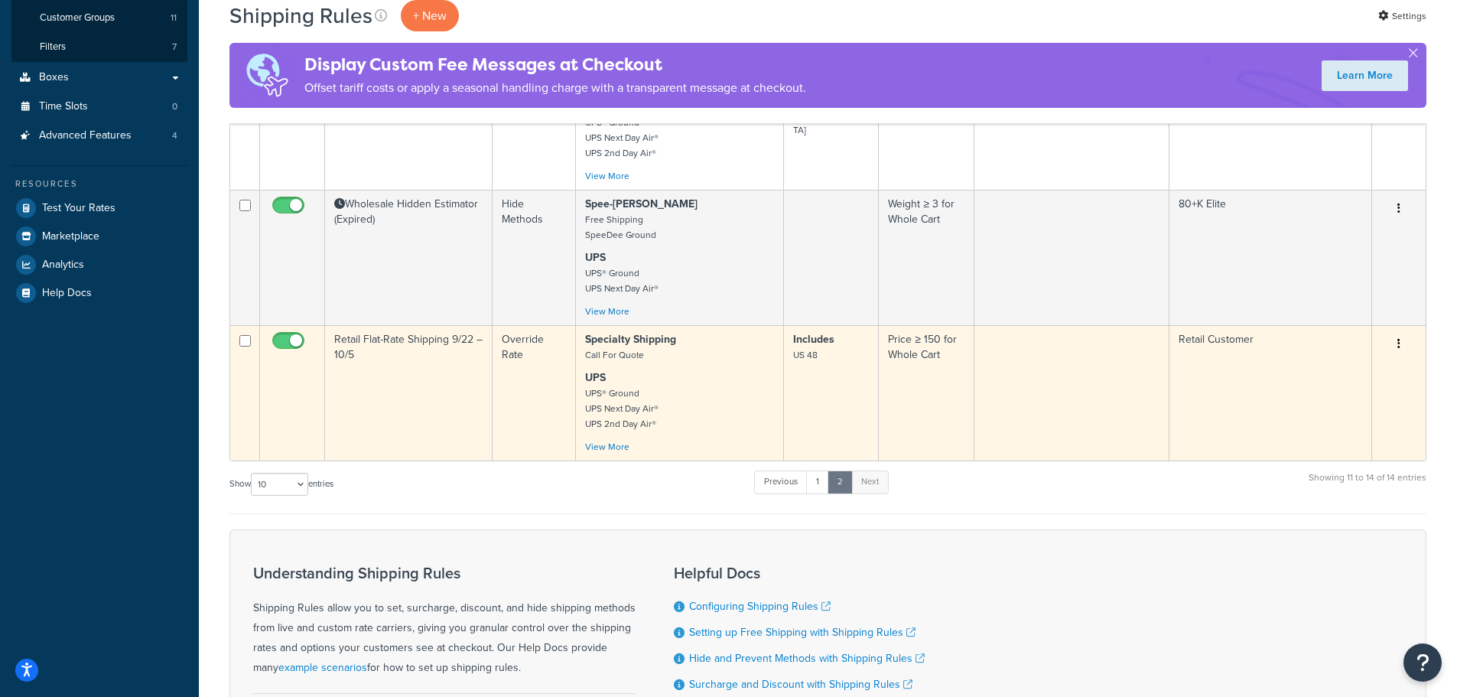
click at [716, 369] on div "Specialty Shipping Call For Quote UPS UPS® Ground UPS Next Day Air® UPS 2nd Day…" at bounding box center [679, 393] width 189 height 122
click at [447, 356] on td "Retail Flat-Rate Shipping 9/22 – 10/5" at bounding box center [408, 392] width 167 height 135
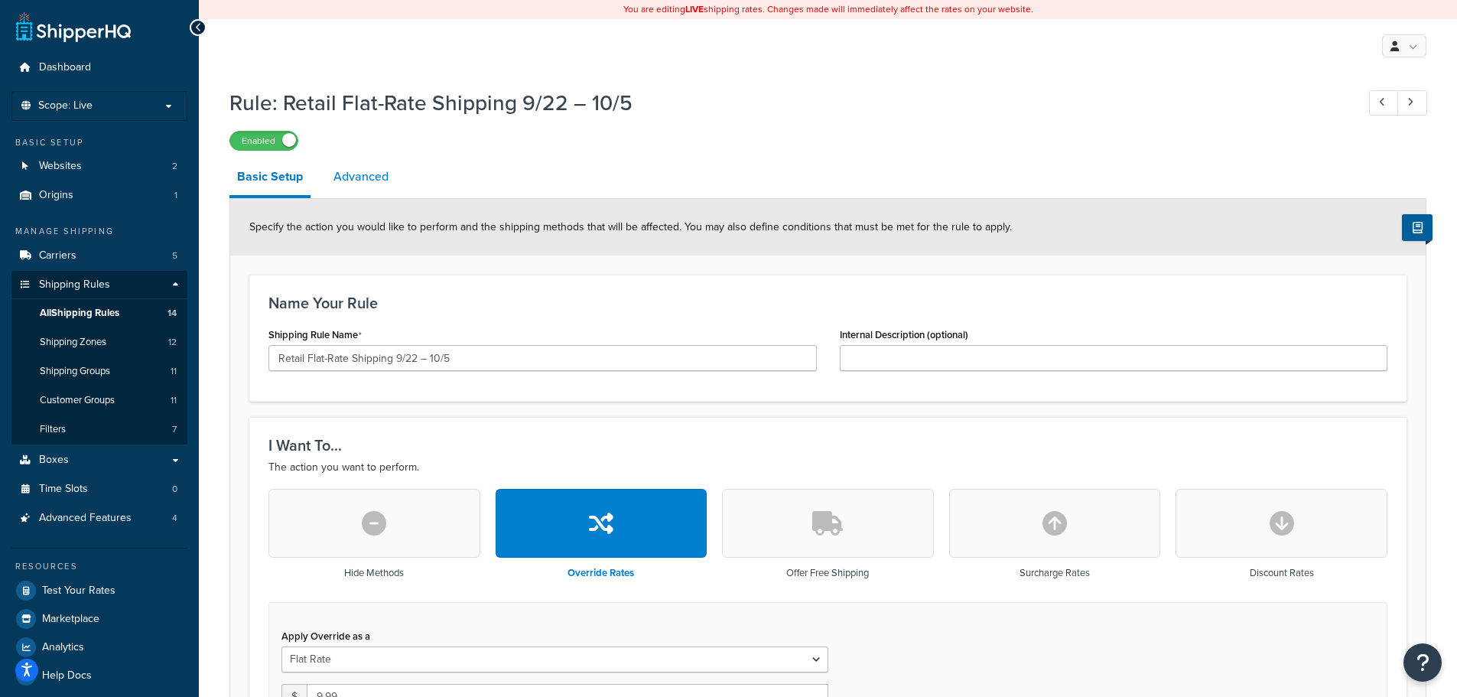
click at [376, 186] on link "Advanced" at bounding box center [361, 176] width 70 height 37
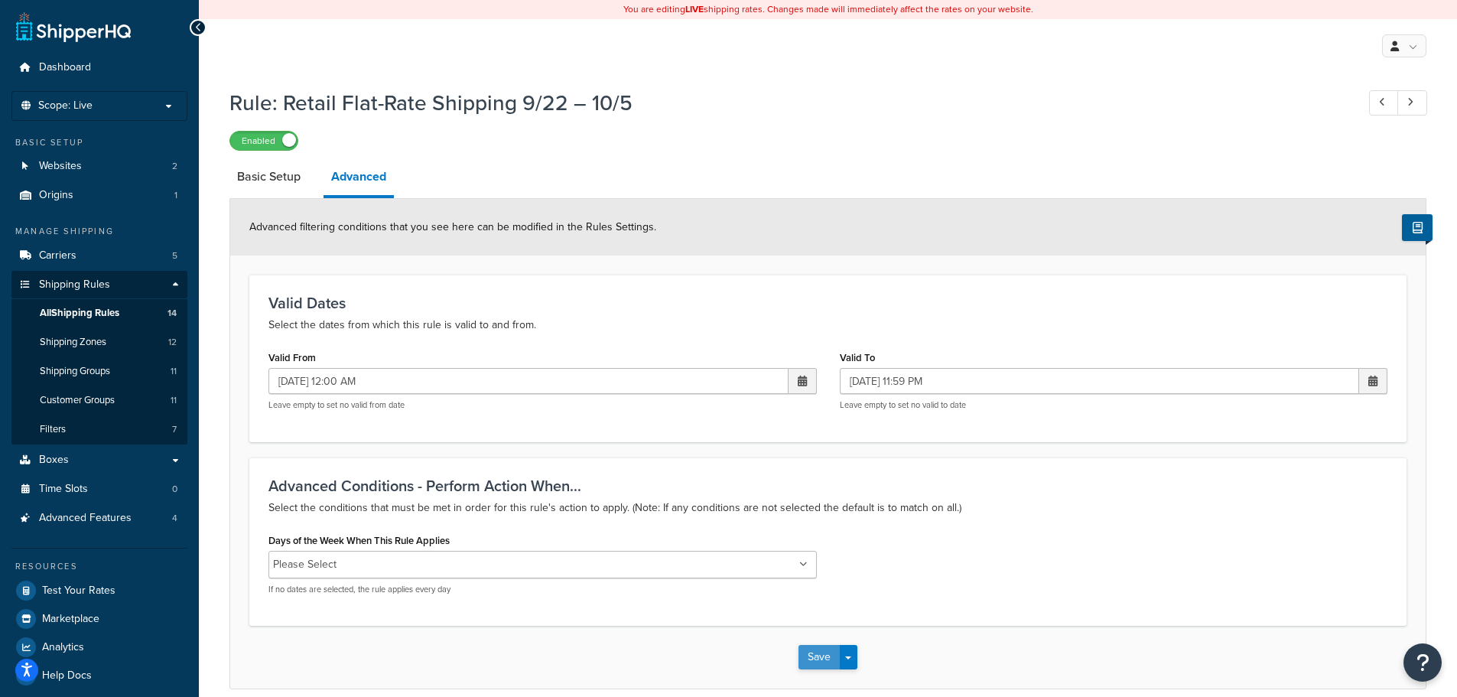
click at [831, 658] on button "Save" at bounding box center [818, 657] width 41 height 24
